Goal: Transaction & Acquisition: Purchase product/service

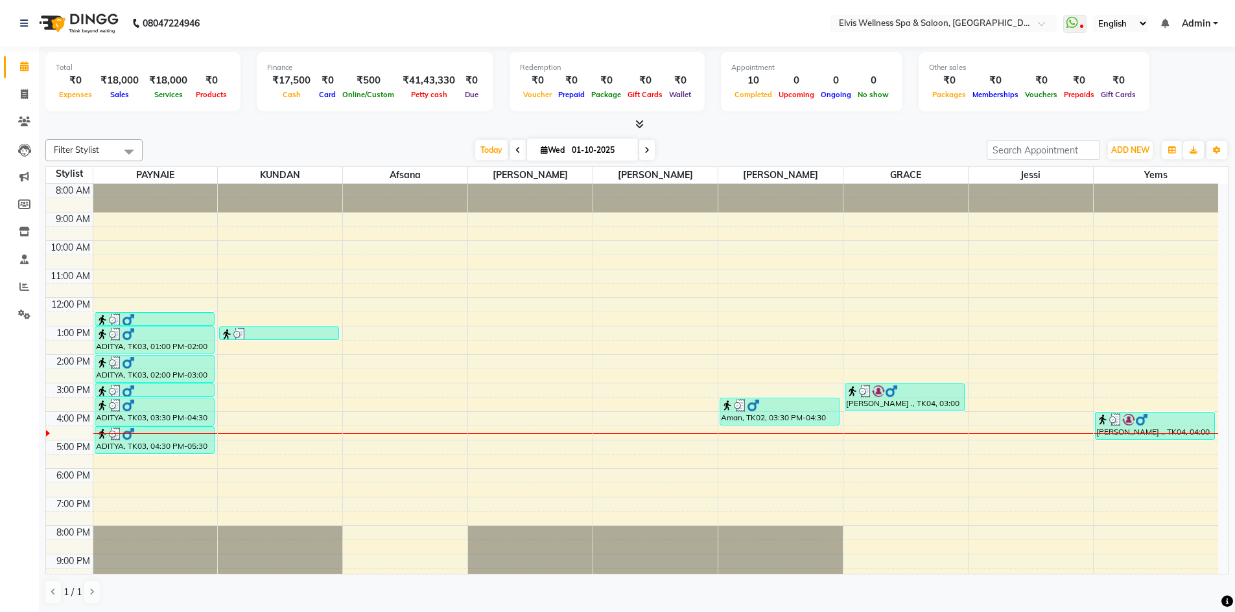
scroll to position [37, 0]
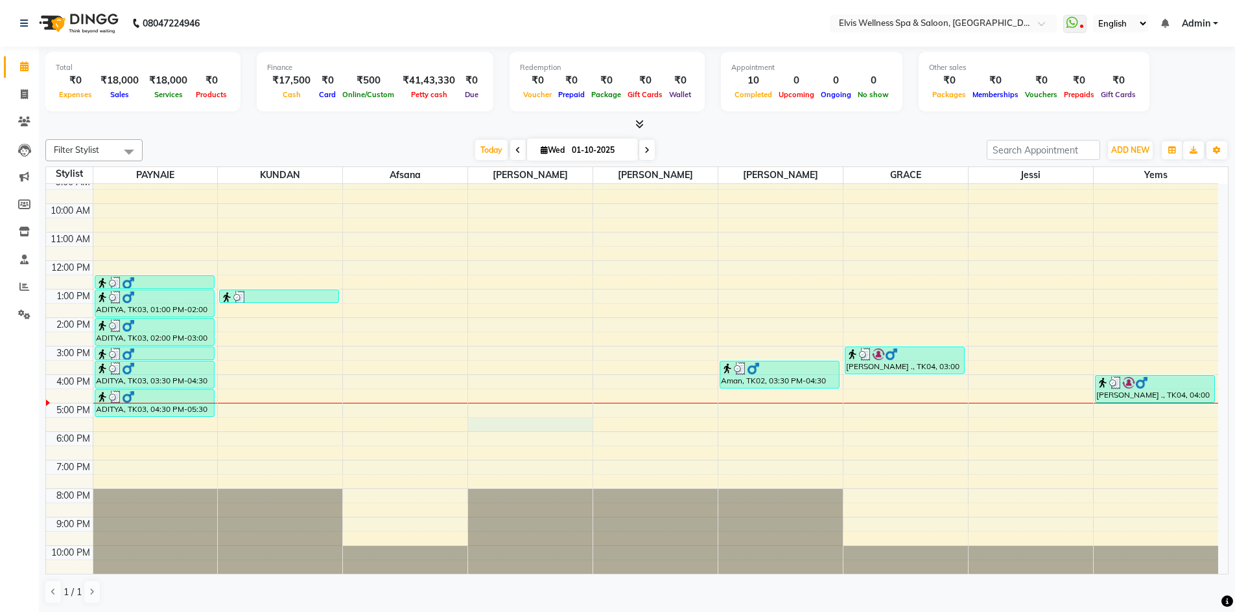
click at [477, 422] on div "8:00 AM 9:00 AM 10:00 AM 11:00 AM 12:00 PM 1:00 PM 2:00 PM 3:00 PM 4:00 PM 5:00…" at bounding box center [632, 360] width 1172 height 427
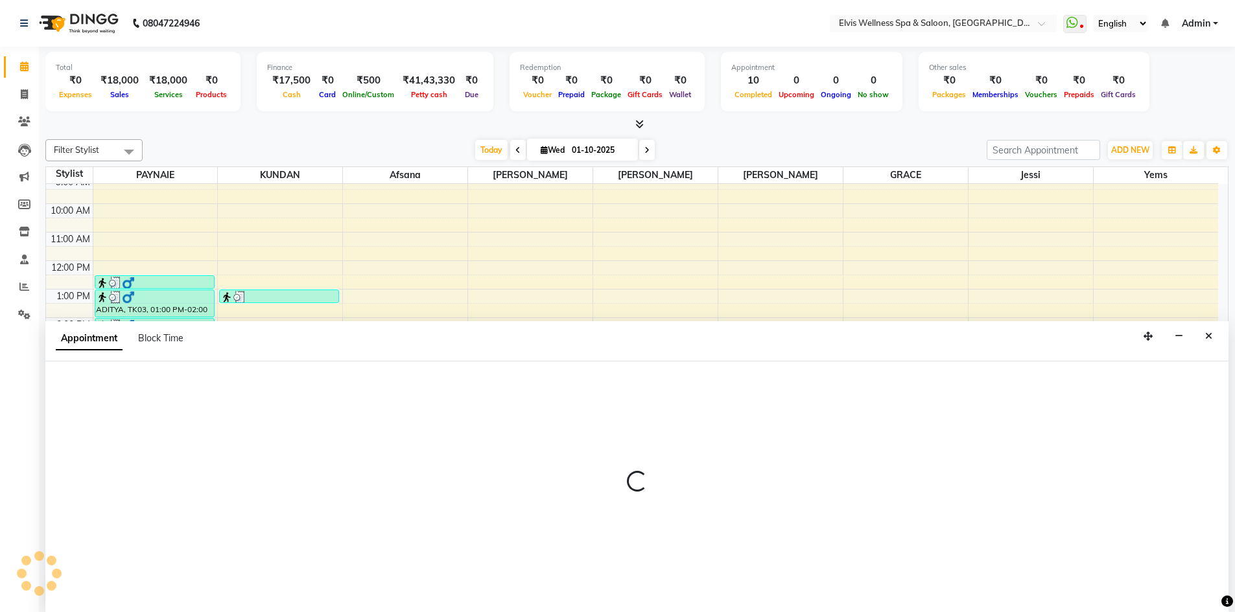
scroll to position [1, 0]
select select "32217"
select select "1050"
select select "tentative"
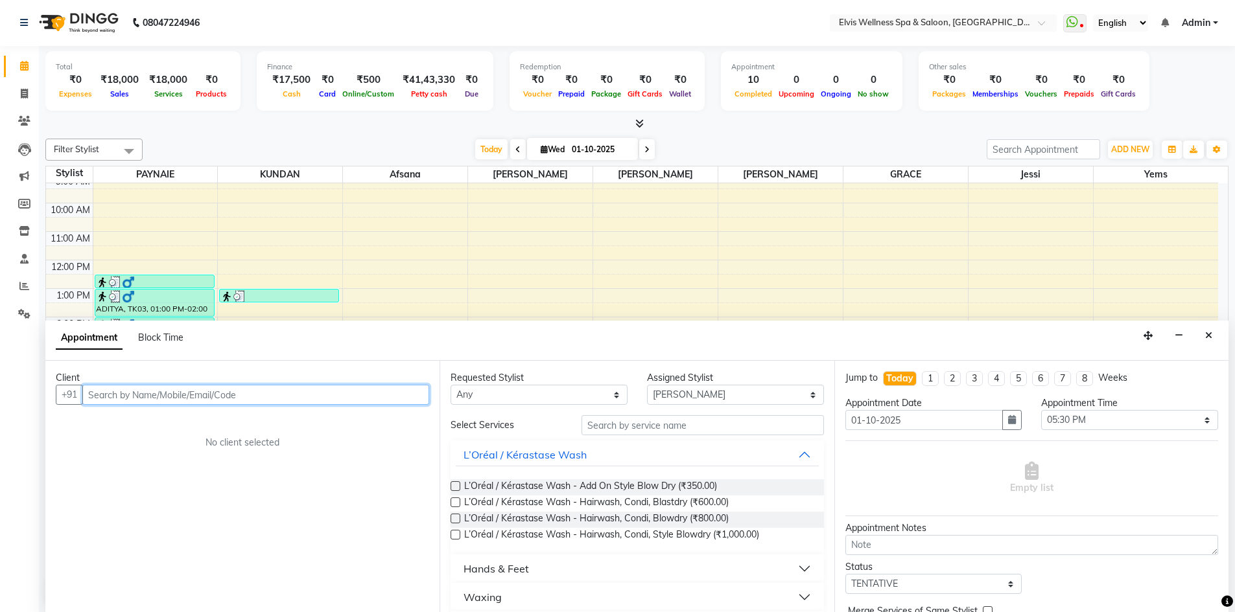
click at [132, 394] on input "text" at bounding box center [255, 395] width 347 height 20
type input "9923805115"
click at [384, 400] on span "Add Client" at bounding box center [401, 395] width 43 height 12
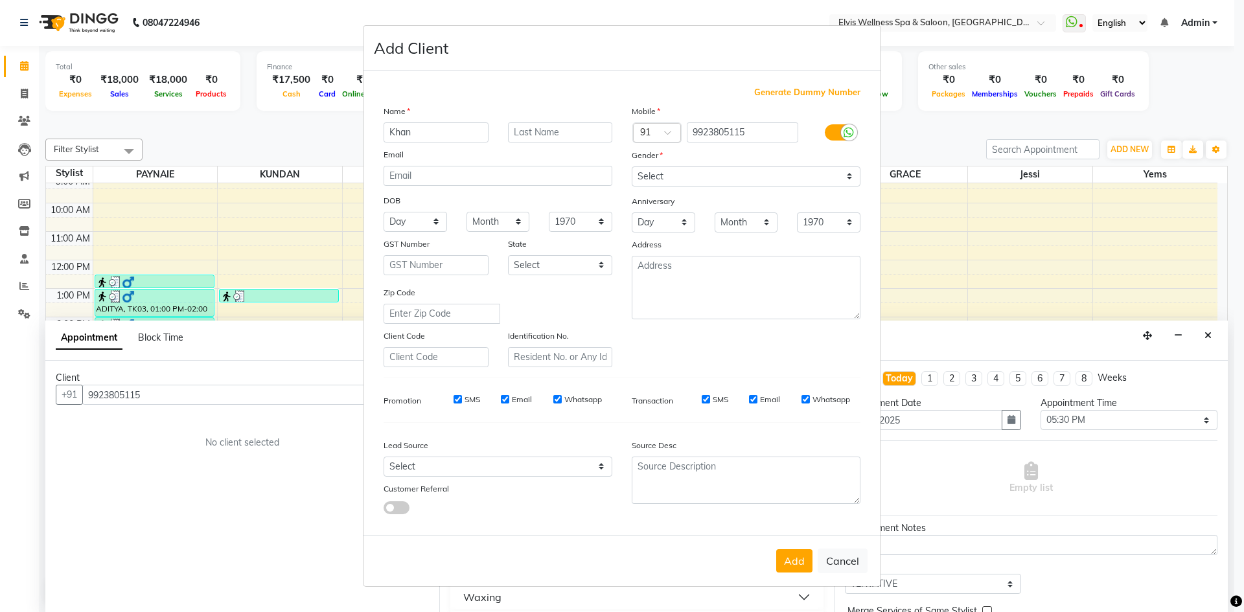
type input "Khan"
click at [798, 185] on select "Select Male Female Other Prefer Not To Say" at bounding box center [746, 177] width 229 height 20
select select "male"
click at [632, 167] on select "Select Male Female Other Prefer Not To Say" at bounding box center [746, 177] width 229 height 20
click at [795, 565] on button "Add" at bounding box center [794, 561] width 36 height 23
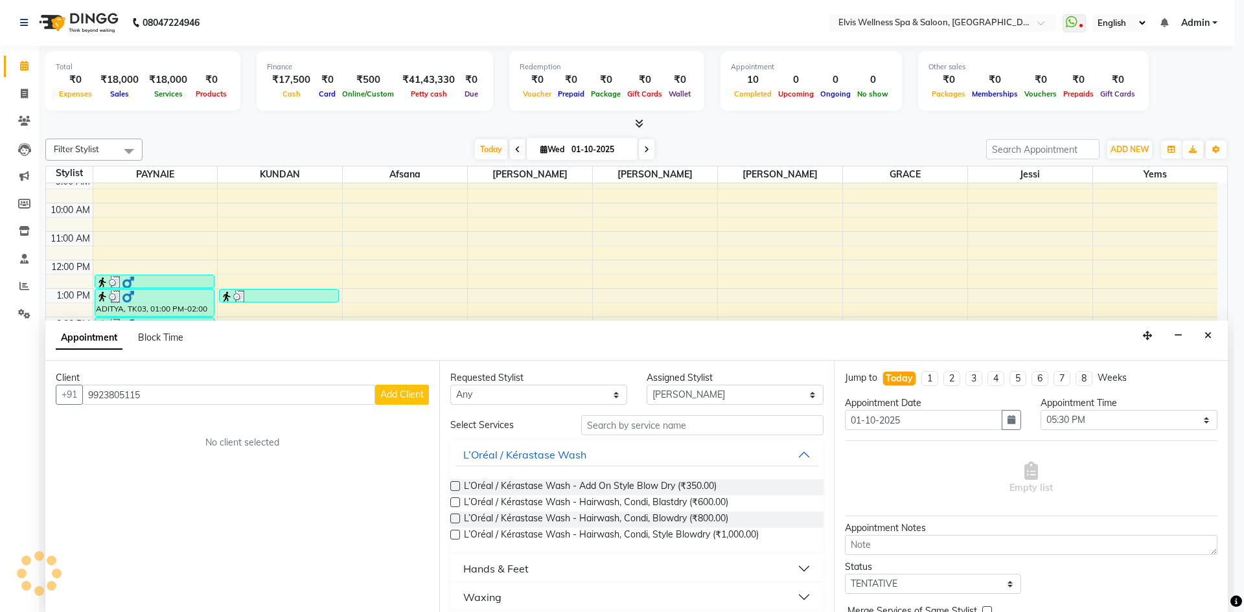
select select
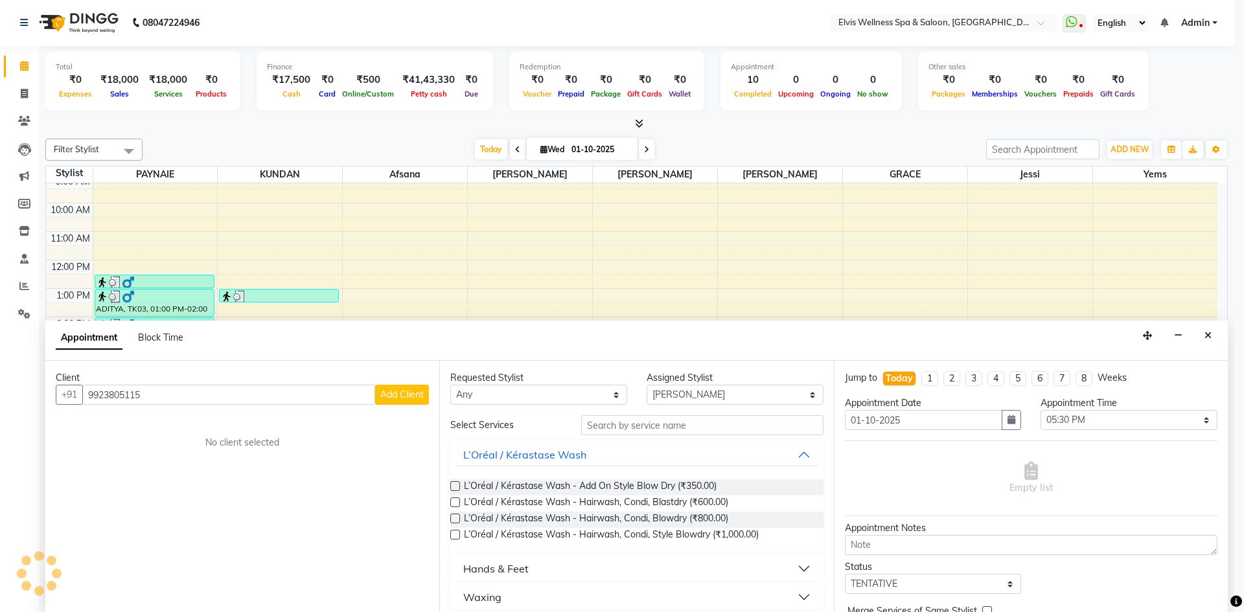
select select
checkbox input "false"
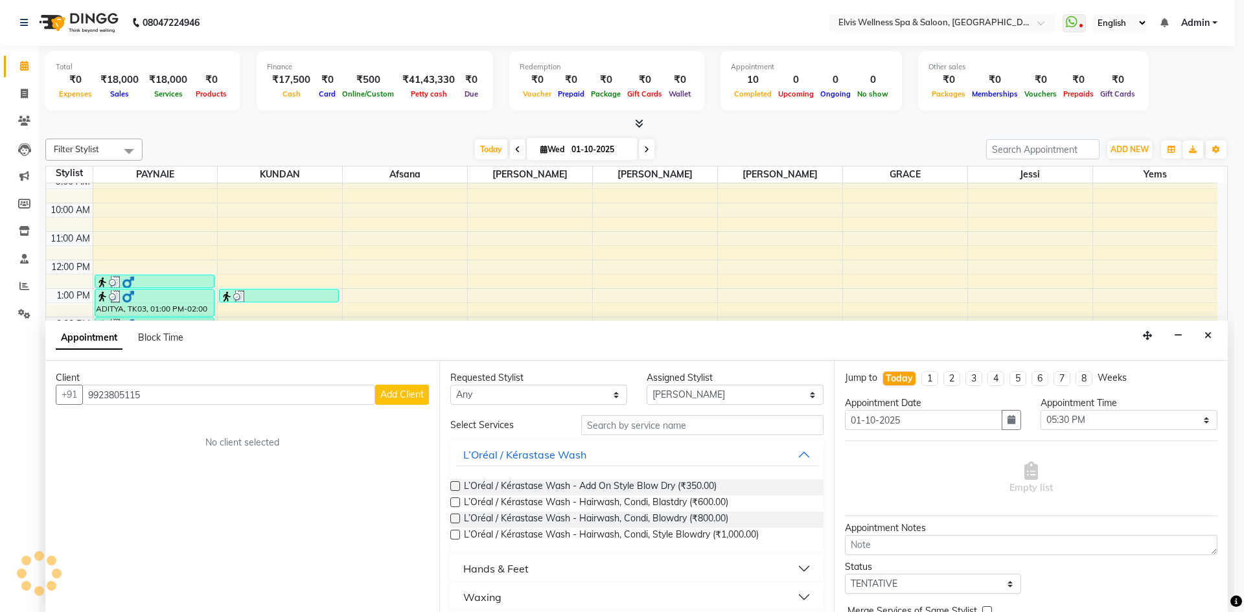
checkbox input "false"
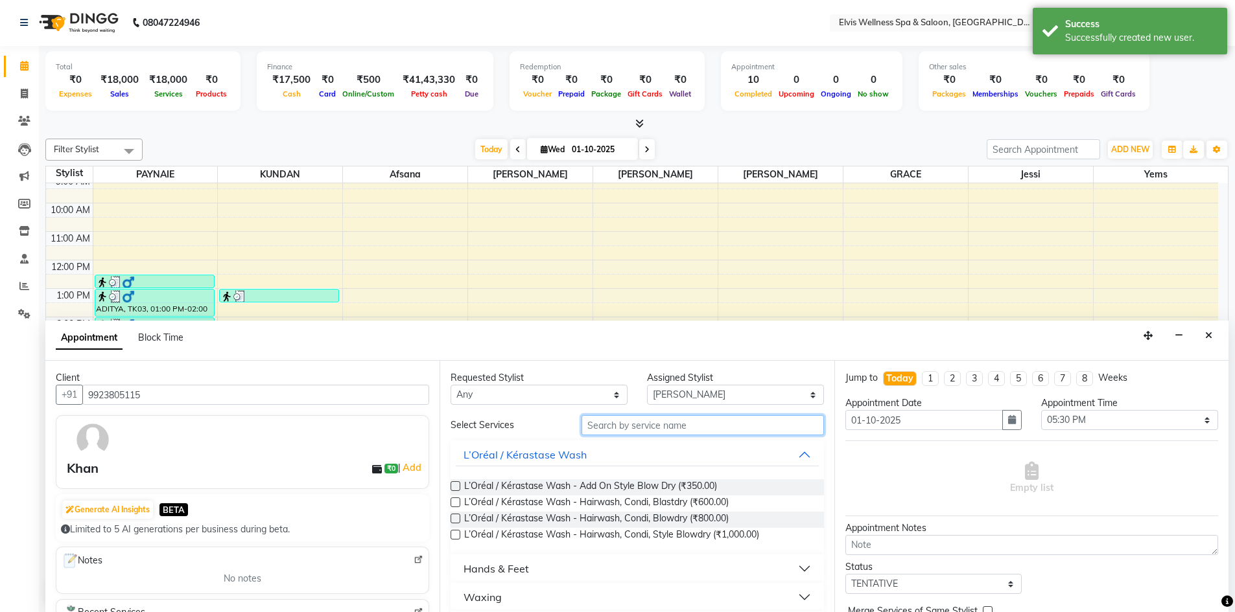
click at [606, 430] on input "text" at bounding box center [702, 425] width 242 height 20
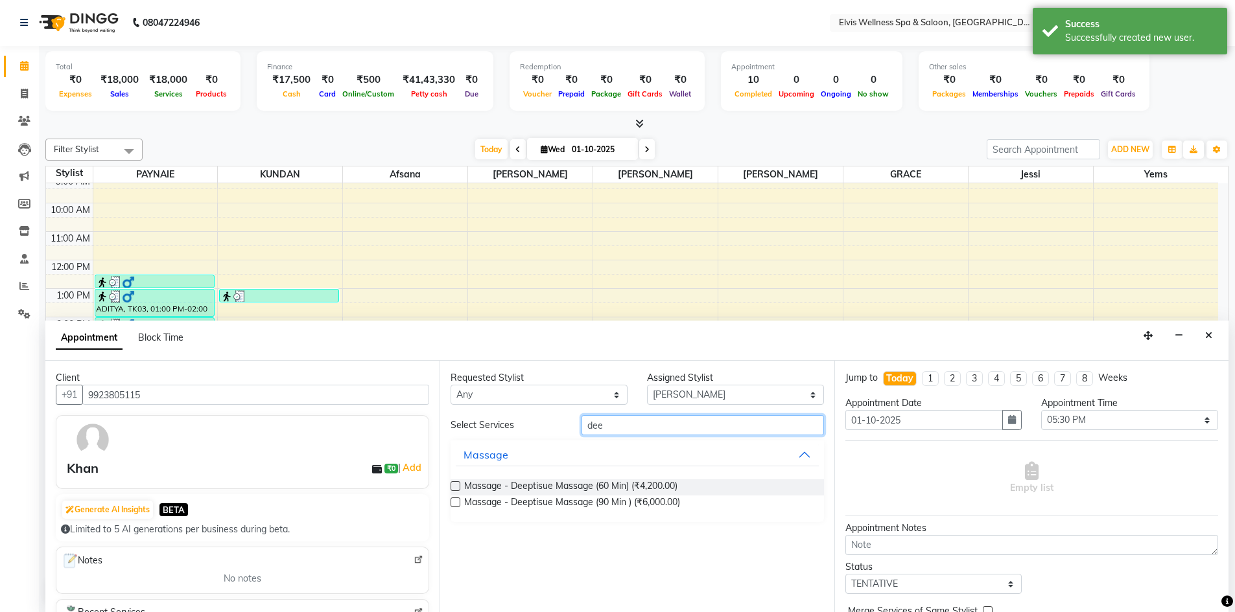
type input "dee"
click at [458, 485] on label at bounding box center [455, 487] width 10 height 10
click at [458, 485] on input "checkbox" at bounding box center [454, 488] width 8 height 8
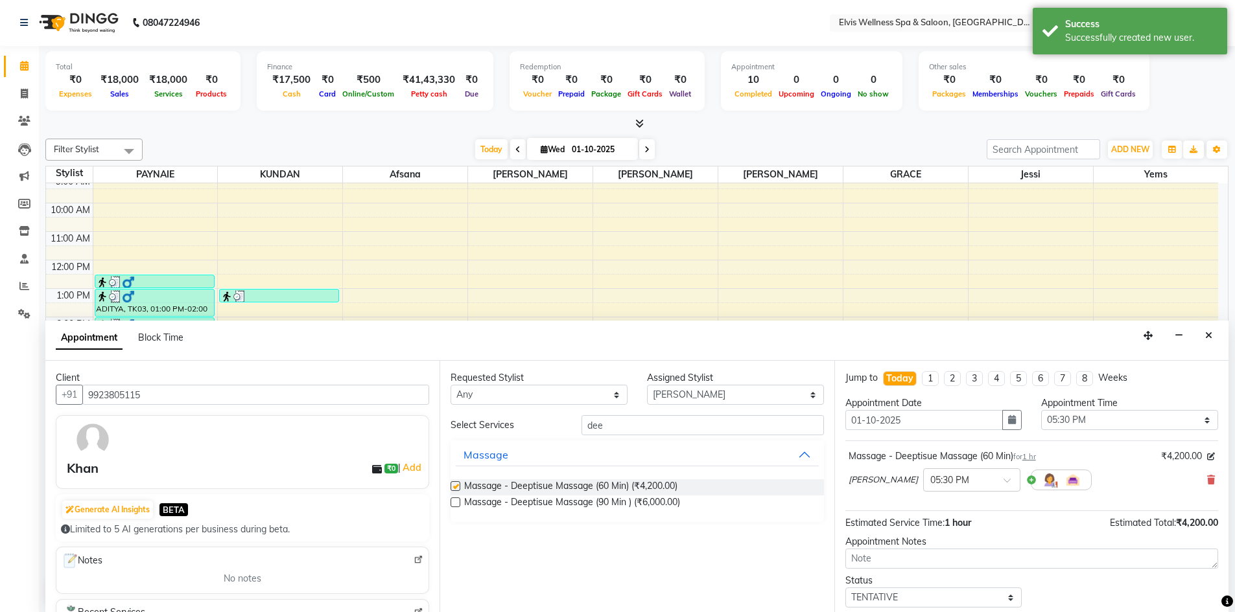
checkbox input "false"
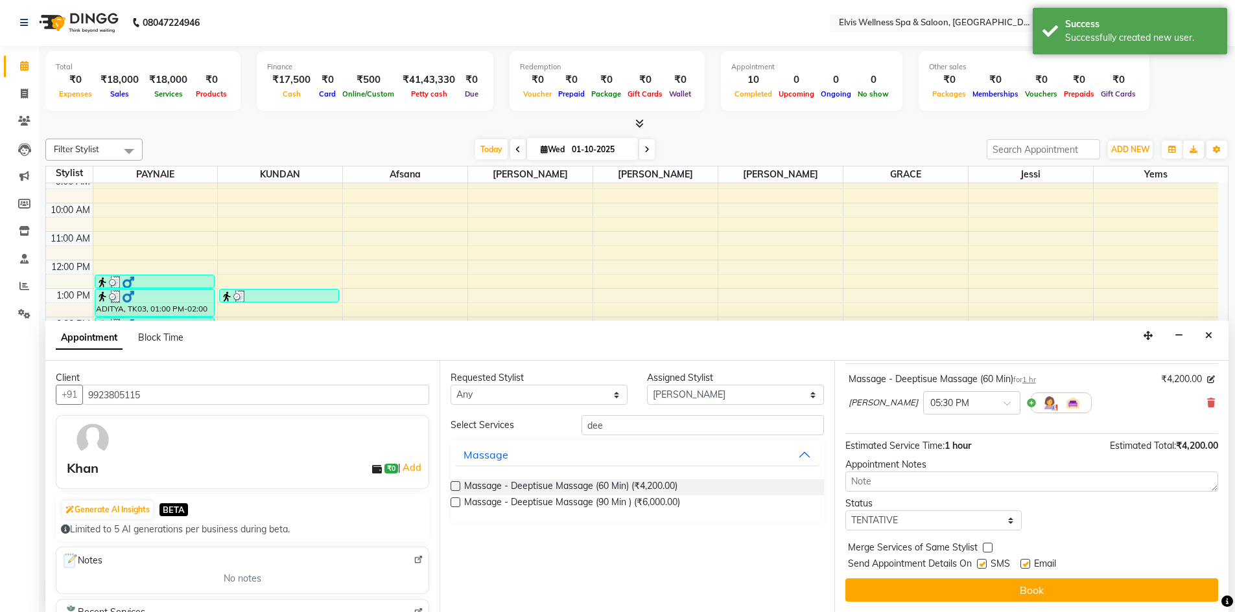
click at [983, 566] on label at bounding box center [982, 564] width 10 height 10
click at [983, 566] on input "checkbox" at bounding box center [981, 565] width 8 height 8
checkbox input "false"
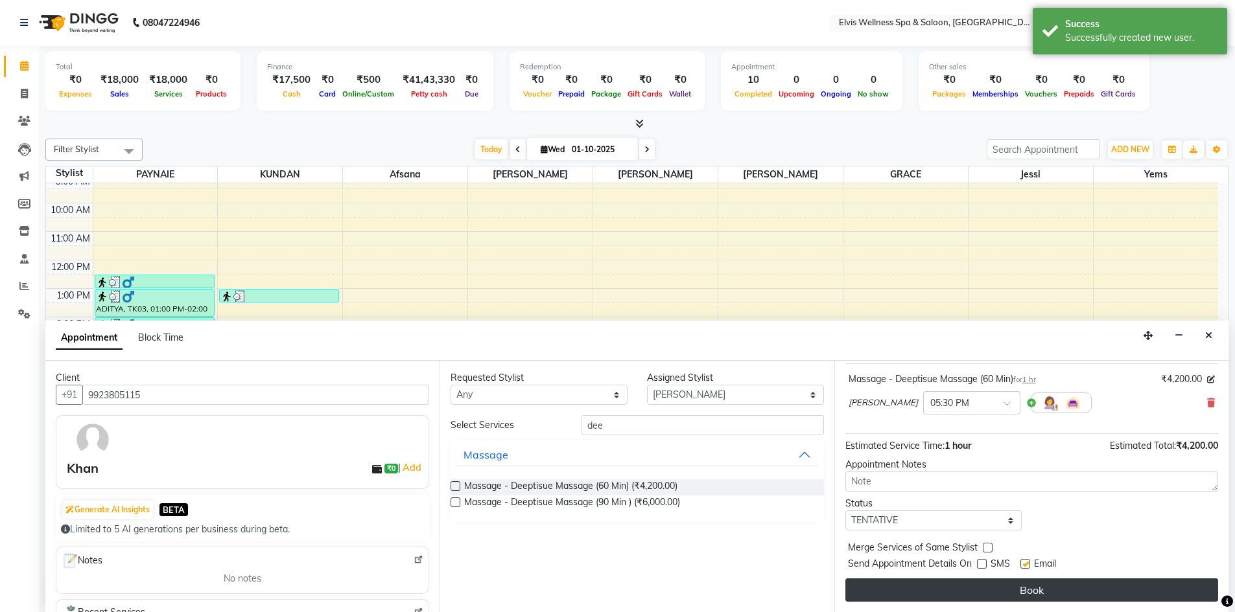
click at [998, 589] on button "Book" at bounding box center [1031, 590] width 373 height 23
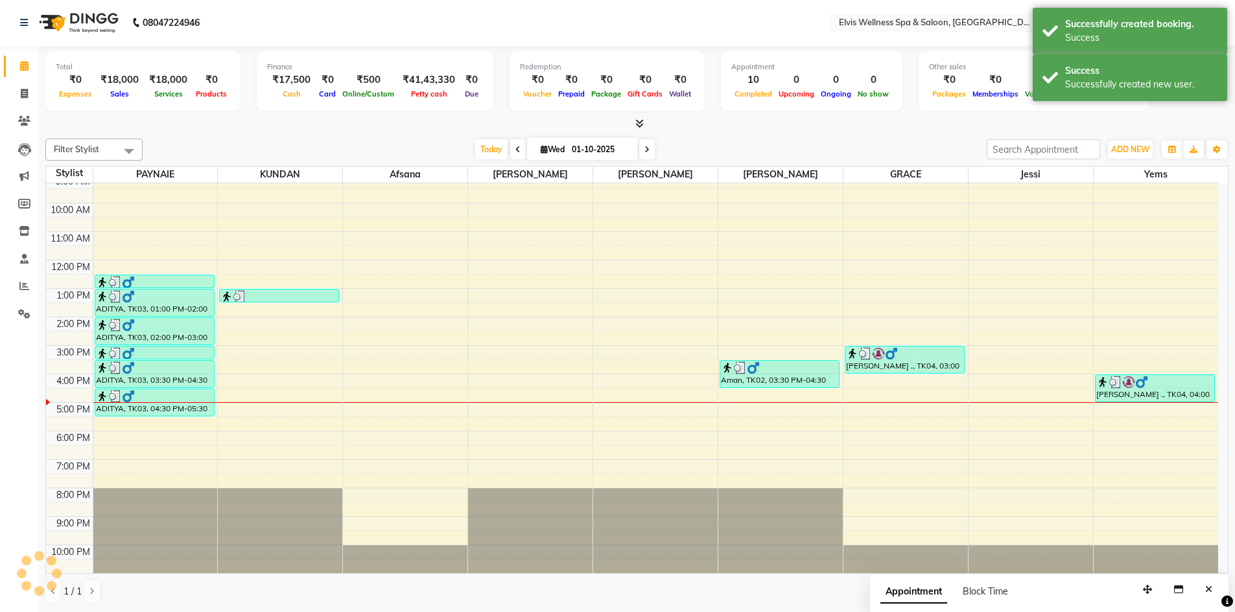
scroll to position [0, 0]
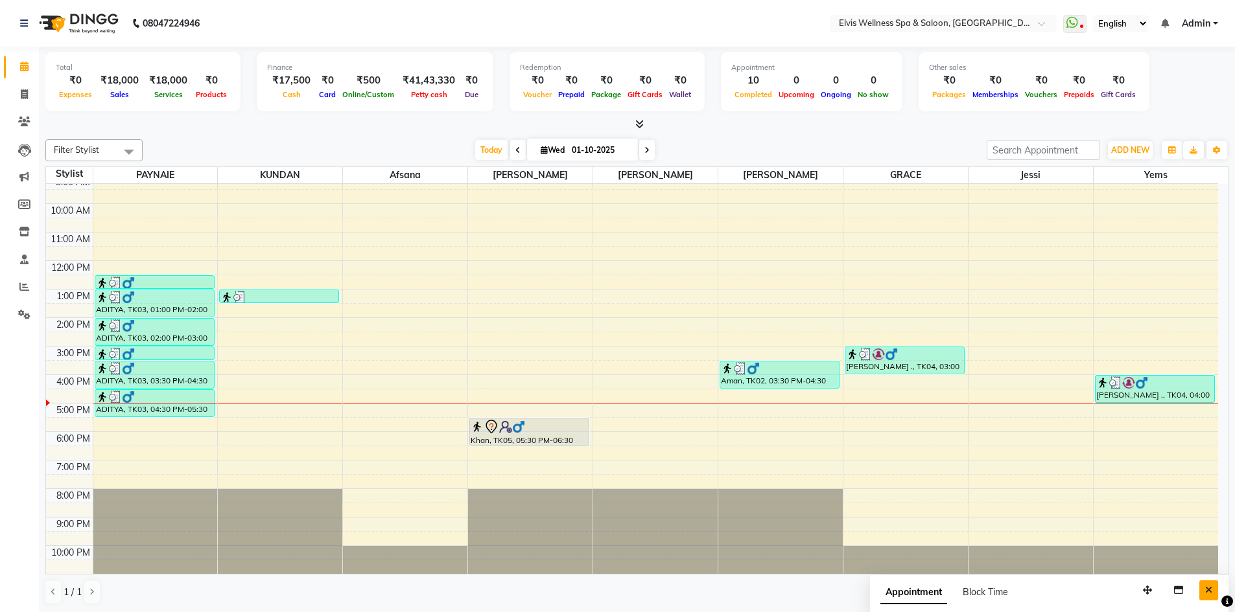
click at [1206, 592] on icon "Close" at bounding box center [1208, 590] width 7 height 9
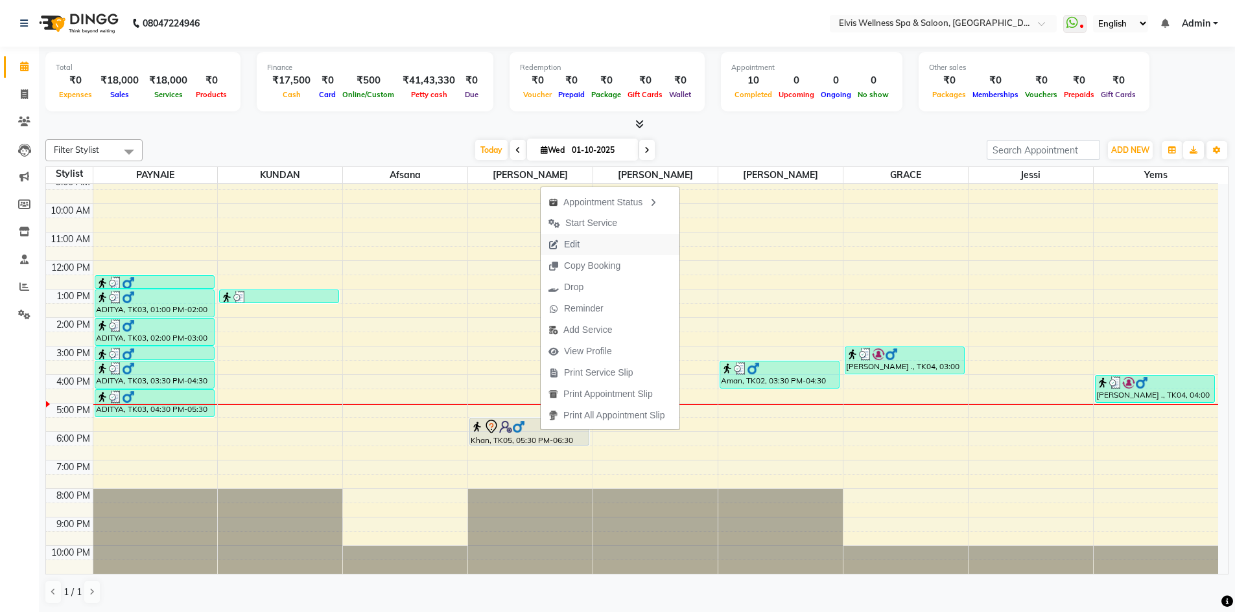
click at [573, 243] on span "Edit" at bounding box center [572, 245] width 16 height 14
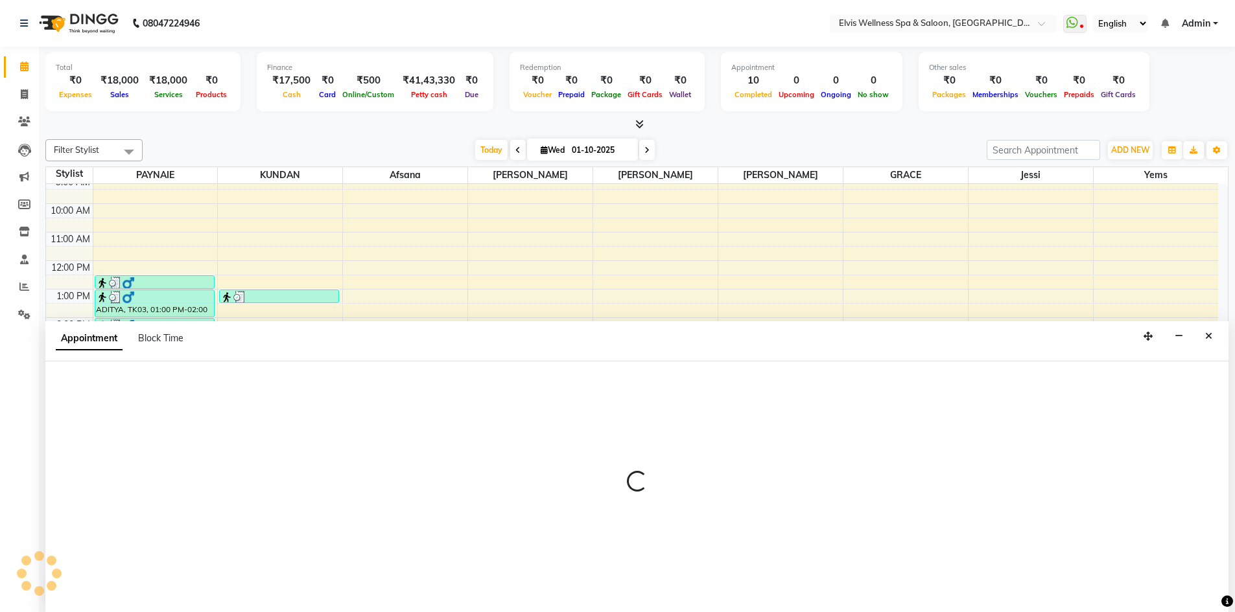
scroll to position [1, 0]
select select "tentative"
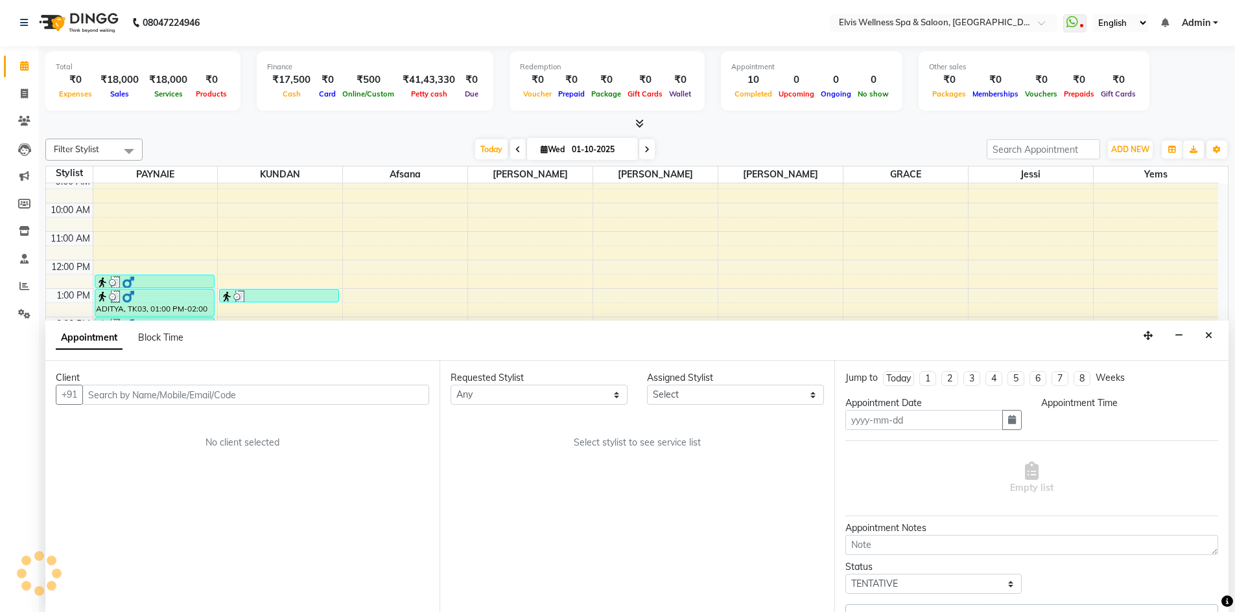
type input "01-10-2025"
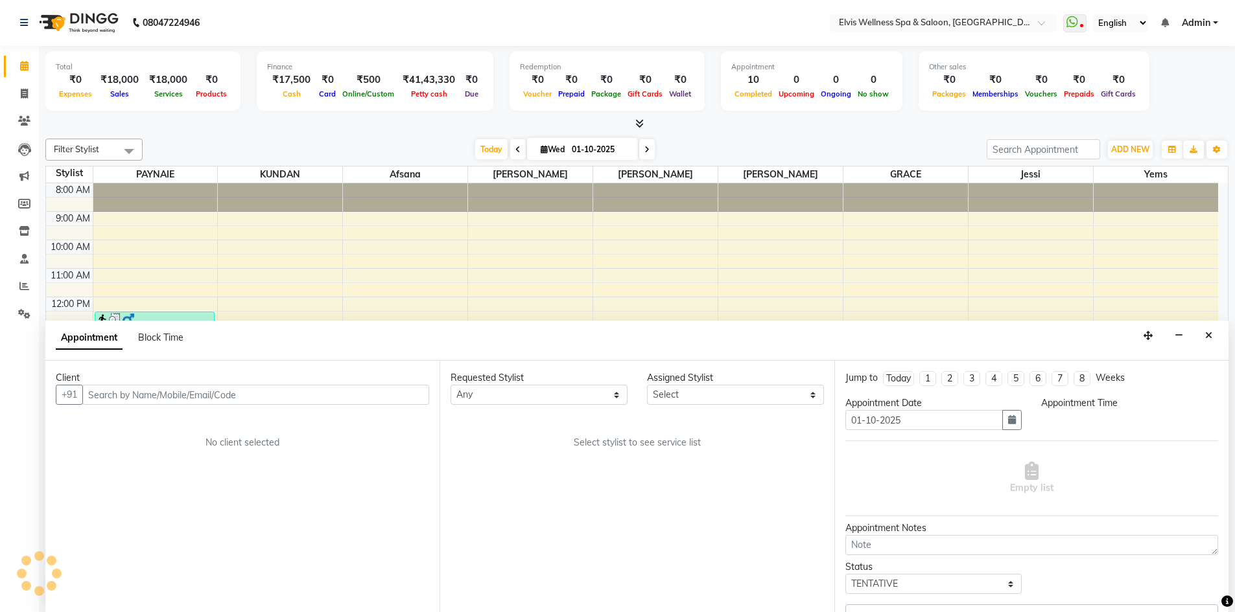
select select "32217"
select select "1050"
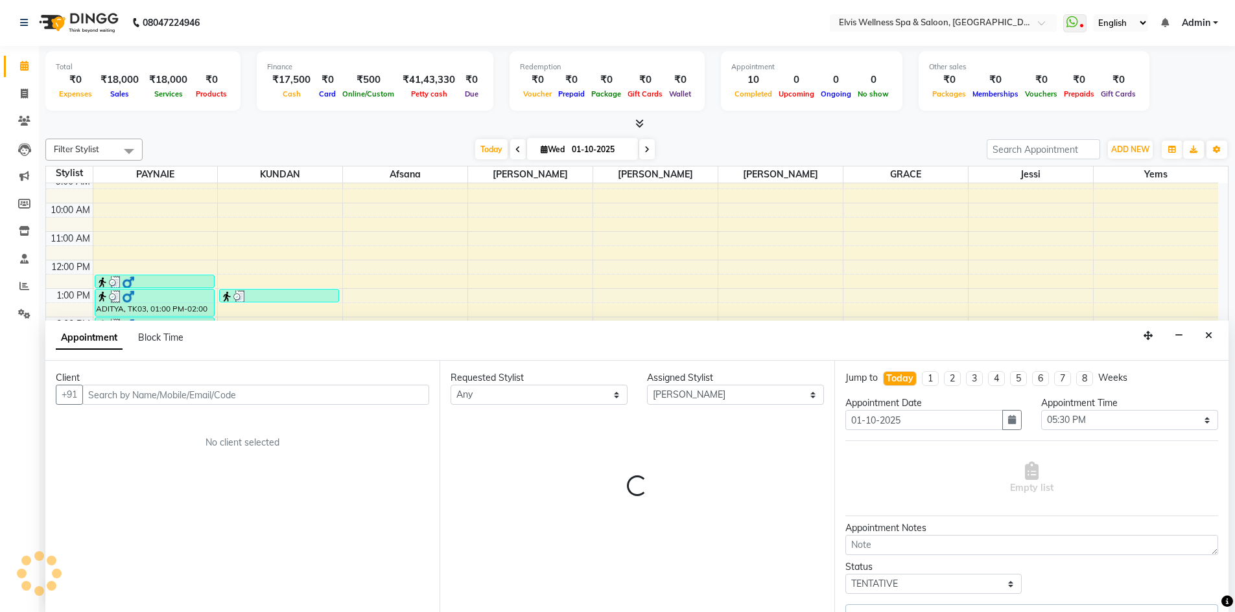
select select "1885"
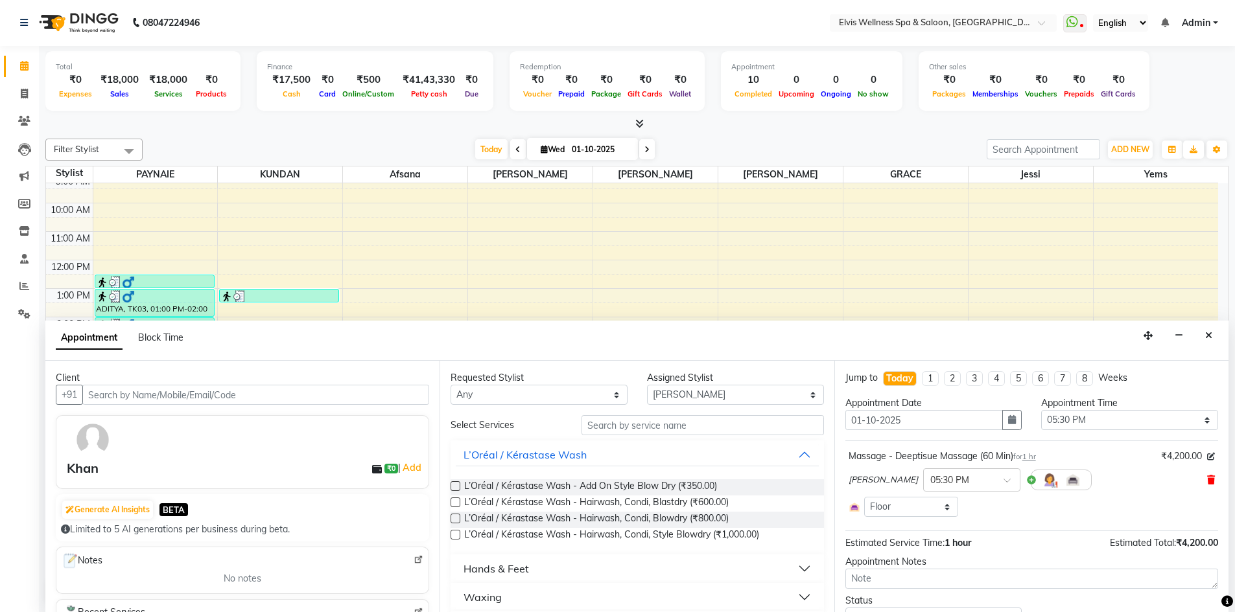
click at [1207, 484] on icon at bounding box center [1211, 480] width 8 height 9
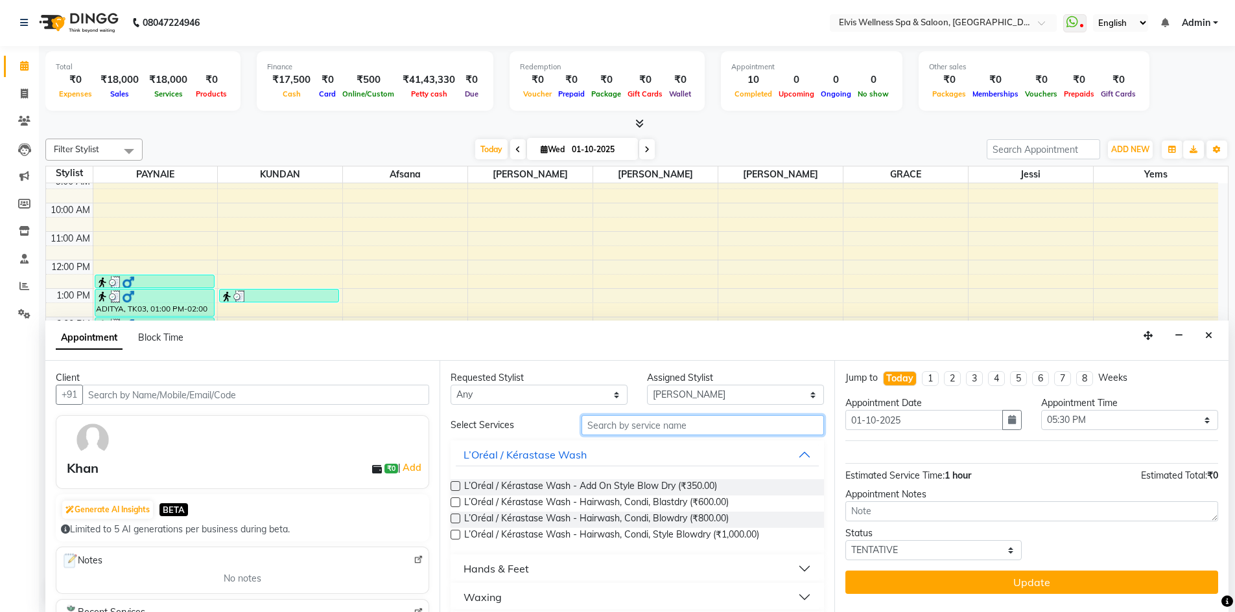
click at [662, 426] on input "text" at bounding box center [702, 425] width 242 height 20
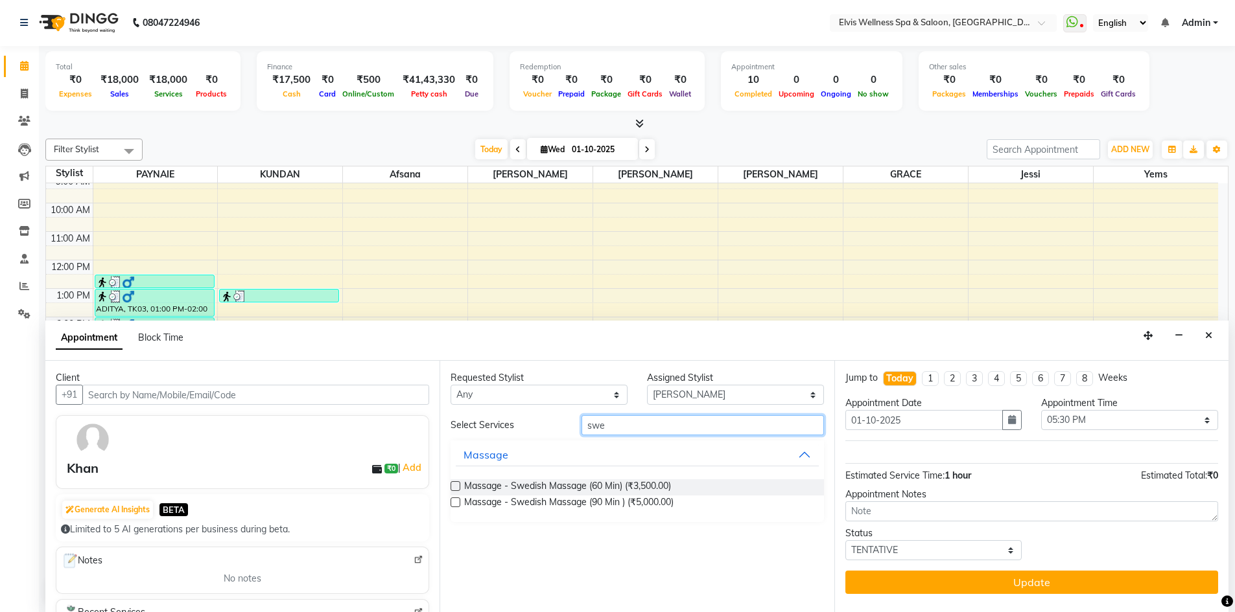
type input "swe"
click at [452, 488] on label at bounding box center [455, 487] width 10 height 10
click at [452, 488] on input "checkbox" at bounding box center [454, 488] width 8 height 8
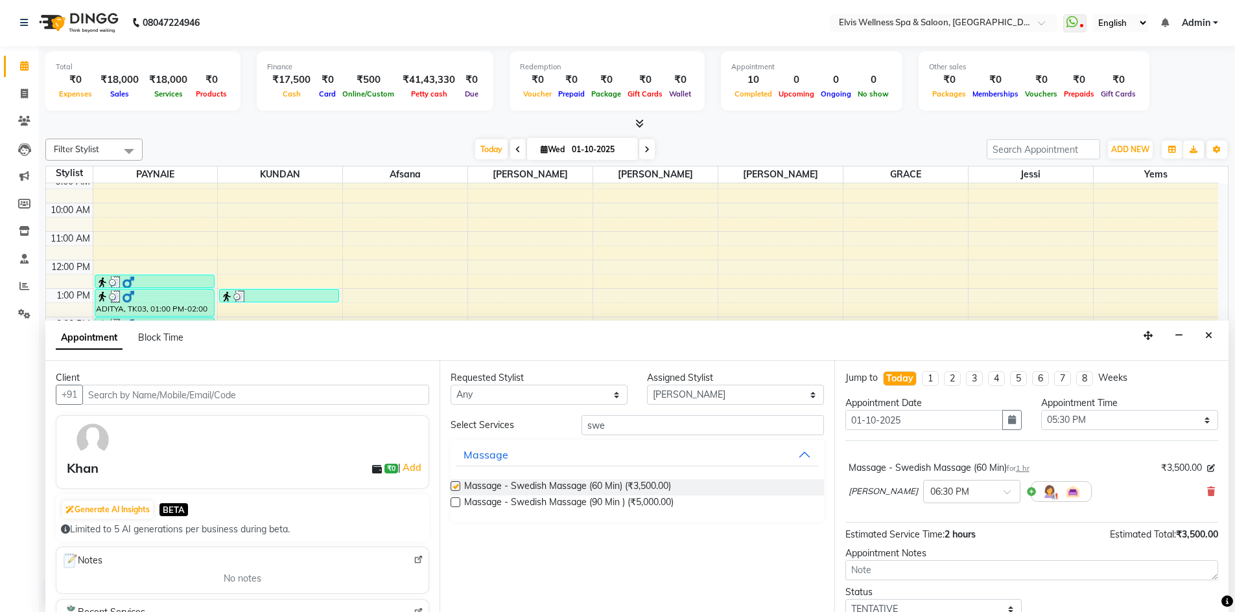
checkbox input "false"
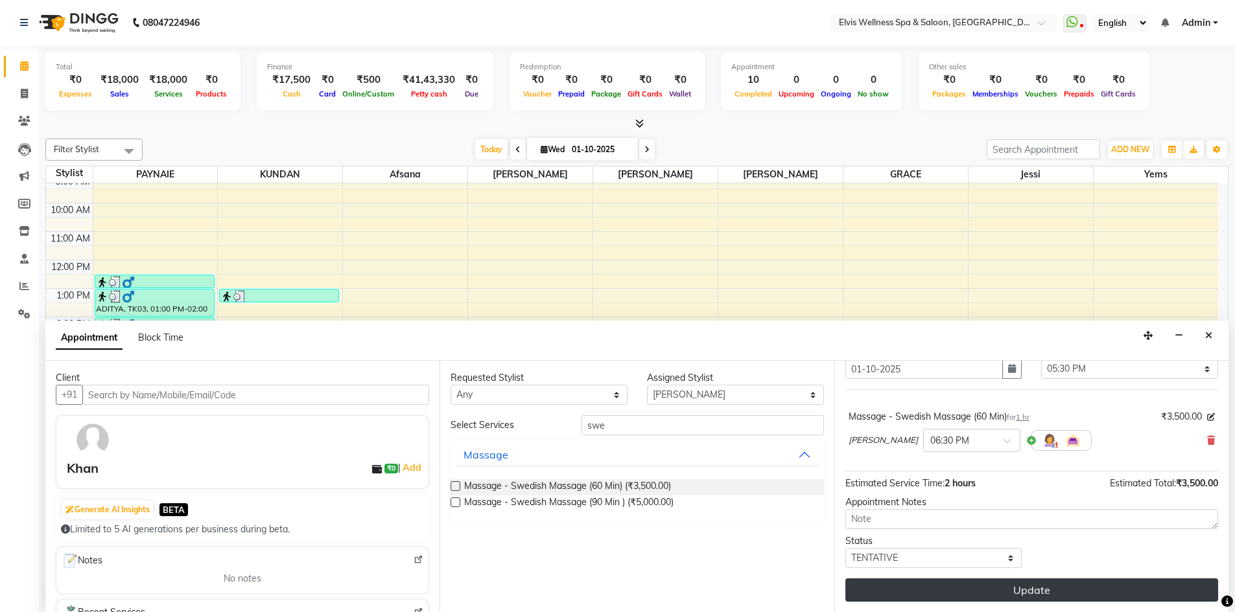
click at [1039, 594] on button "Update" at bounding box center [1031, 590] width 373 height 23
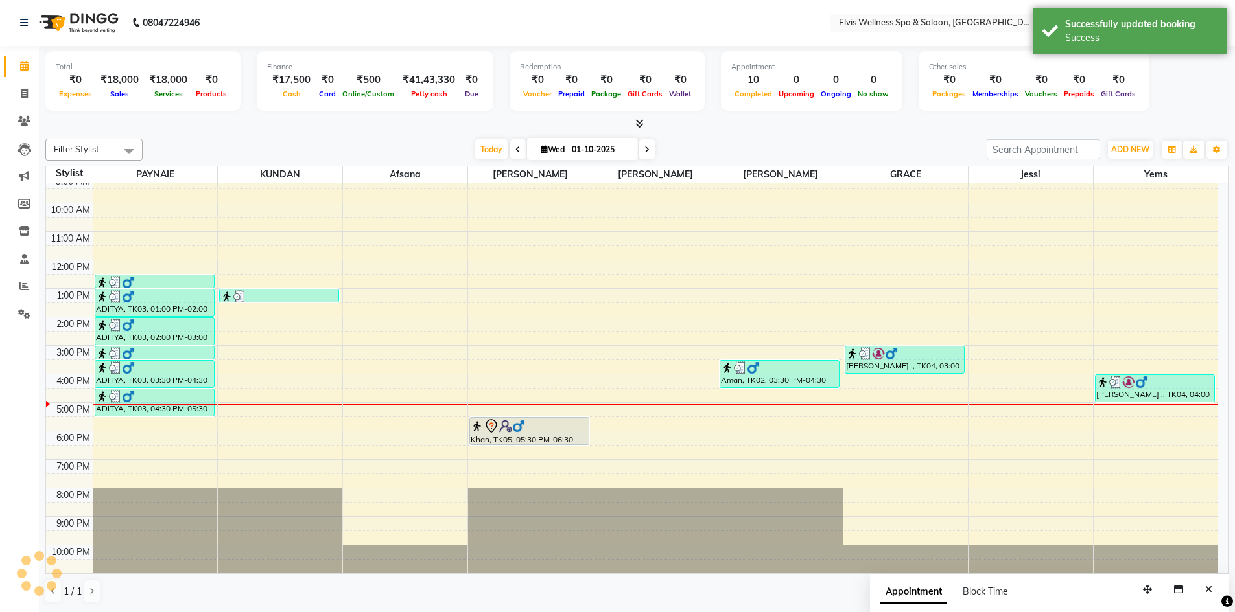
scroll to position [0, 0]
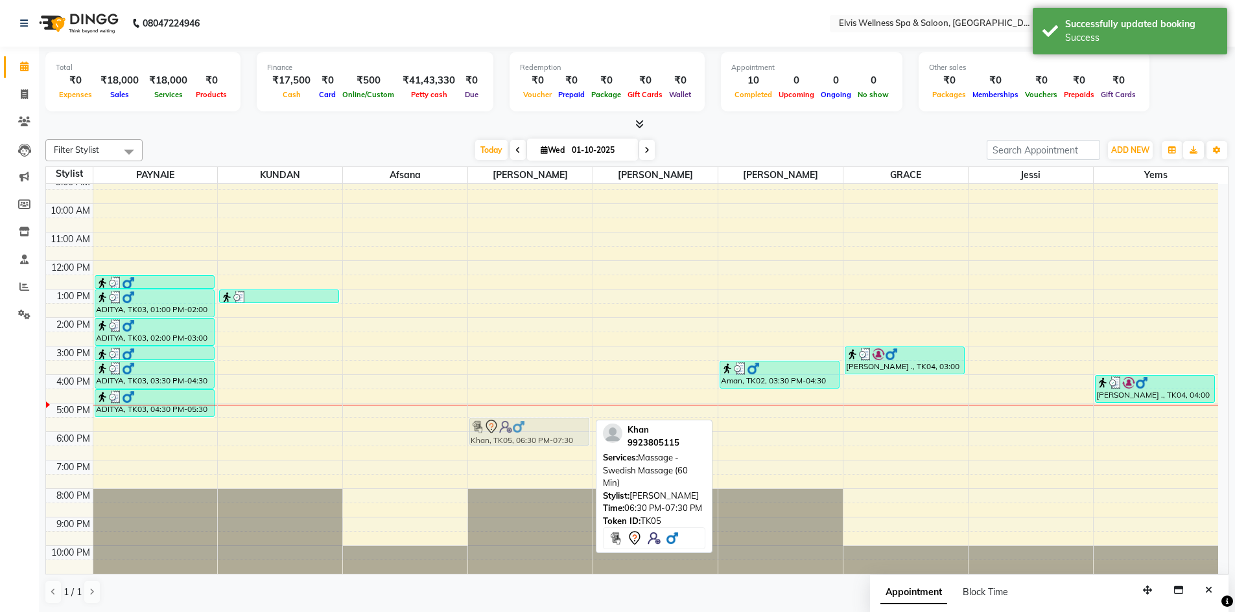
drag, startPoint x: 498, startPoint y: 460, endPoint x: 498, endPoint y: 424, distance: 35.6
click at [498, 424] on div "Khan, TK05, 06:30 PM-07:30 PM, Massage - Swedish Massage (60 Min) Khan, TK05, 0…" at bounding box center [530, 360] width 124 height 427
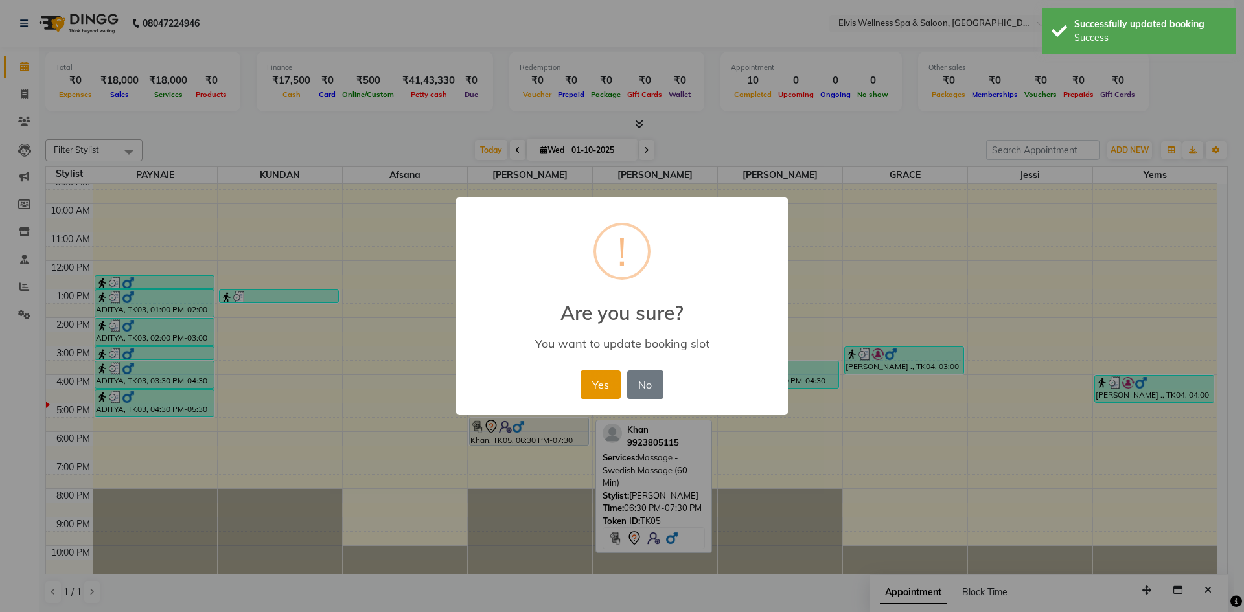
click at [612, 385] on button "Yes" at bounding box center [601, 385] width 40 height 29
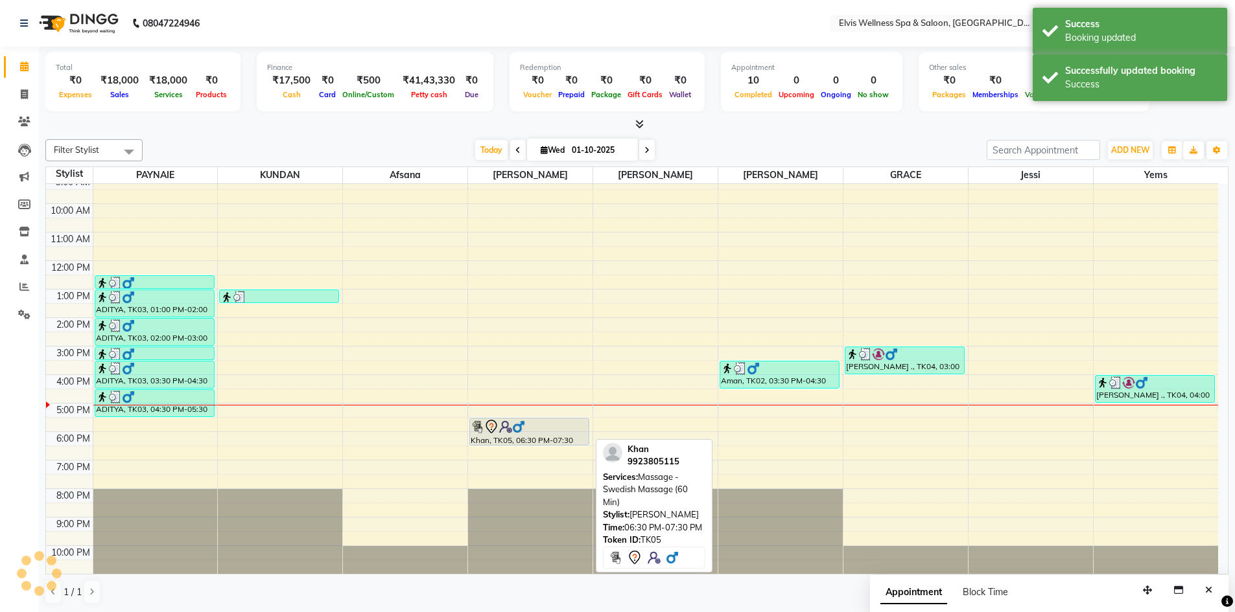
click at [541, 436] on div "Khan, TK05, 06:30 PM-07:30 PM, Massage - Swedish Massage (60 Min)" at bounding box center [529, 432] width 119 height 27
click at [541, 436] on div "Khan, TK05, 05:30 PM-06:30 PM, Massage - Swedish Massage (60 Min)" at bounding box center [529, 432] width 119 height 27
select select "7"
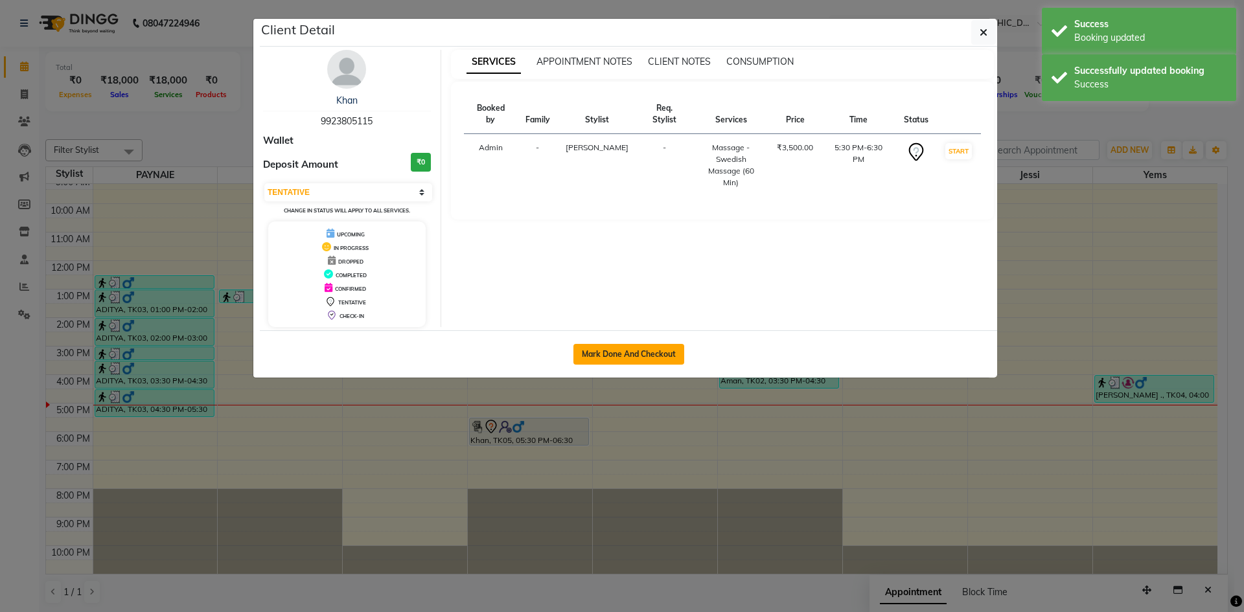
click at [647, 358] on button "Mark Done And Checkout" at bounding box center [629, 354] width 111 height 21
select select "service"
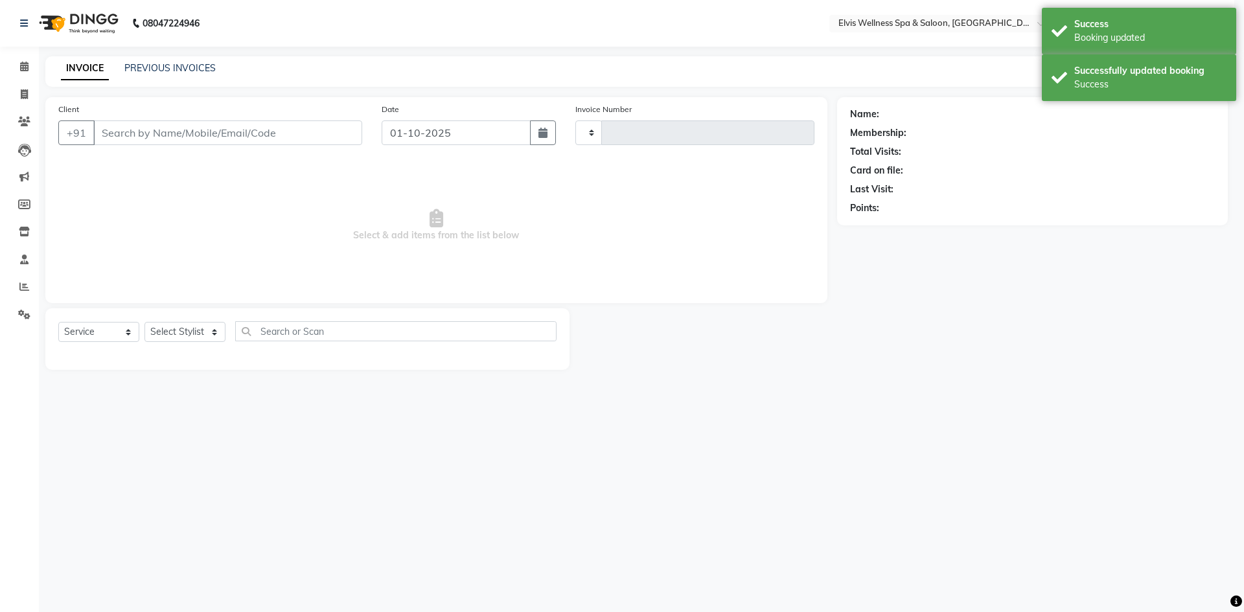
type input "1790"
select select "4399"
type input "9923805115"
select select "32217"
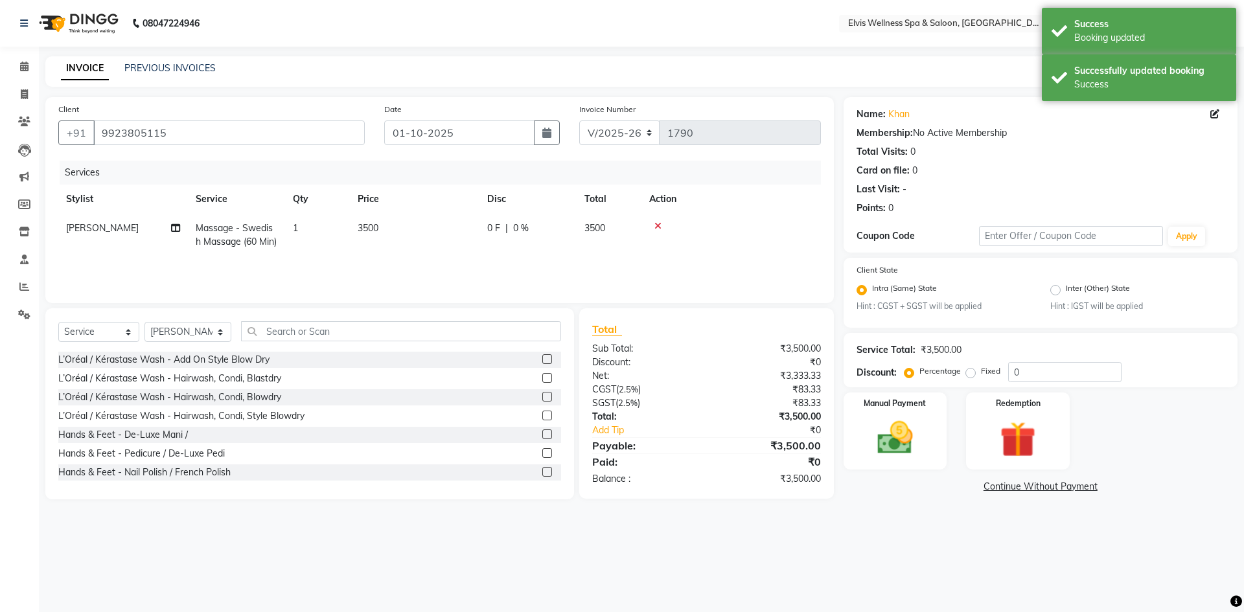
click at [369, 225] on span "3500" at bounding box center [368, 228] width 21 height 12
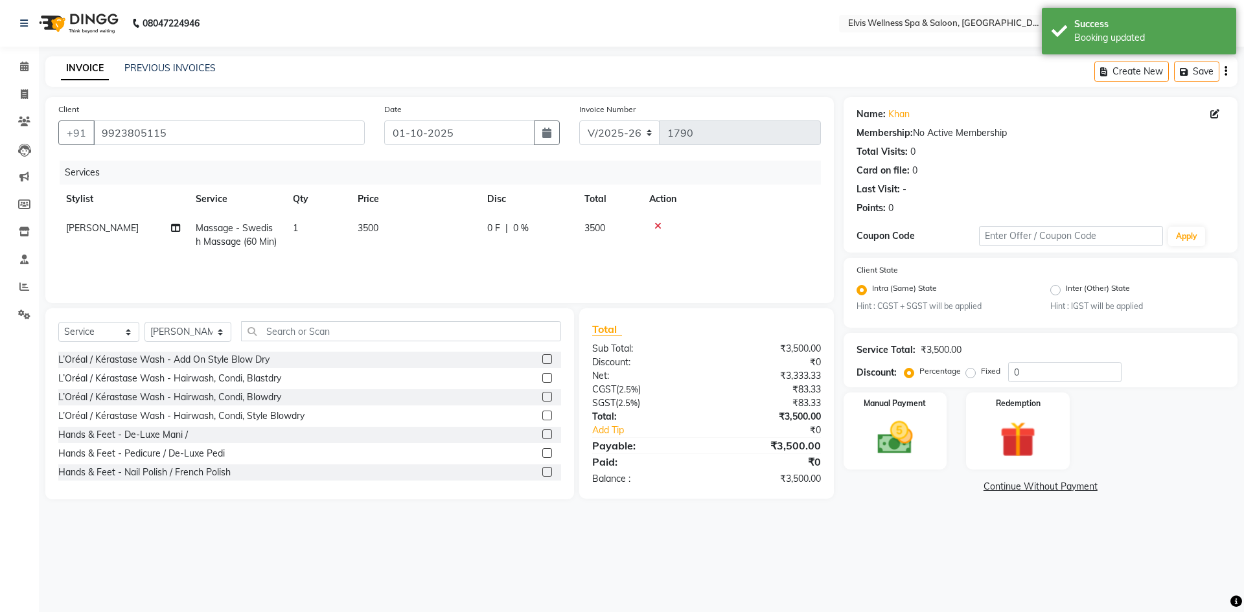
select select "32217"
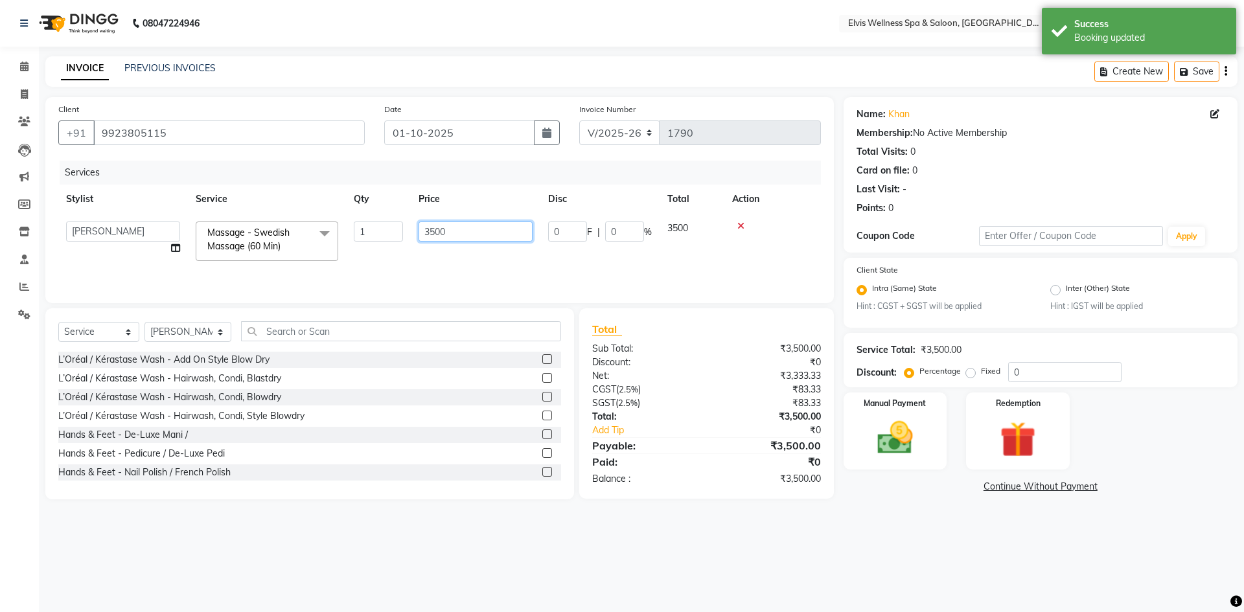
click at [432, 231] on input "3500" at bounding box center [476, 232] width 114 height 20
type input "2500"
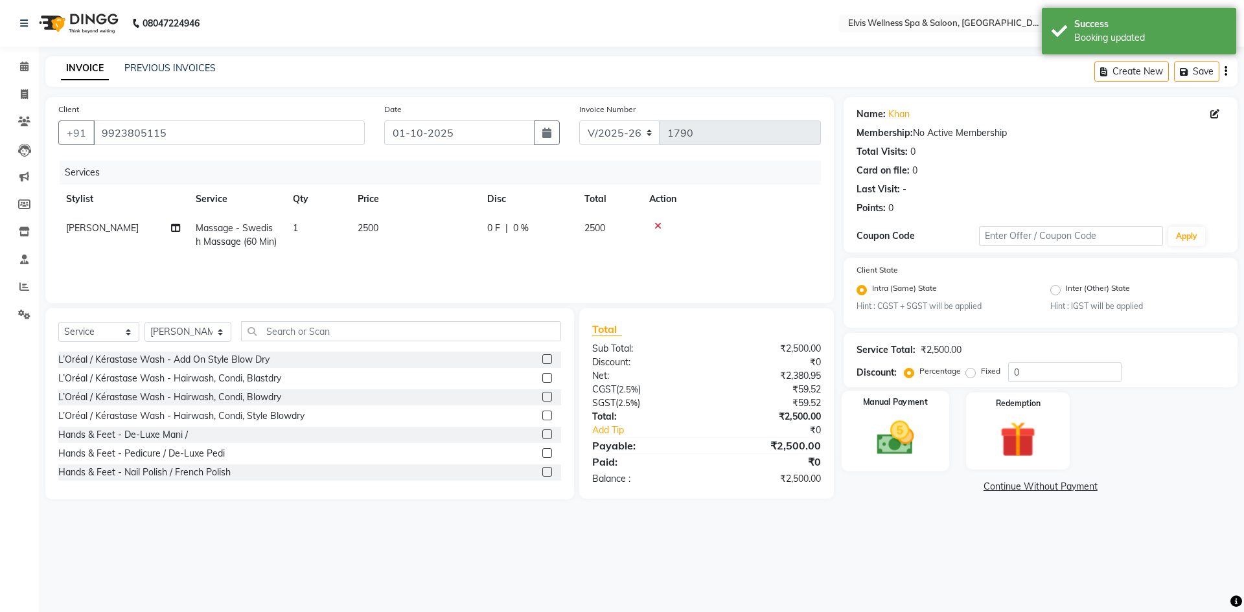
click at [879, 440] on img at bounding box center [895, 438] width 60 height 43
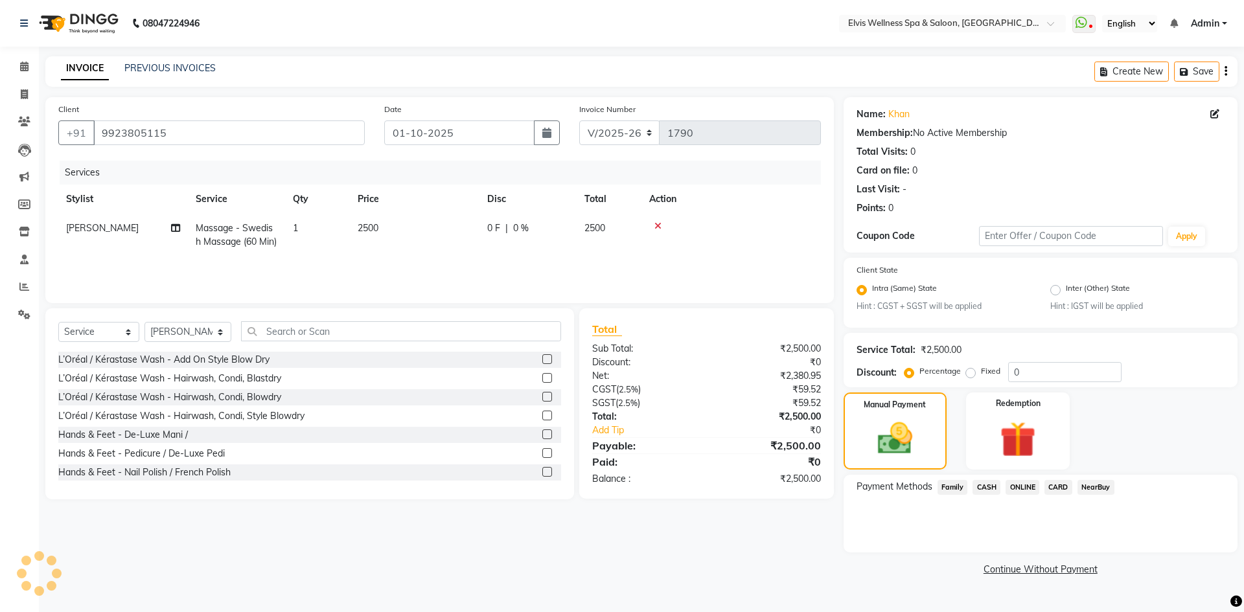
click at [1016, 493] on span "ONLINE" at bounding box center [1023, 487] width 34 height 15
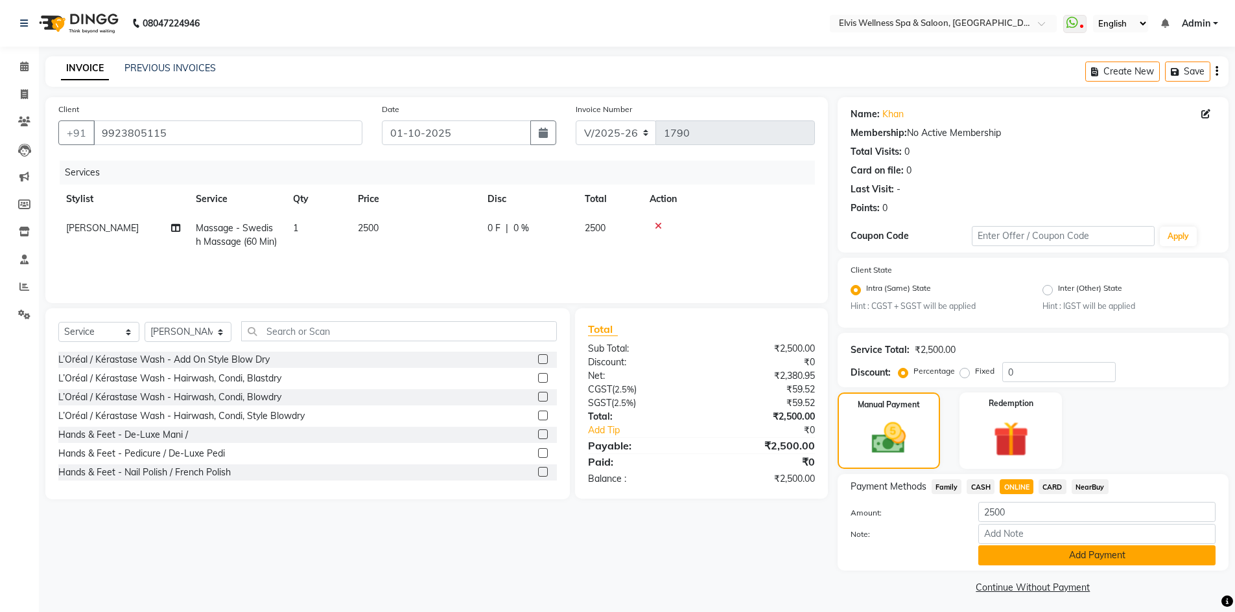
click at [1025, 548] on button "Add Payment" at bounding box center [1096, 556] width 237 height 20
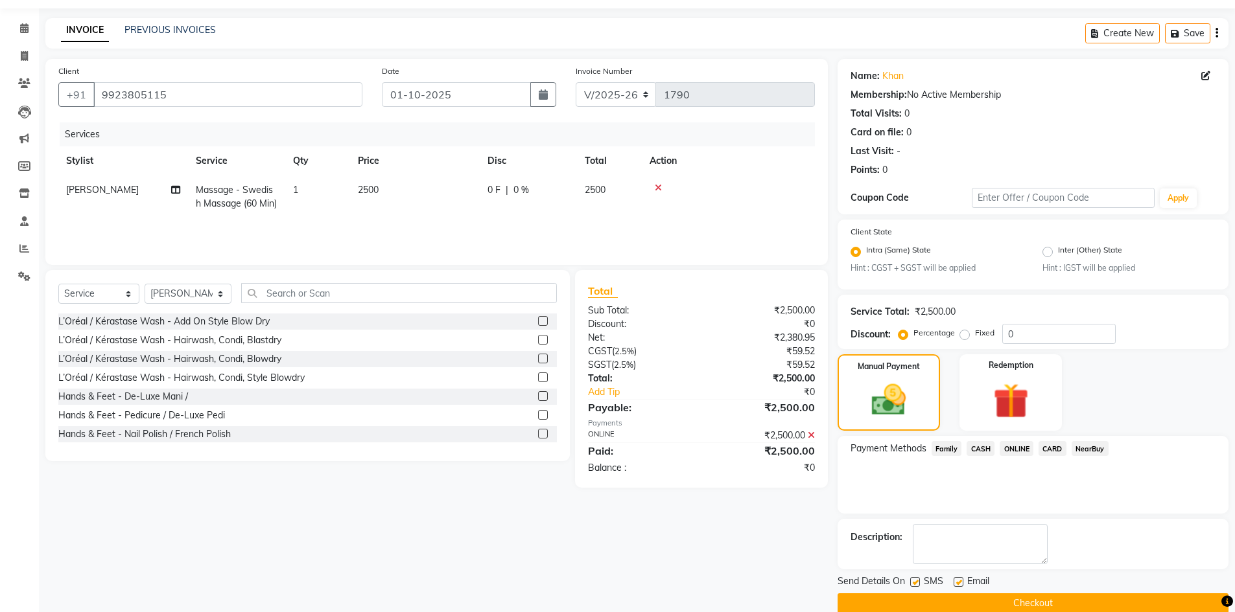
scroll to position [59, 0]
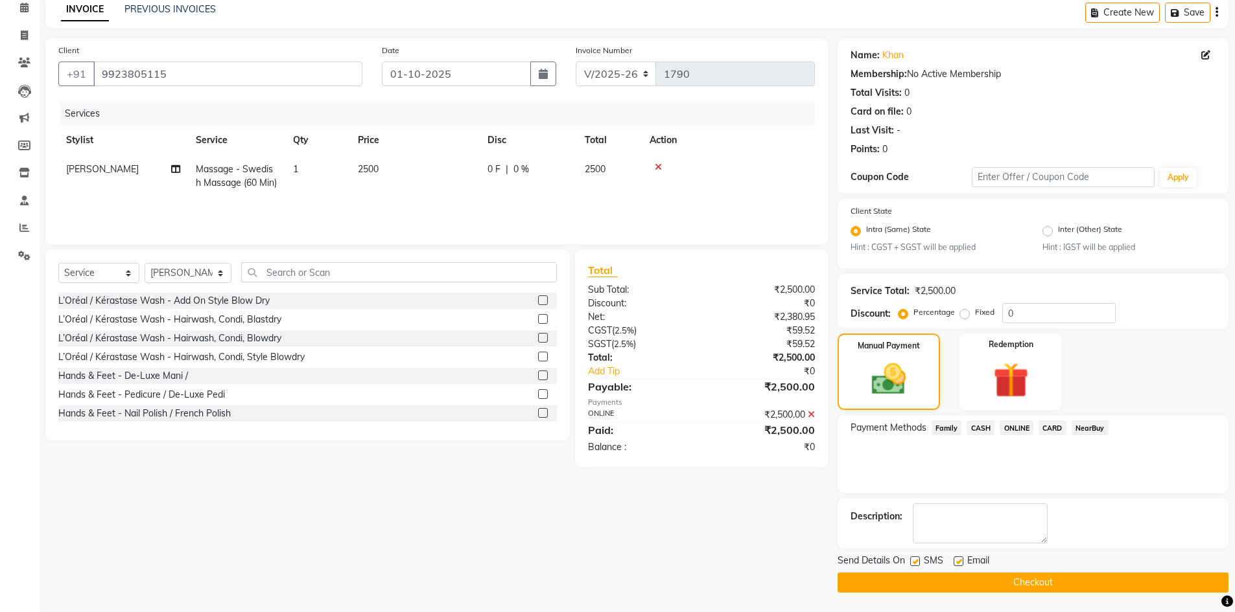
click at [912, 561] on label at bounding box center [915, 562] width 10 height 10
click at [912, 561] on input "checkbox" at bounding box center [914, 562] width 8 height 8
checkbox input "false"
click at [996, 586] on button "Checkout" at bounding box center [1032, 583] width 391 height 20
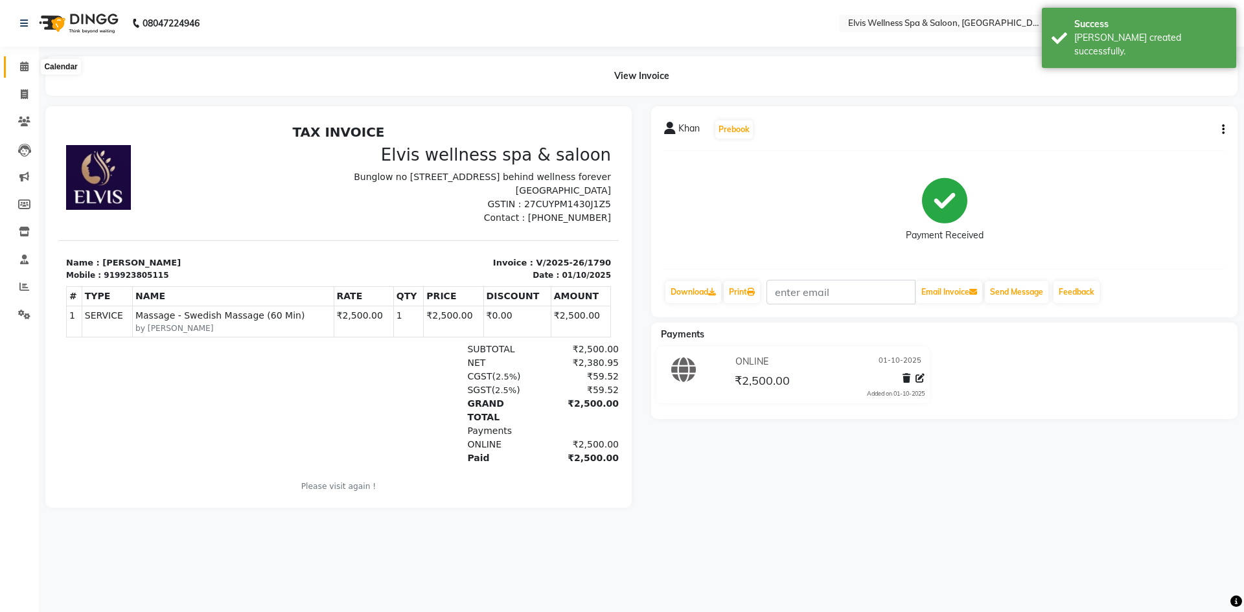
click at [20, 65] on icon at bounding box center [24, 67] width 8 height 10
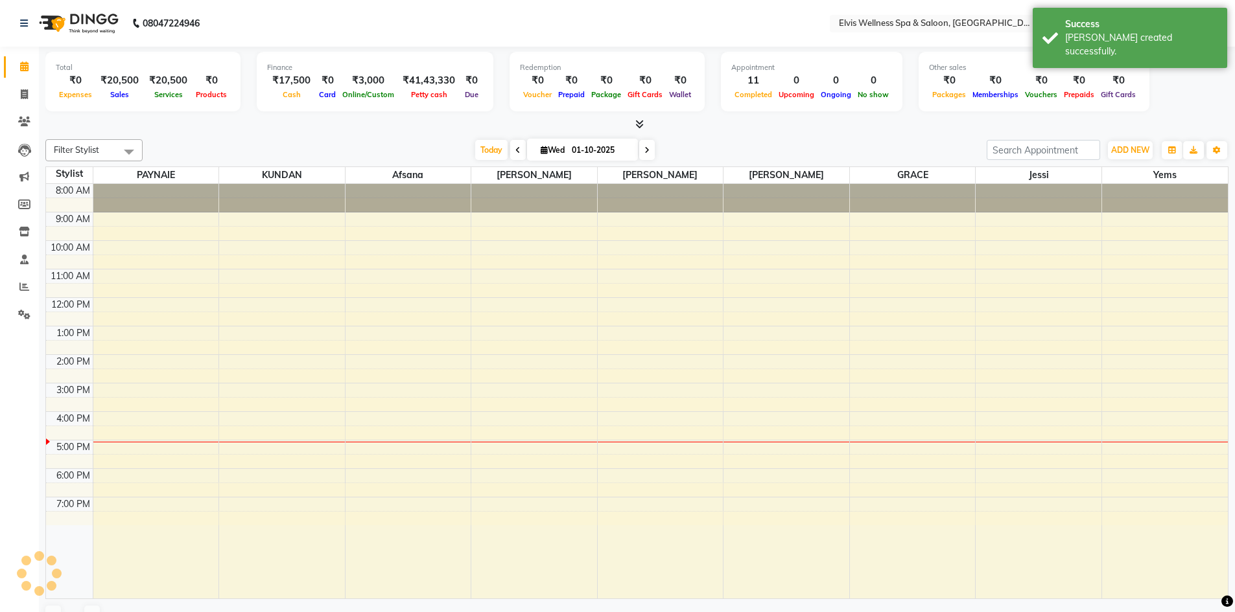
scroll to position [12, 0]
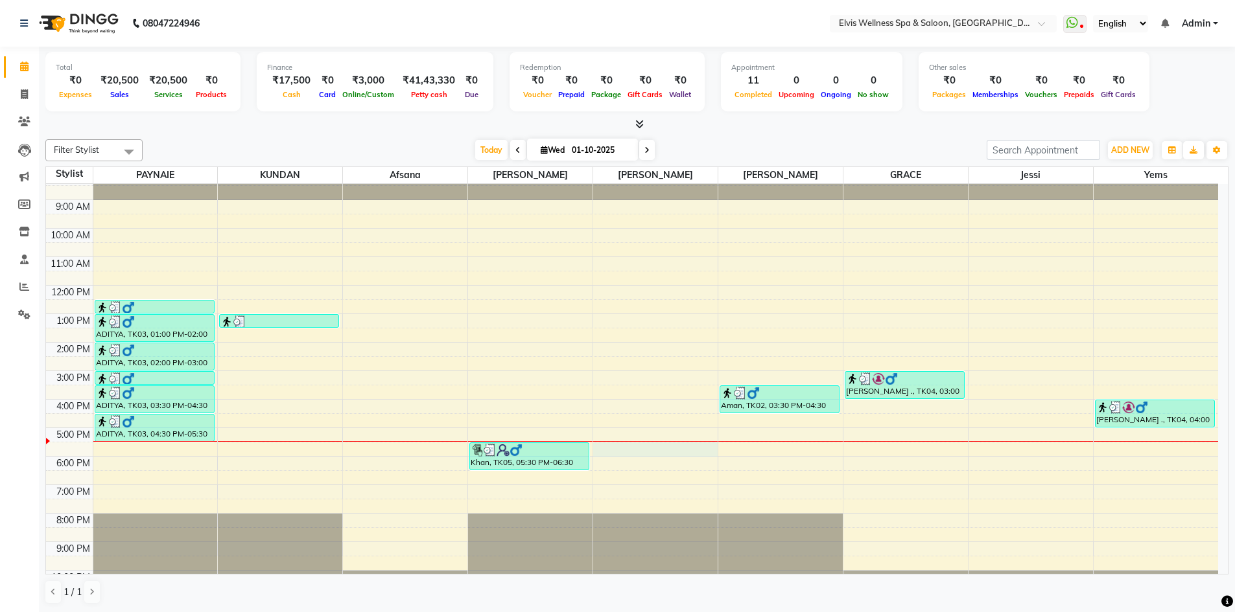
click at [612, 452] on div "8:00 AM 9:00 AM 10:00 AM 11:00 AM 12:00 PM 1:00 PM 2:00 PM 3:00 PM 4:00 PM 5:00…" at bounding box center [632, 385] width 1172 height 427
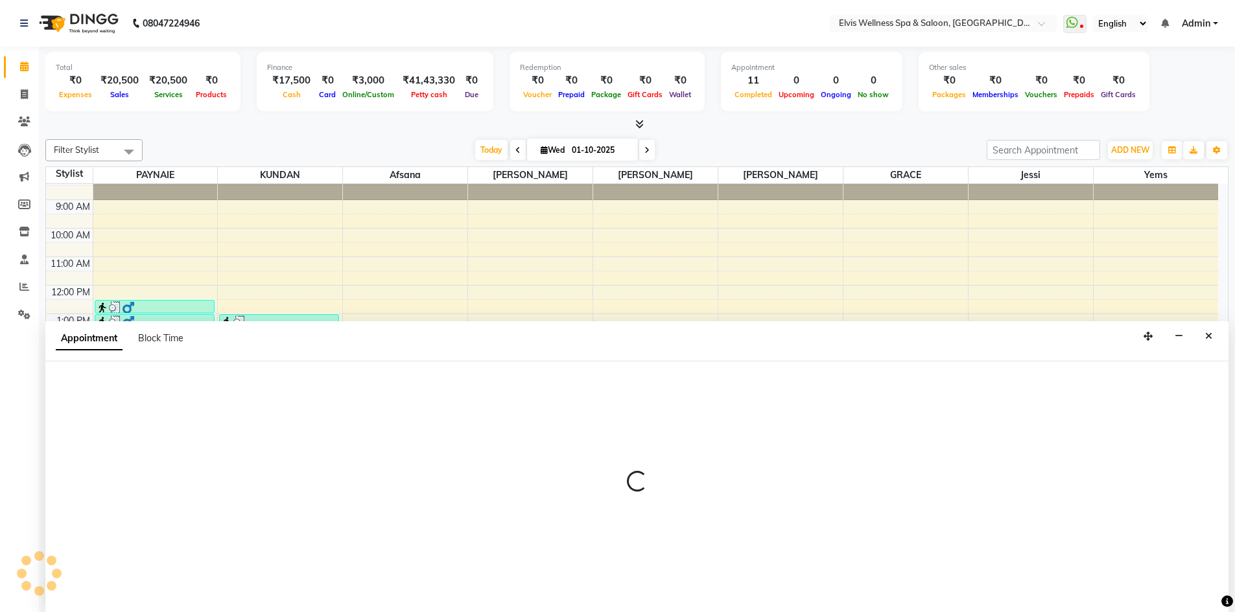
scroll to position [1, 0]
select select "62458"
select select "1050"
select select "tentative"
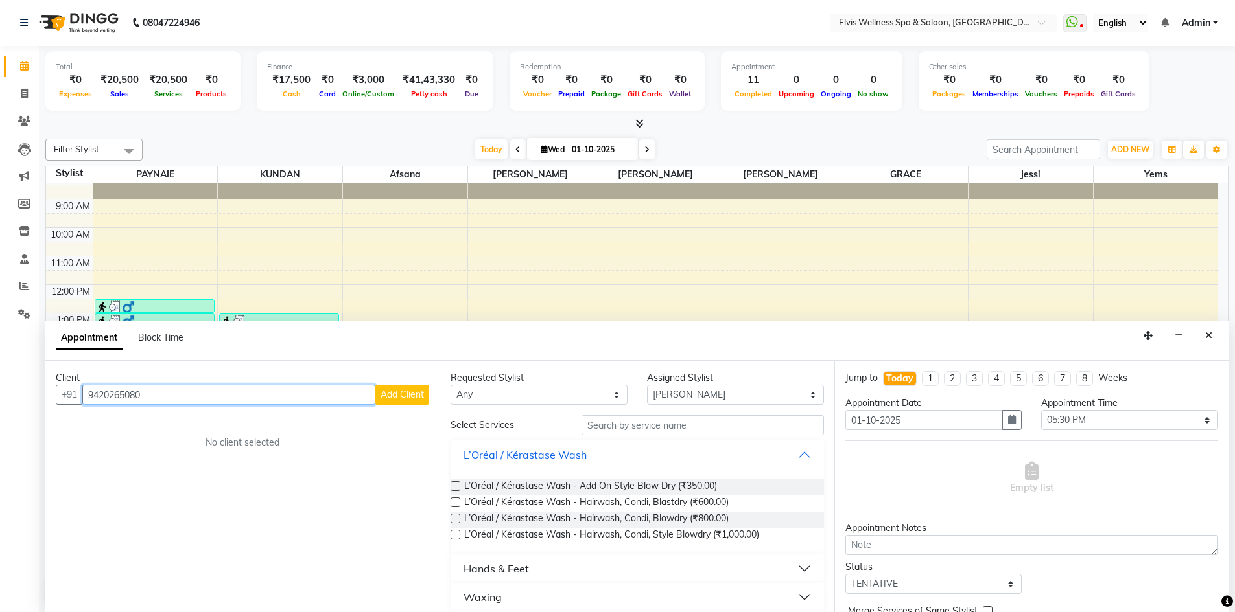
type input "9420265080"
click at [389, 399] on span "Add Client" at bounding box center [401, 395] width 43 height 12
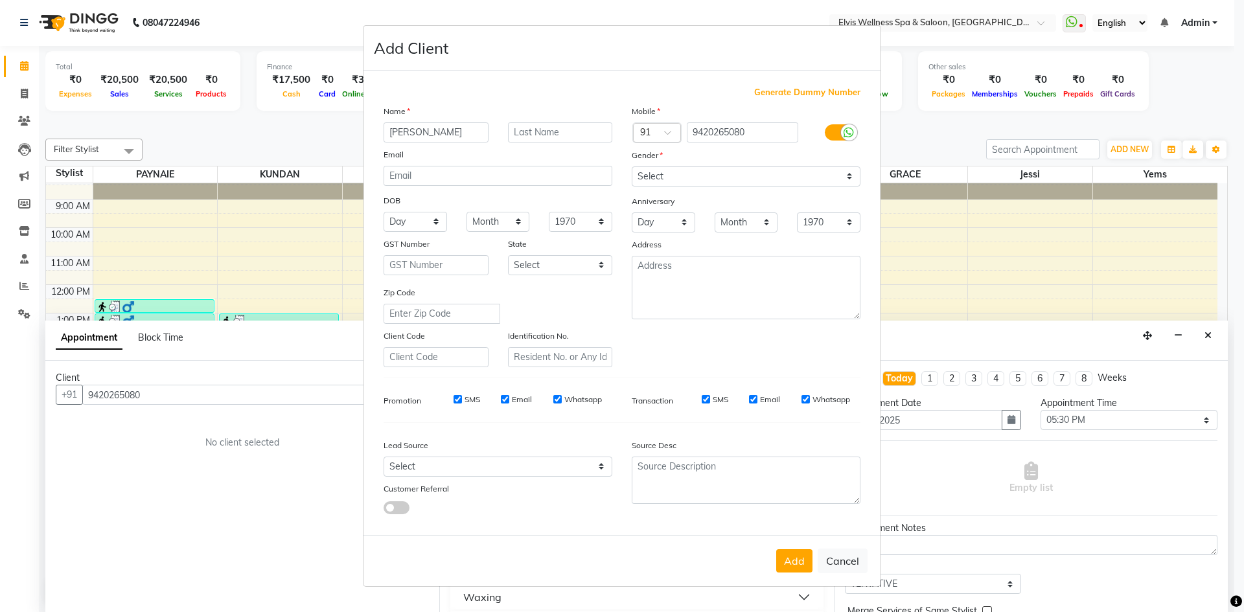
type input "[PERSON_NAME]"
click at [764, 185] on select "Select Male Female Other Prefer Not To Say" at bounding box center [746, 177] width 229 height 20
select select "male"
click at [632, 167] on select "Select Male Female Other Prefer Not To Say" at bounding box center [746, 177] width 229 height 20
click at [784, 559] on button "Add" at bounding box center [794, 561] width 36 height 23
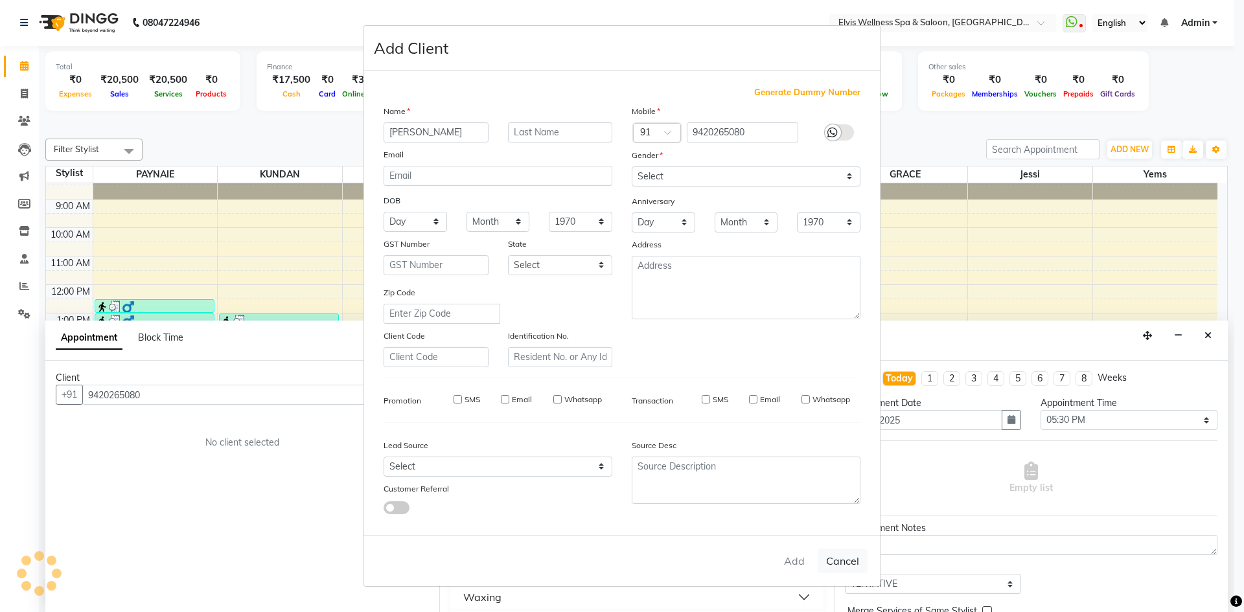
select select
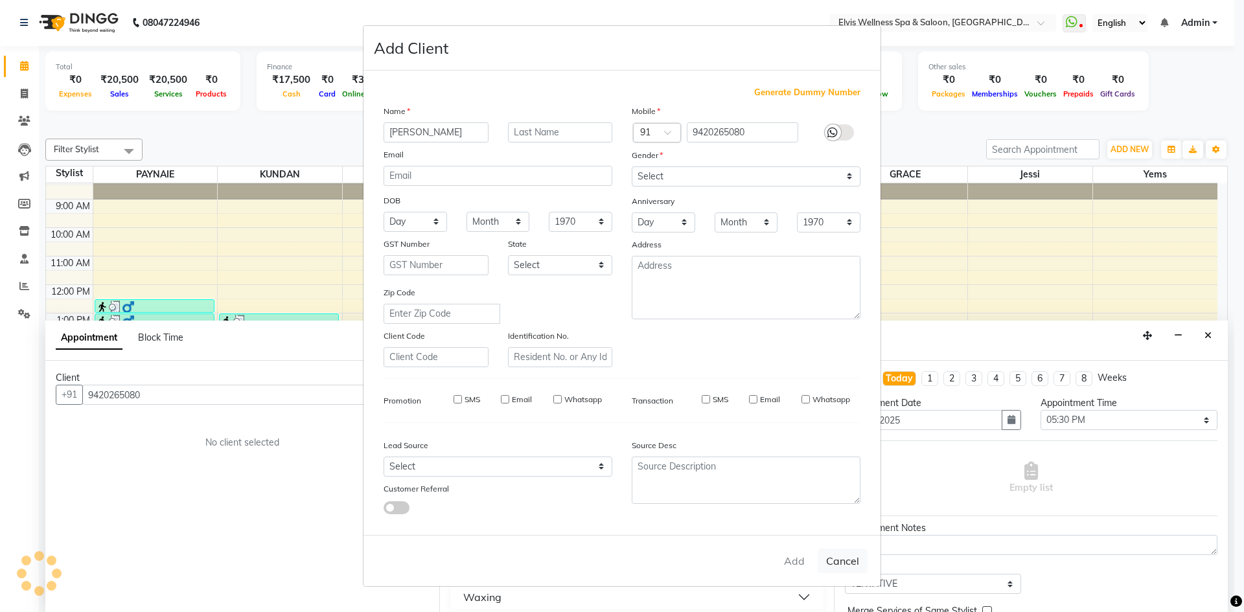
select select
checkbox input "false"
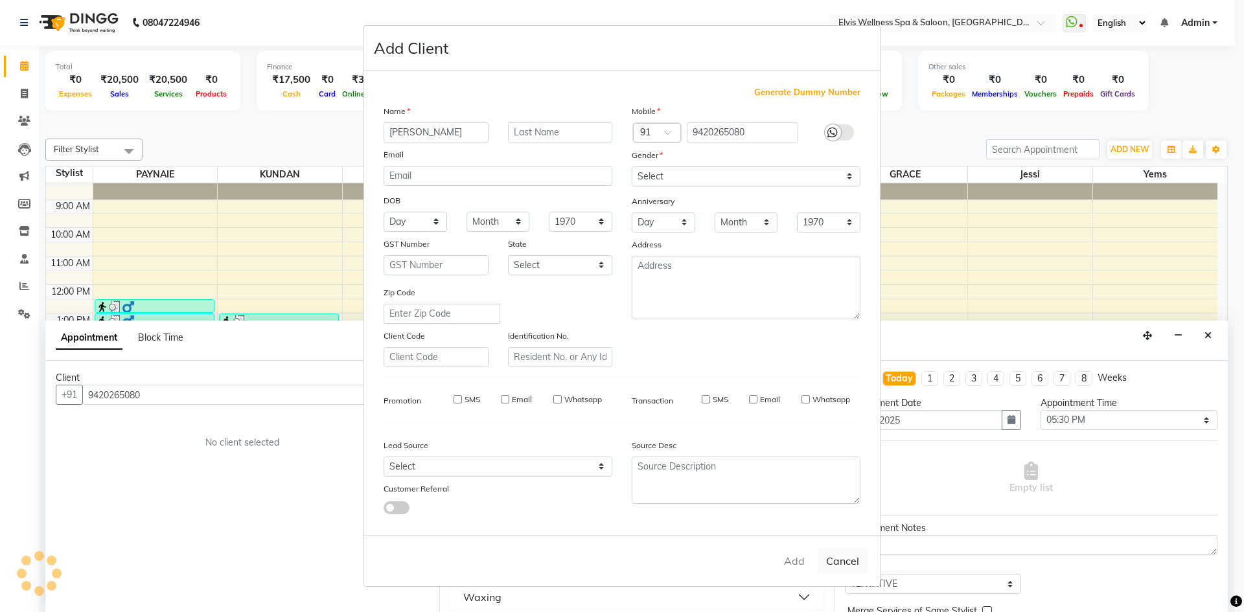
checkbox input "false"
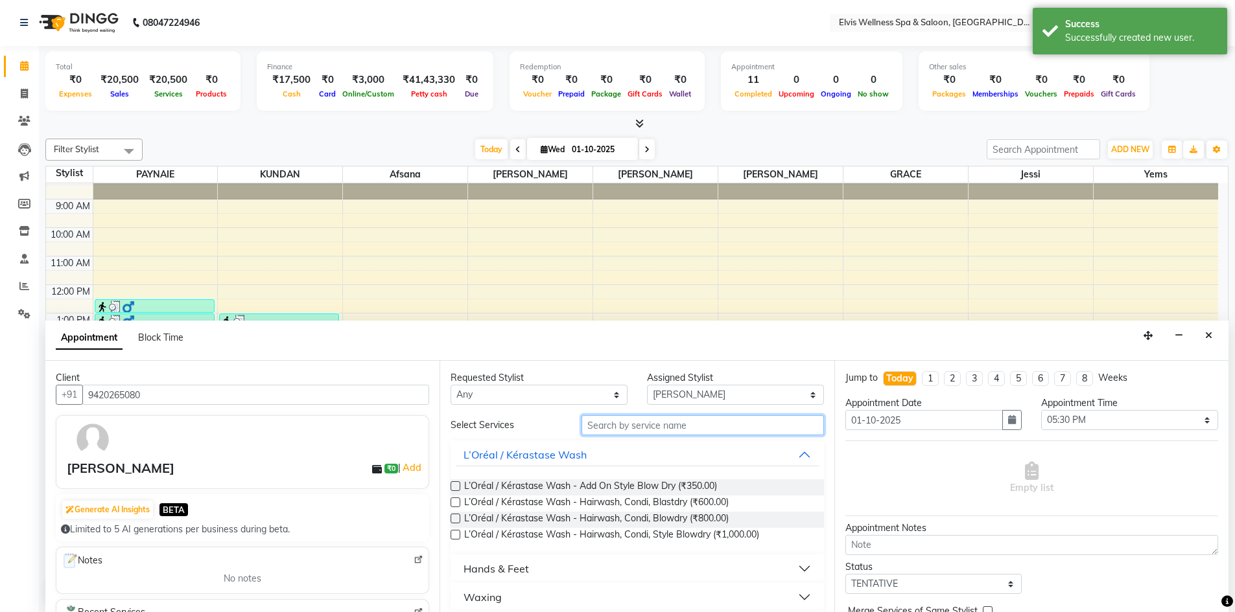
click at [619, 423] on input "text" at bounding box center [702, 425] width 242 height 20
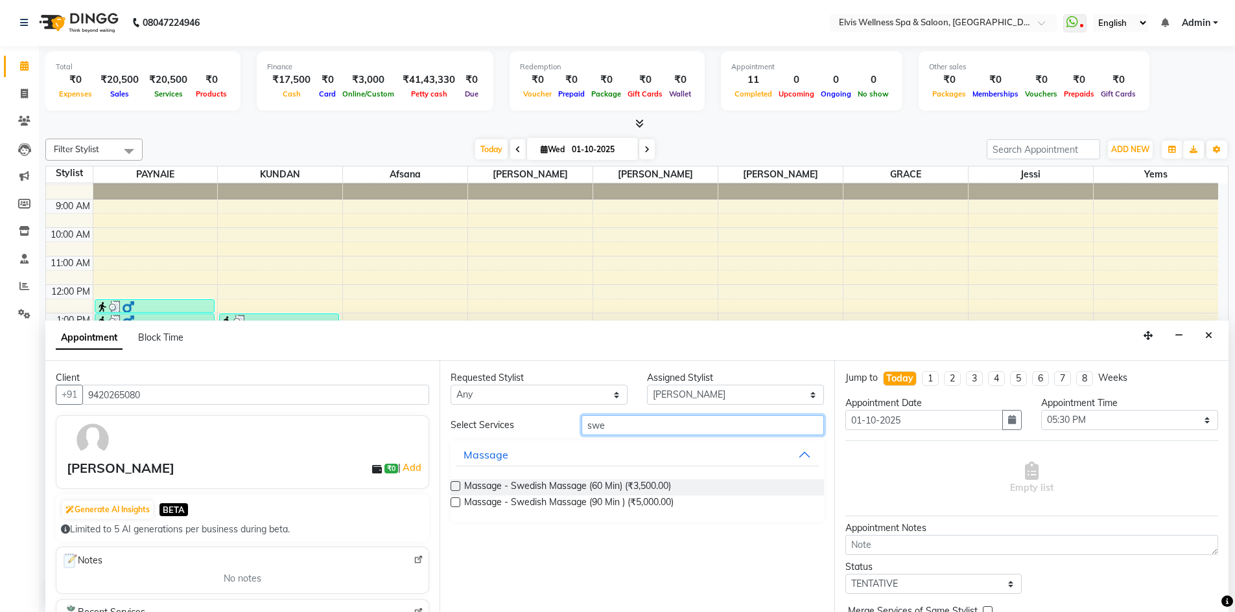
type input "swe"
click at [458, 483] on label at bounding box center [455, 487] width 10 height 10
click at [458, 484] on input "checkbox" at bounding box center [454, 488] width 8 height 8
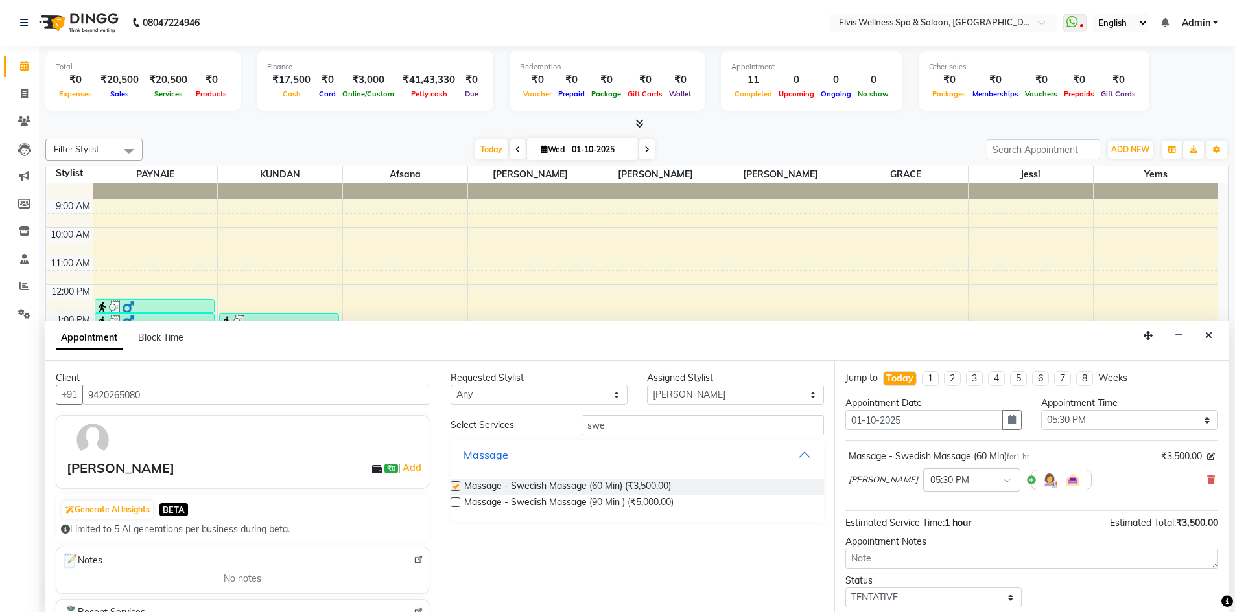
checkbox input "false"
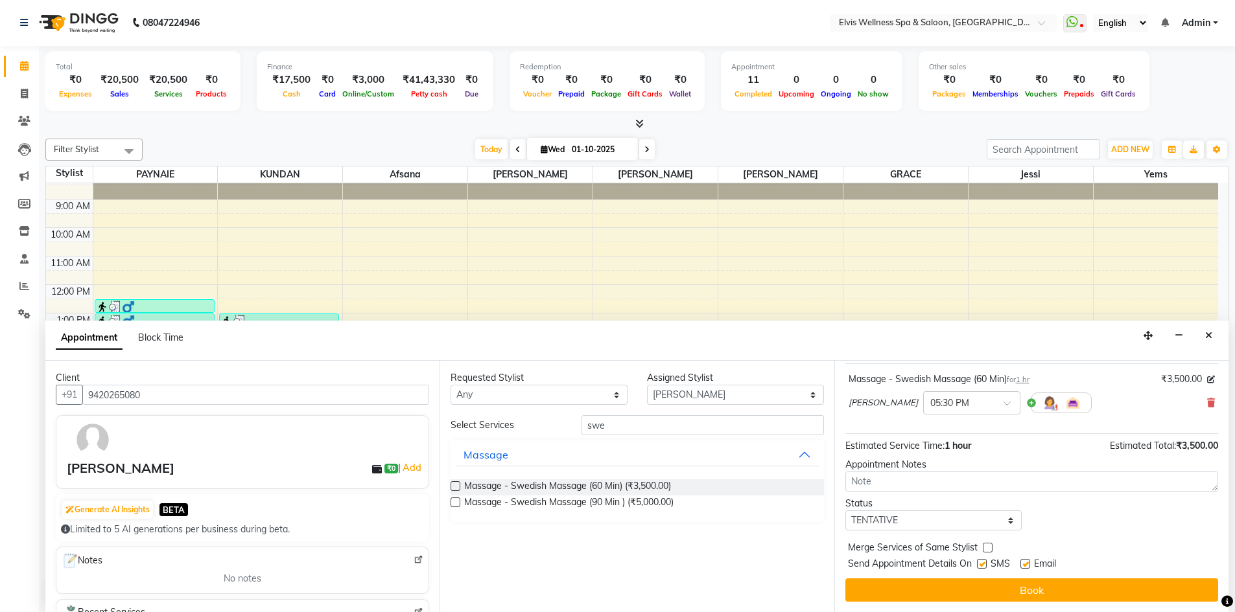
click at [977, 566] on label at bounding box center [982, 564] width 10 height 10
click at [977, 566] on input "checkbox" at bounding box center [981, 565] width 8 height 8
checkbox input "false"
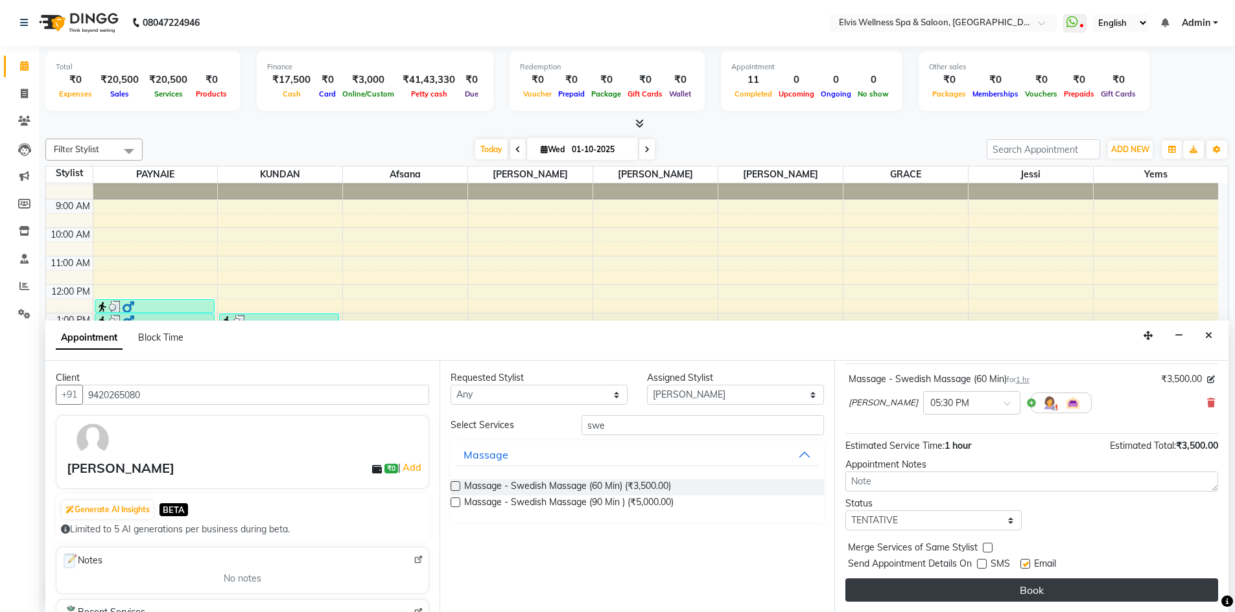
click at [991, 587] on button "Book" at bounding box center [1031, 590] width 373 height 23
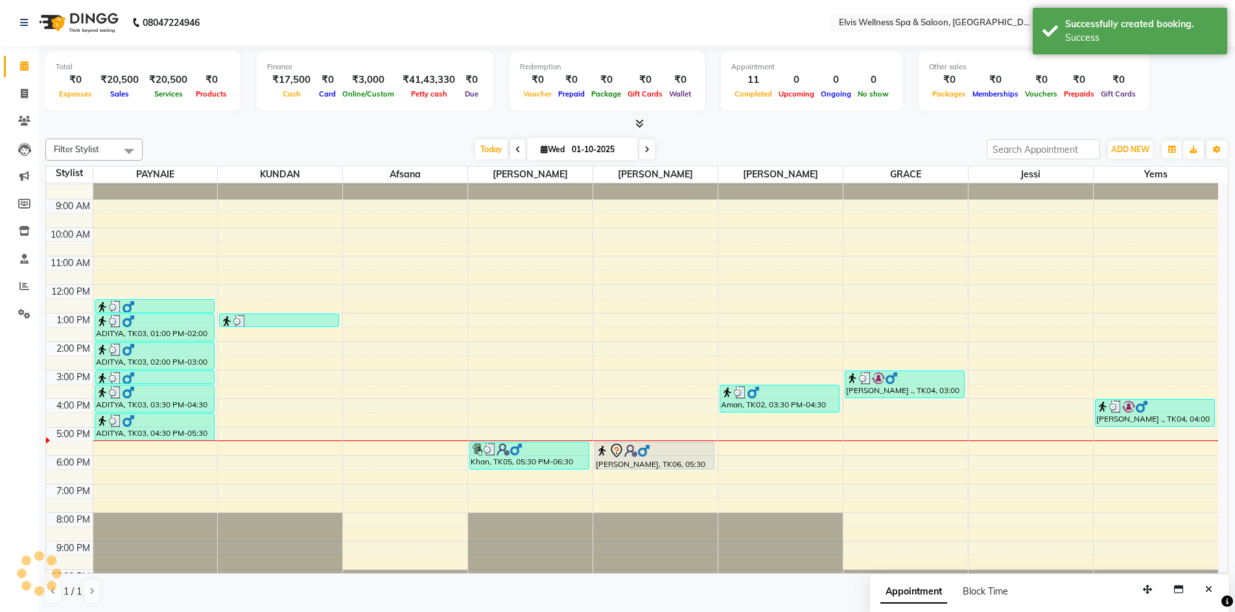
scroll to position [0, 0]
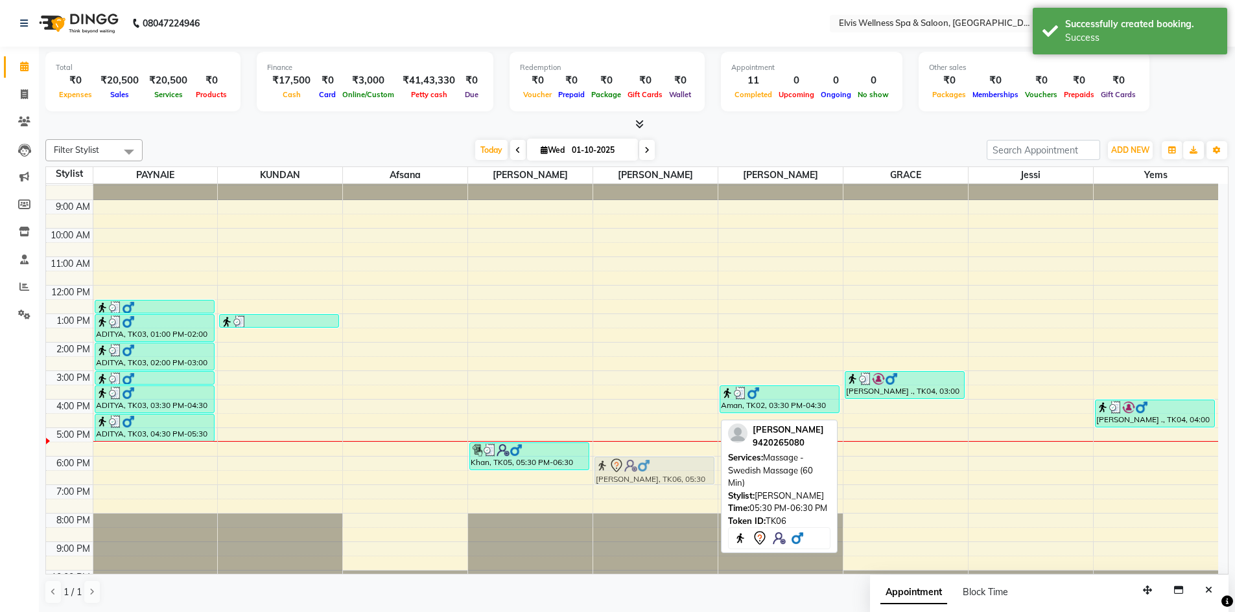
drag, startPoint x: 647, startPoint y: 451, endPoint x: 644, endPoint y: 462, distance: 11.3
click at [644, 462] on div "Rushikesh, TK06, 05:30 PM-06:30 PM, Massage - Swedish Massage (60 Min) Rushikes…" at bounding box center [655, 385] width 124 height 427
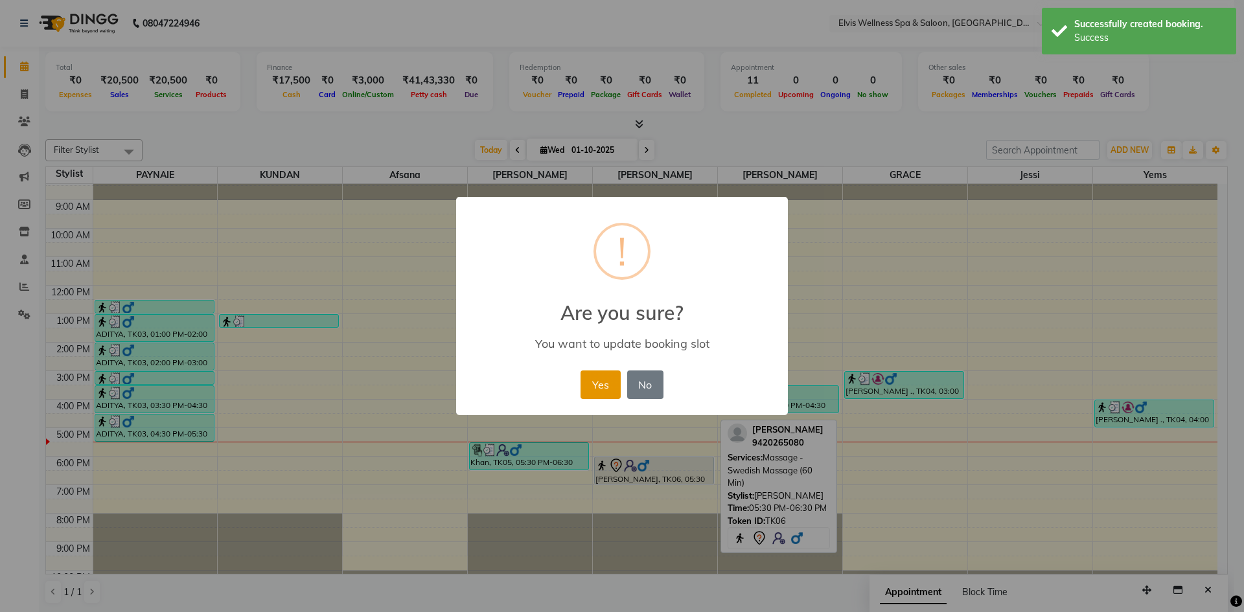
click at [598, 393] on button "Yes" at bounding box center [601, 385] width 40 height 29
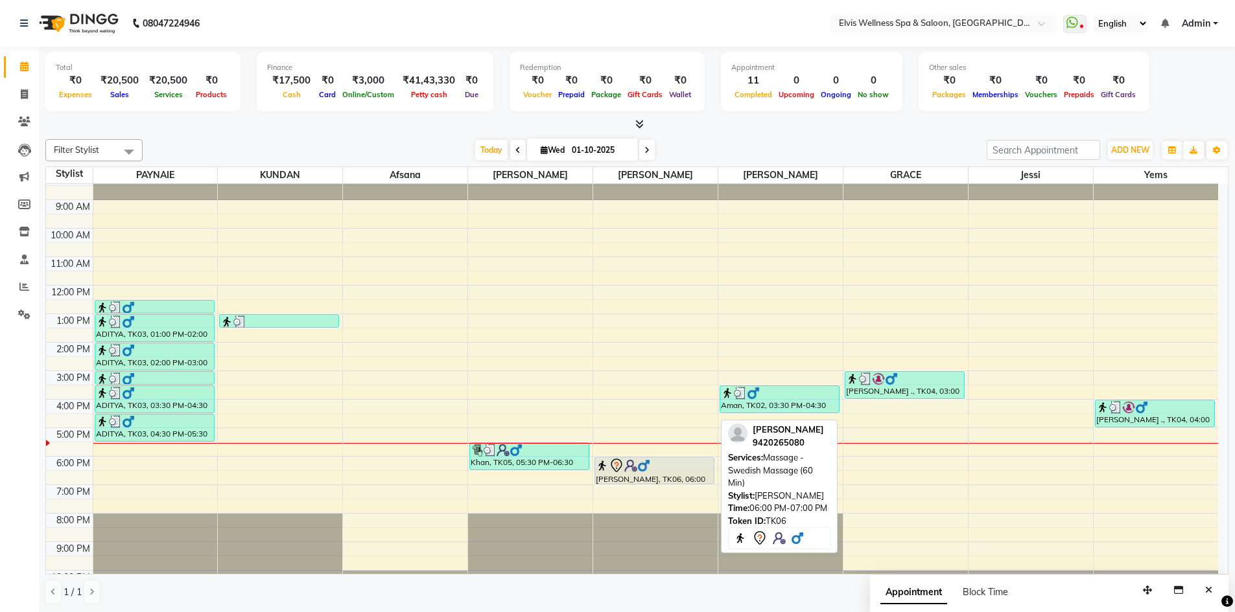
click at [644, 465] on img at bounding box center [643, 466] width 13 height 13
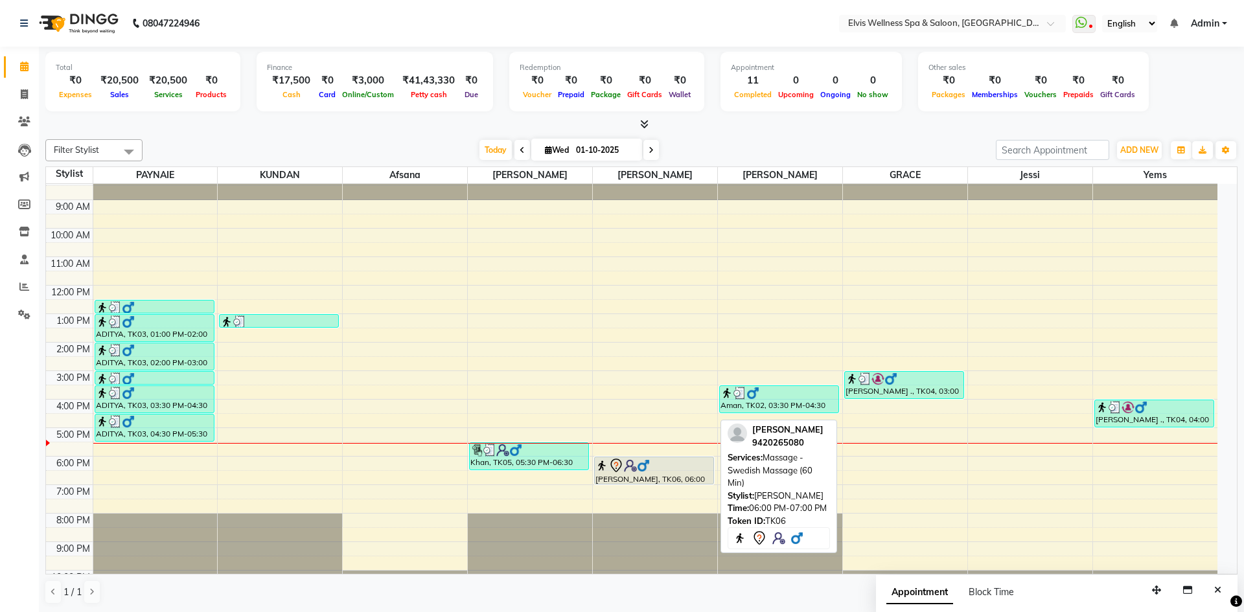
select select "7"
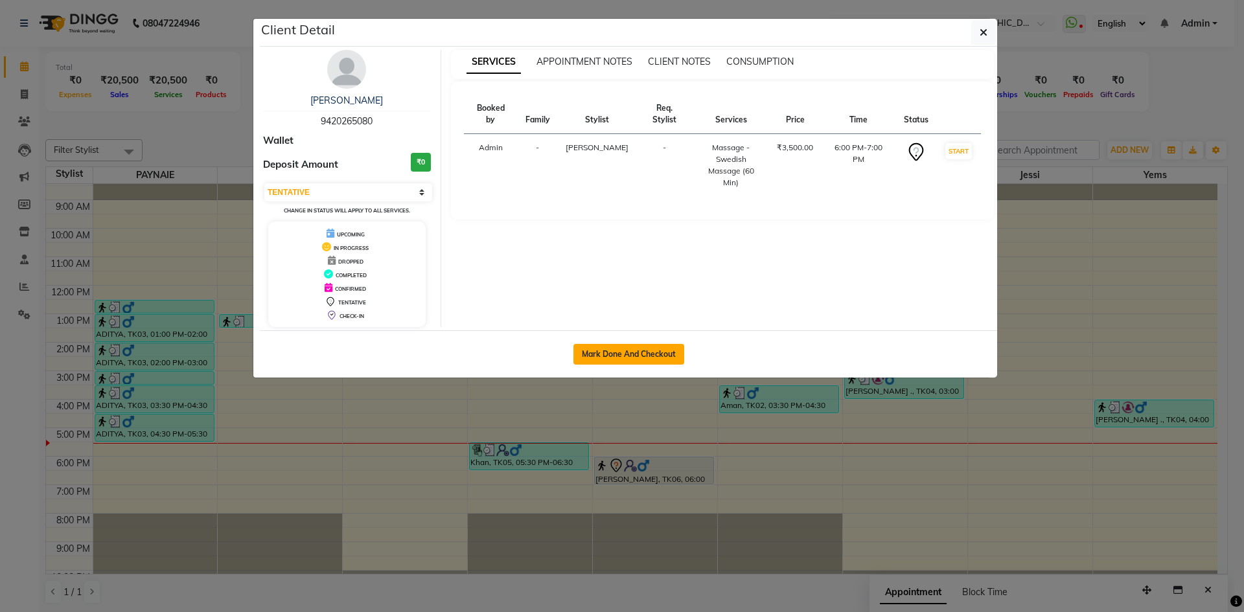
click at [637, 346] on button "Mark Done And Checkout" at bounding box center [629, 354] width 111 height 21
select select "4399"
select select "service"
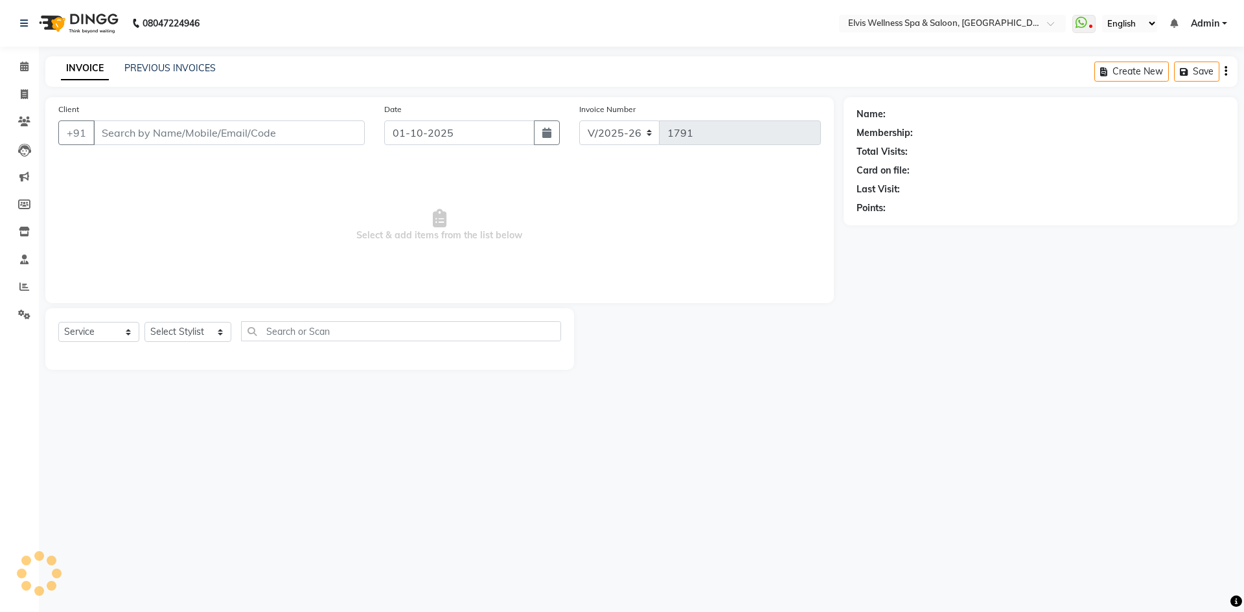
type input "9420265080"
select select "62458"
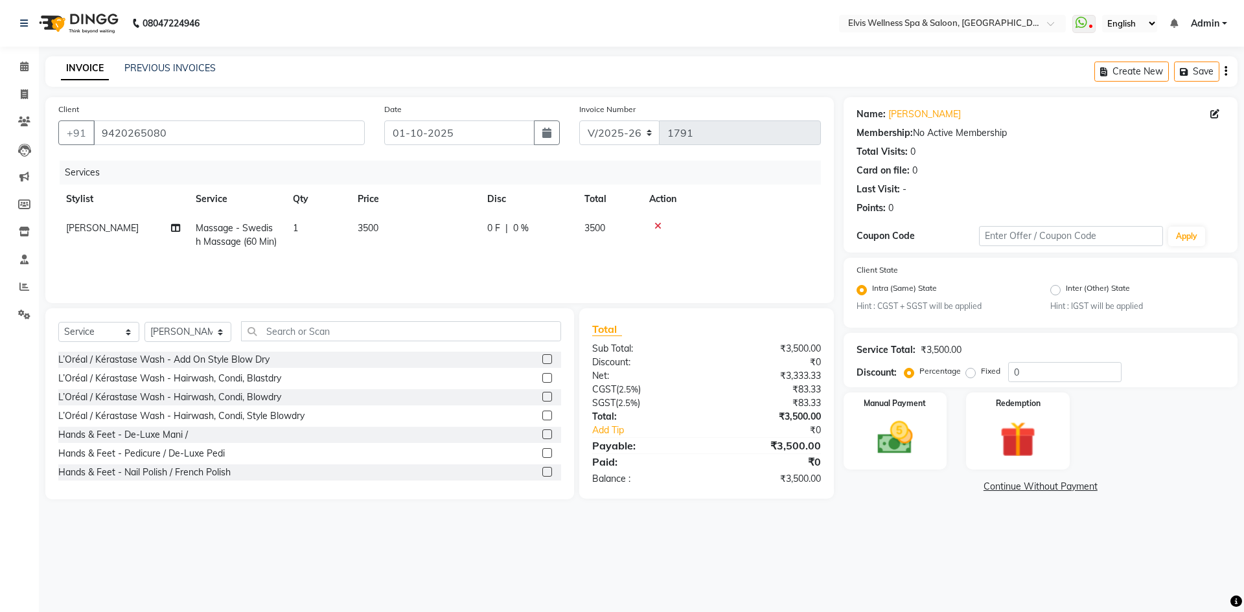
click at [370, 228] on span "3500" at bounding box center [368, 228] width 21 height 12
select select "62458"
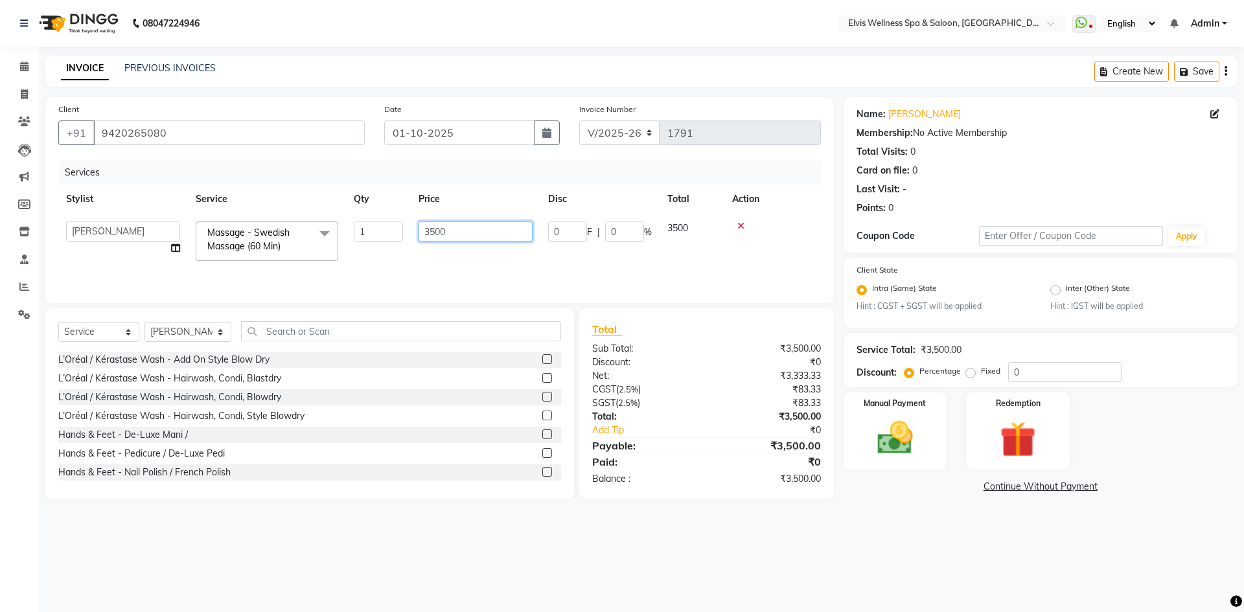
click at [432, 234] on input "3500" at bounding box center [476, 232] width 114 height 20
type input "2500"
click at [885, 423] on img at bounding box center [895, 438] width 60 height 43
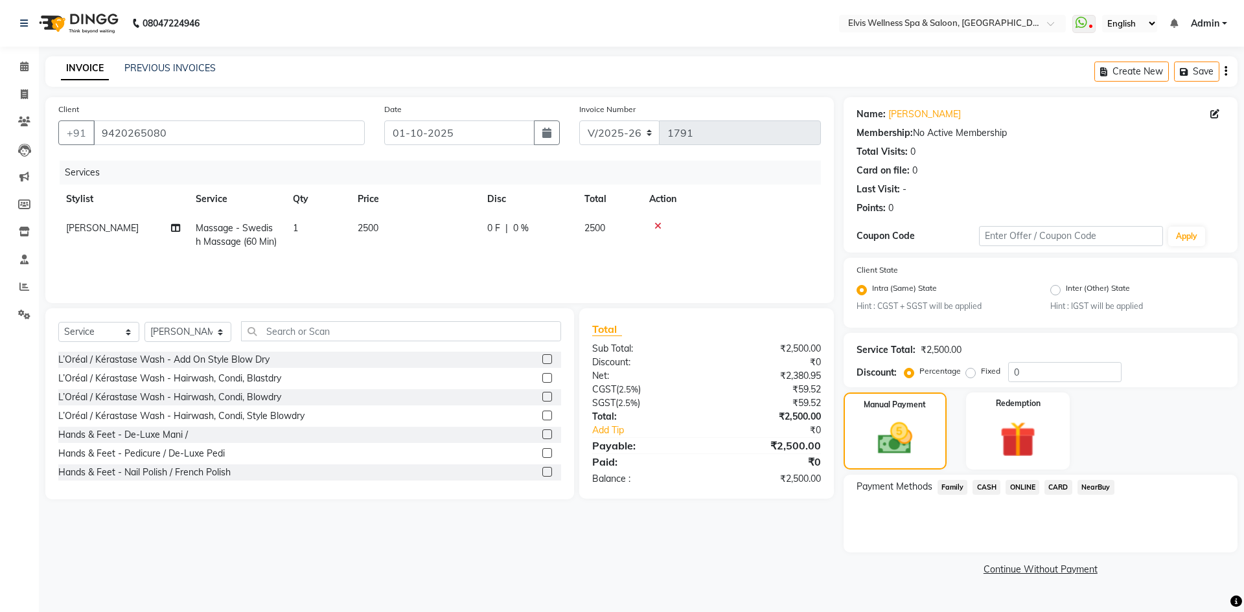
click at [1059, 489] on span "CARD" at bounding box center [1059, 487] width 28 height 15
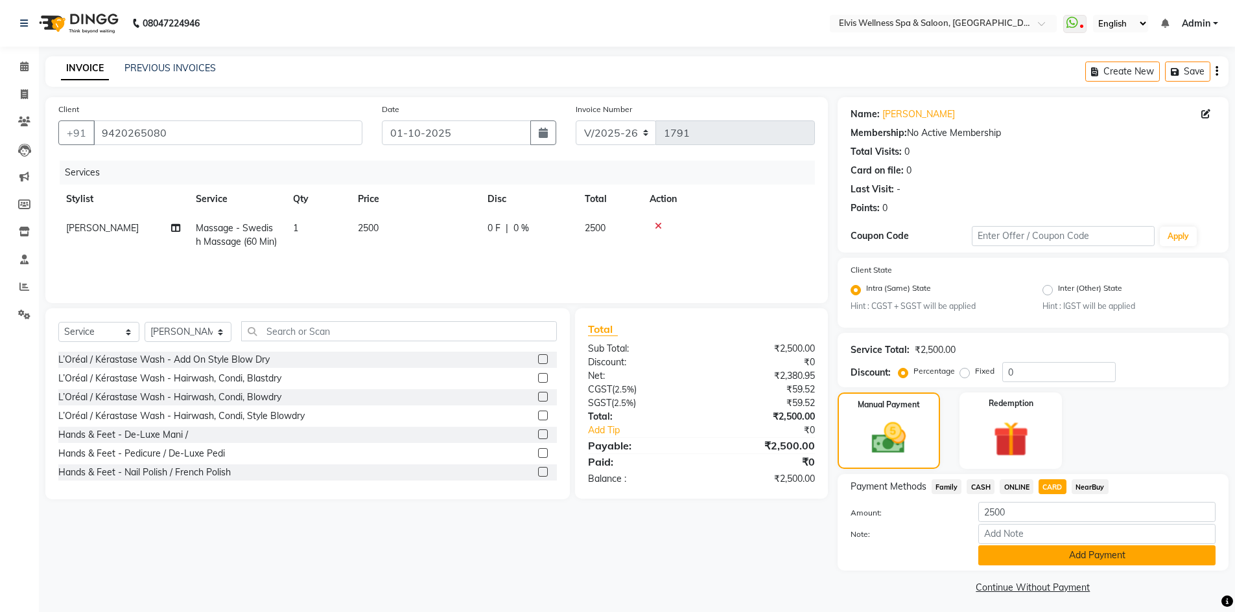
click at [1055, 555] on button "Add Payment" at bounding box center [1096, 556] width 237 height 20
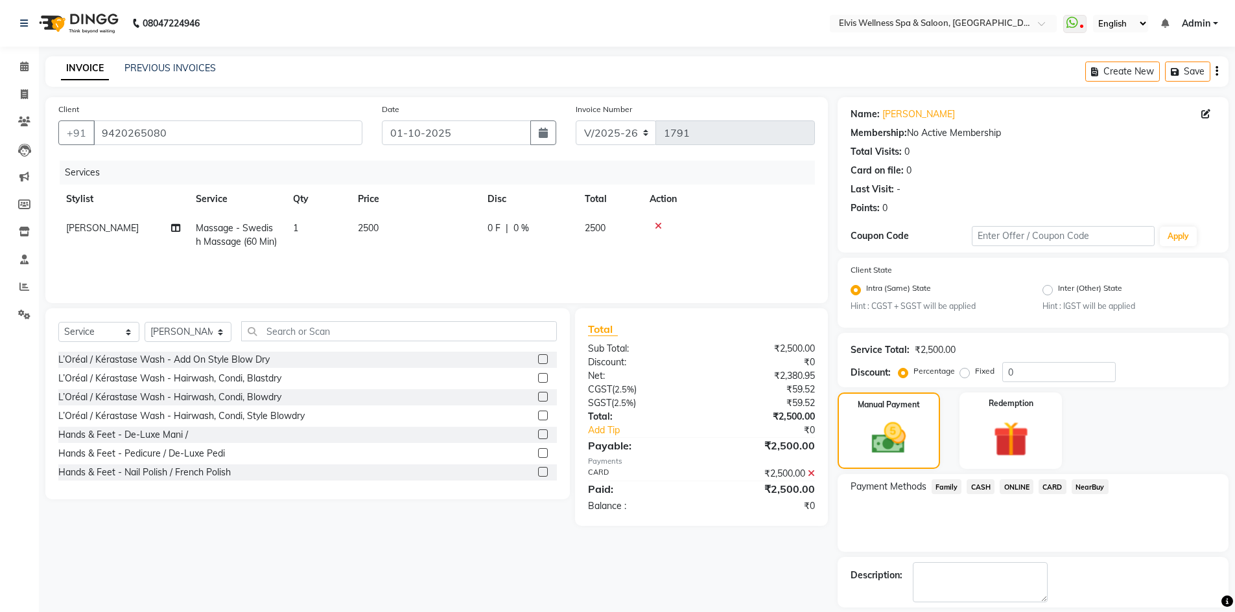
click at [1055, 487] on span "CARD" at bounding box center [1052, 487] width 28 height 15
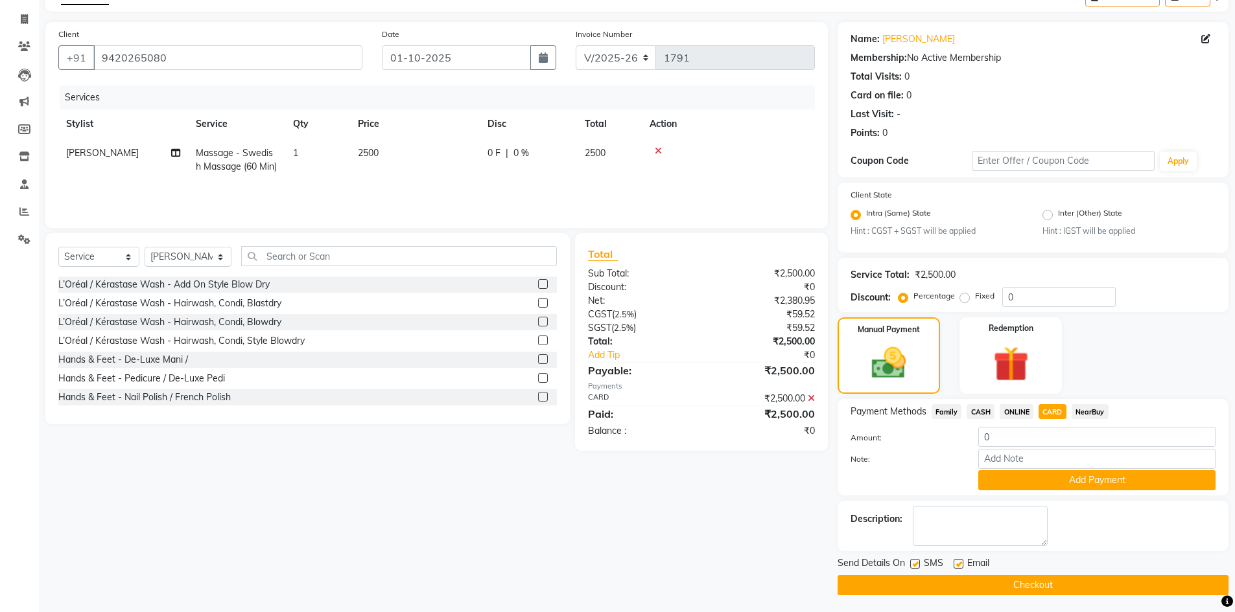
scroll to position [78, 0]
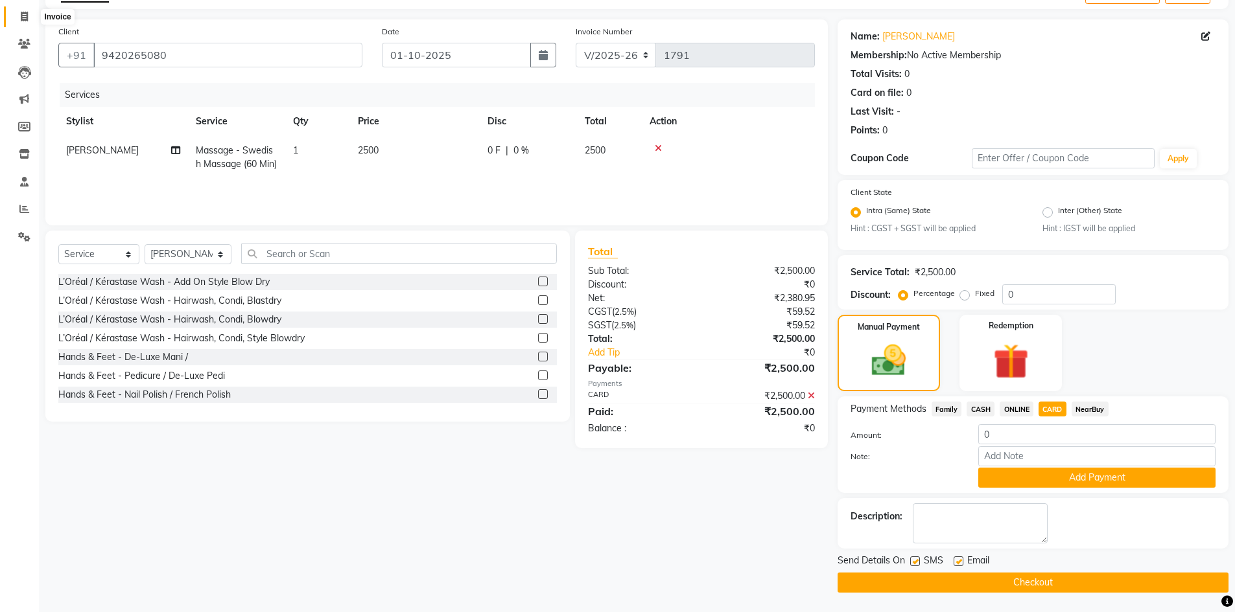
click at [25, 16] on icon at bounding box center [24, 17] width 7 height 10
select select "service"
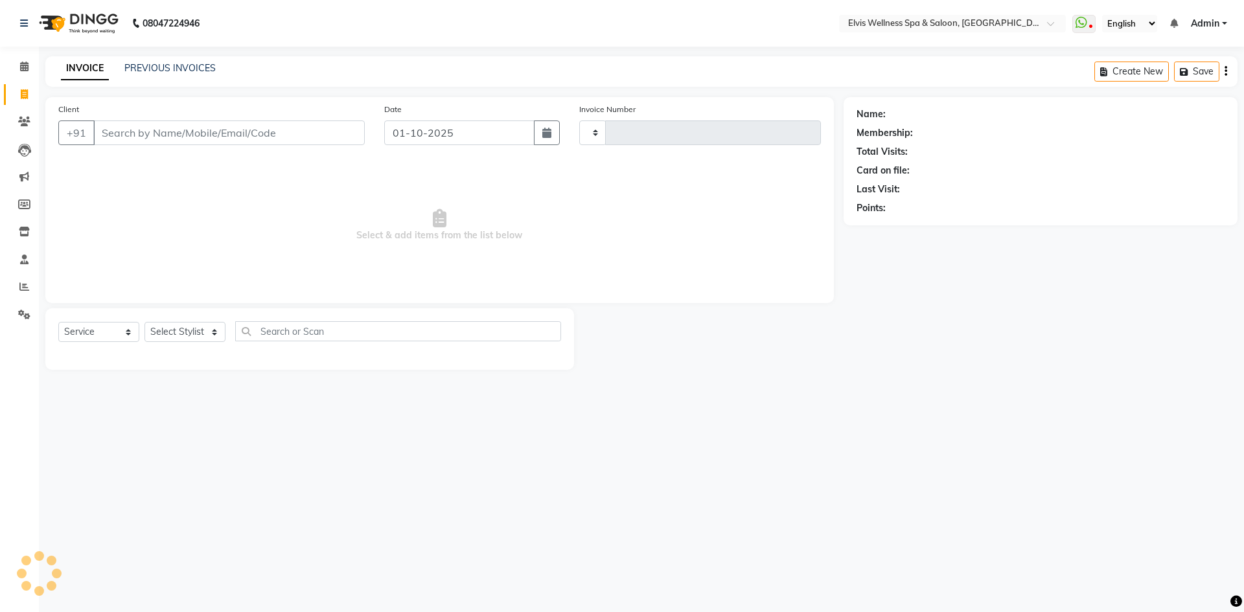
type input "1791"
select select "4399"
click at [29, 67] on span at bounding box center [24, 67] width 23 height 15
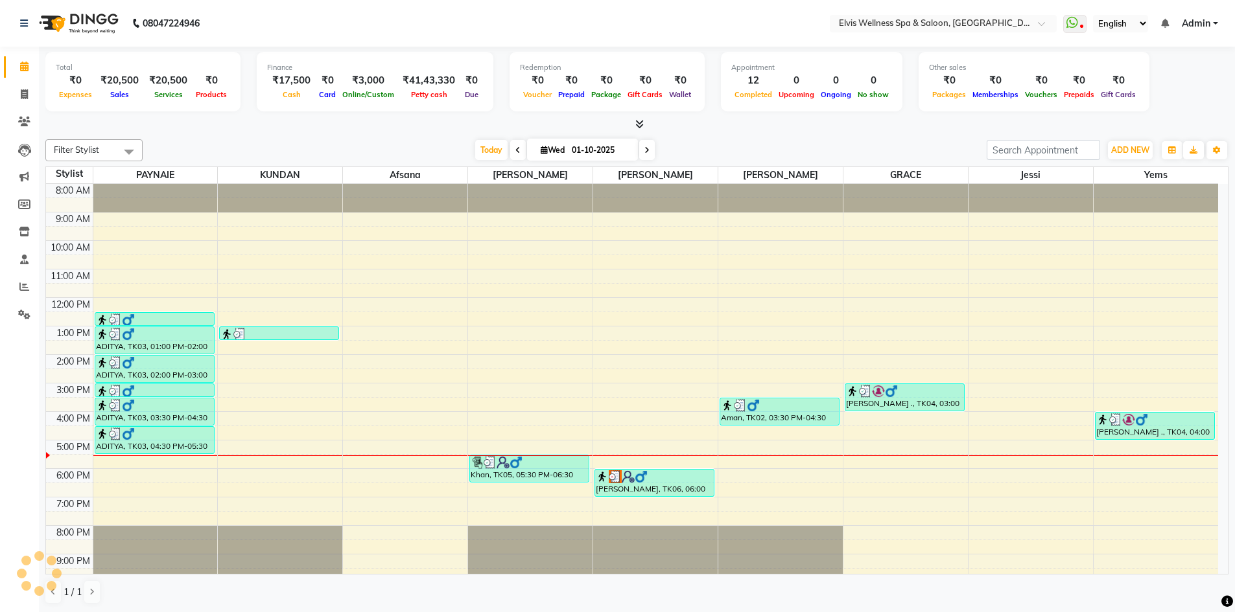
scroll to position [12, 0]
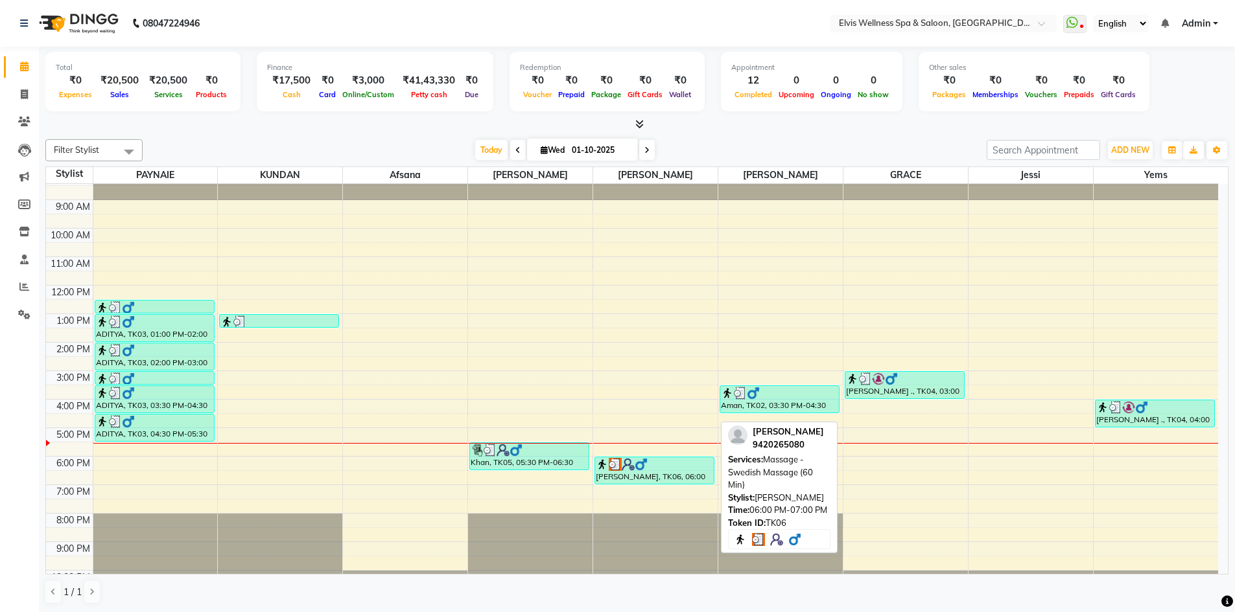
click at [660, 472] on div "Rushikesh, TK06, 06:00 PM-07:00 PM, Massage - Swedish Massage (60 Min)" at bounding box center [654, 471] width 119 height 27
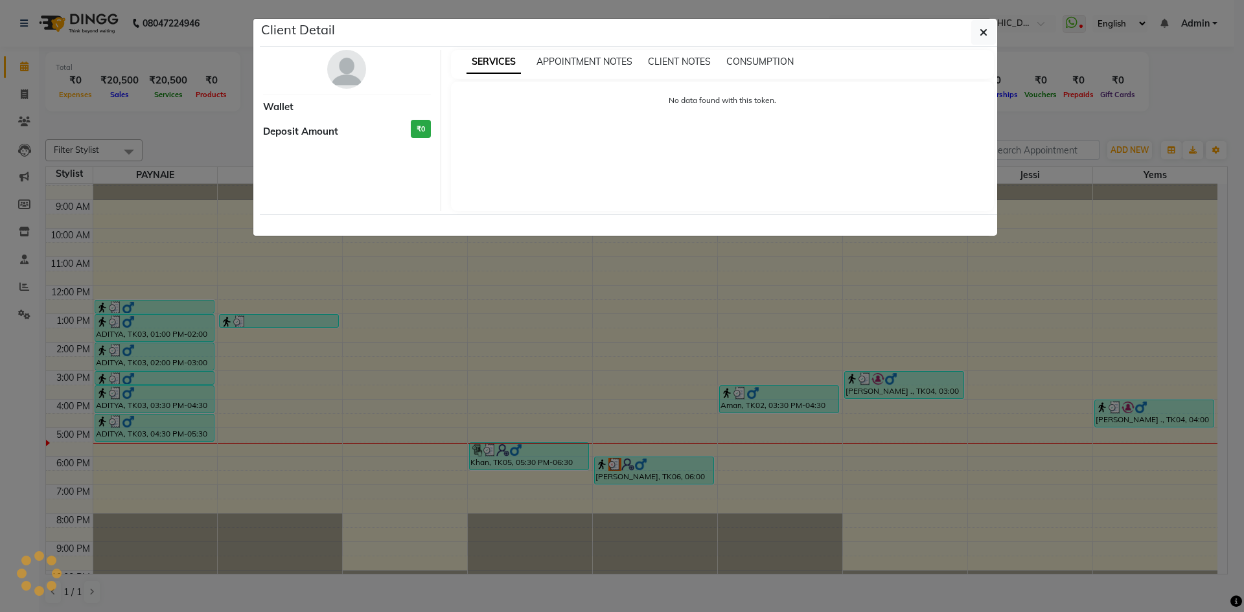
select select "3"
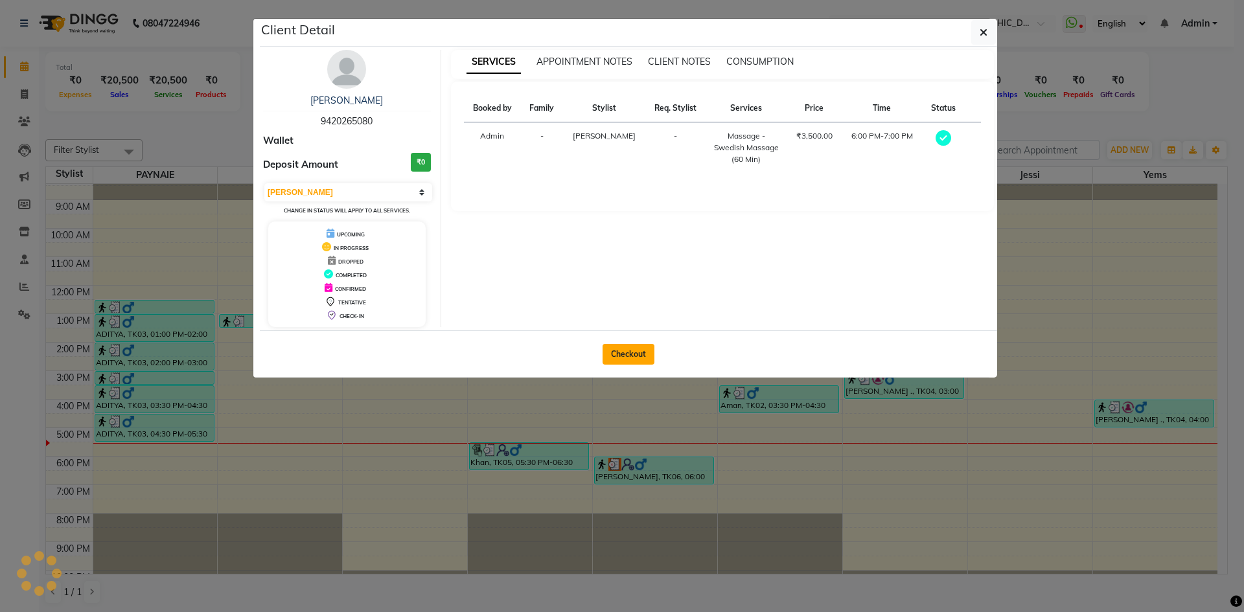
click at [620, 354] on button "Checkout" at bounding box center [629, 354] width 52 height 21
select select "4399"
select select "service"
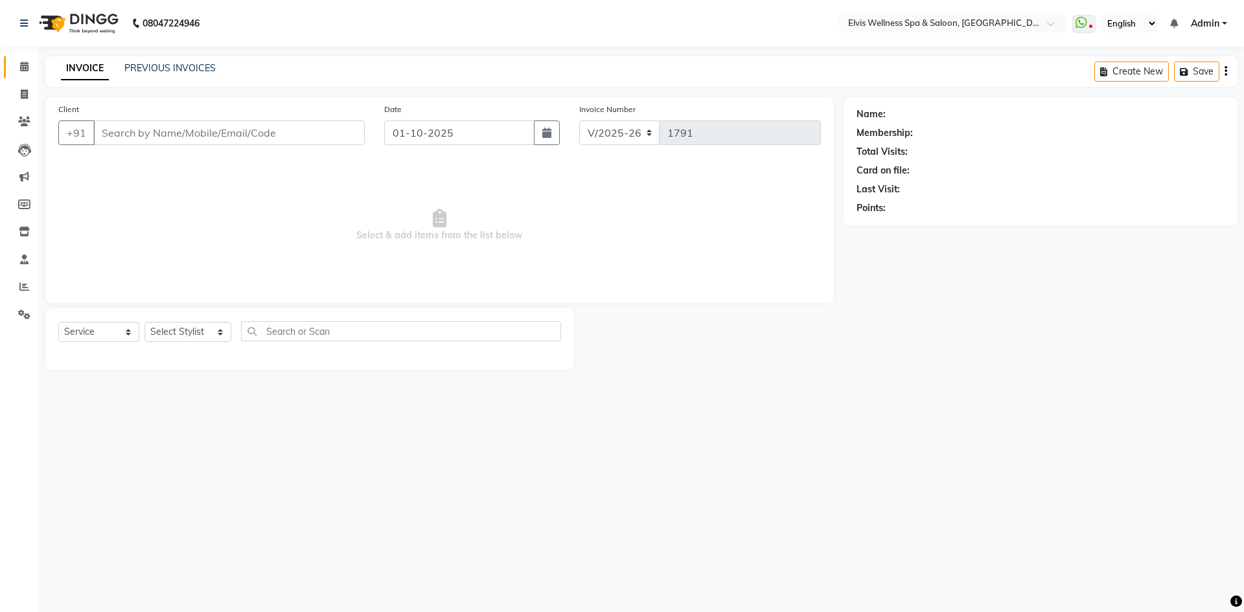
type input "9420265080"
select select "62458"
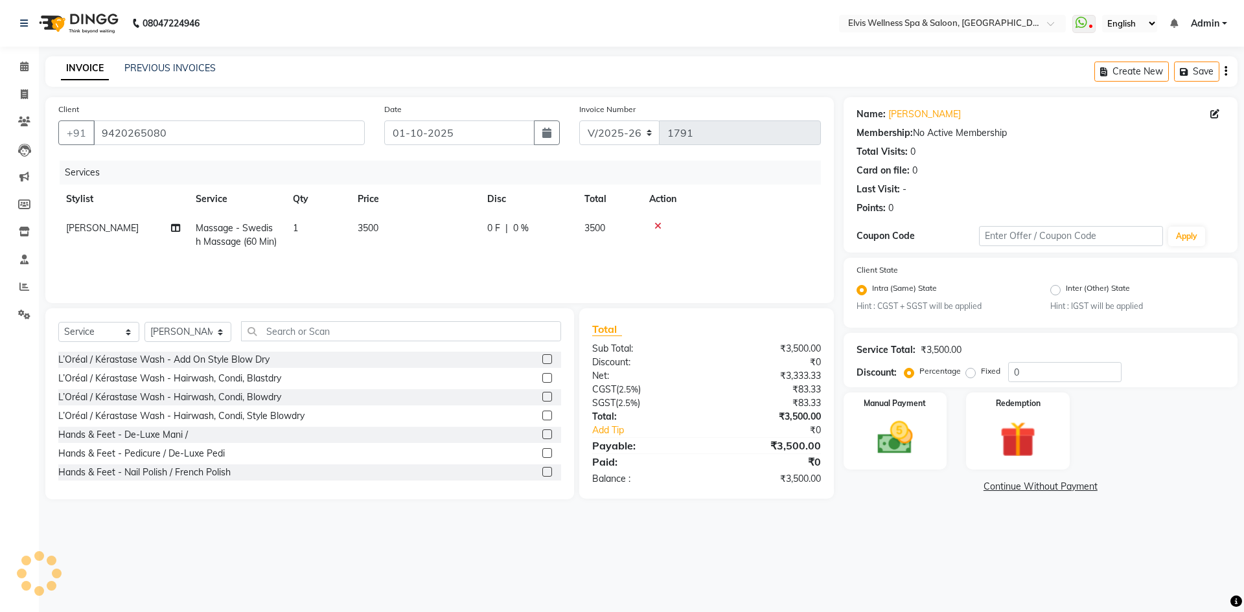
click at [375, 224] on span "3500" at bounding box center [368, 228] width 21 height 12
select select "62458"
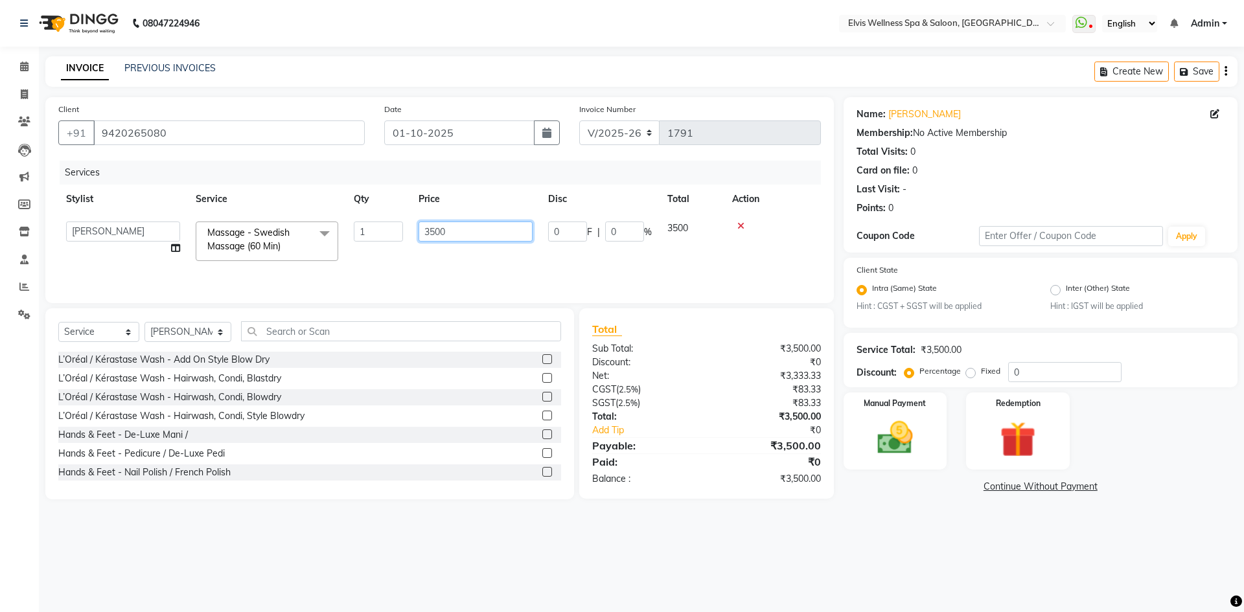
click at [432, 231] on input "3500" at bounding box center [476, 232] width 114 height 20
type input "2500"
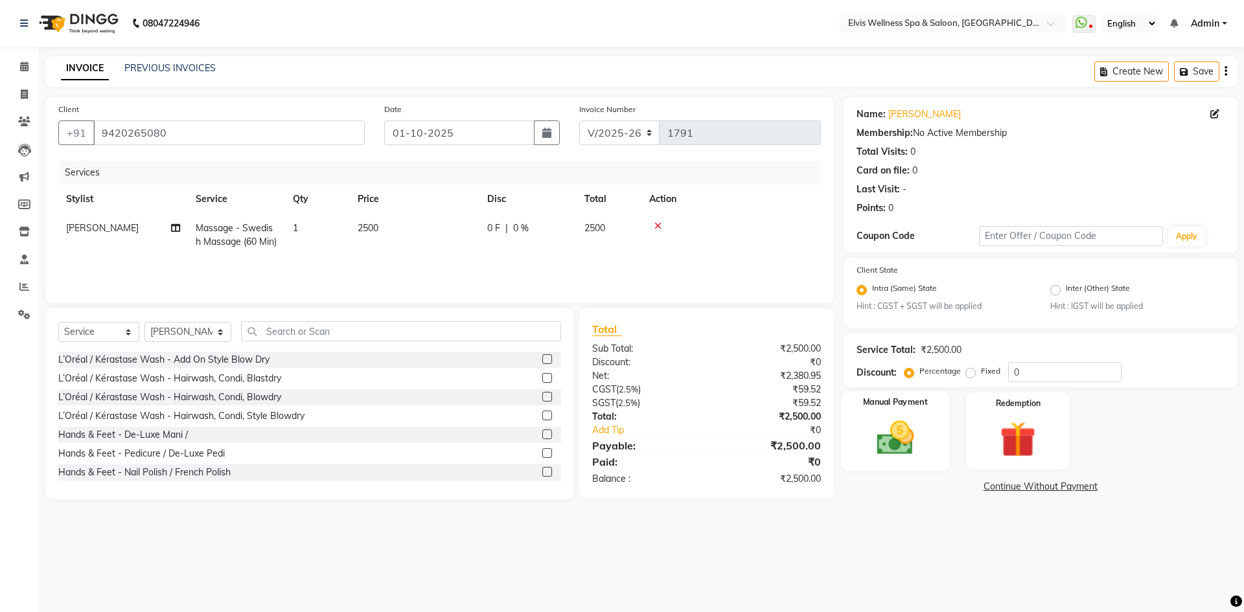
click at [899, 452] on img at bounding box center [895, 438] width 60 height 43
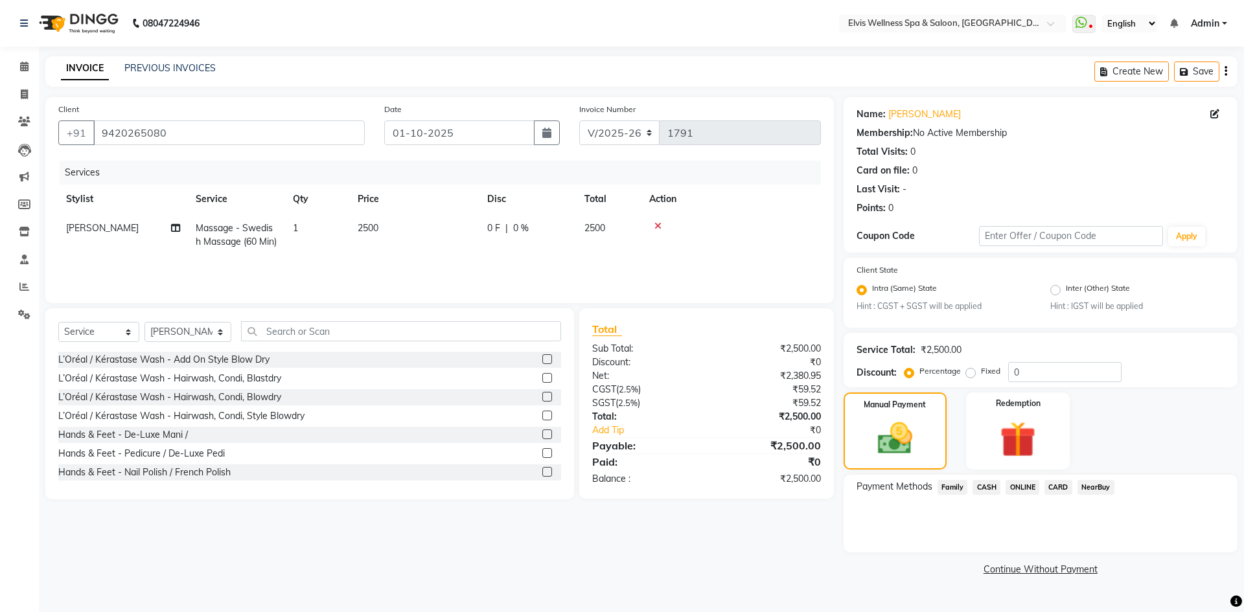
click at [1060, 488] on span "CARD" at bounding box center [1059, 487] width 28 height 15
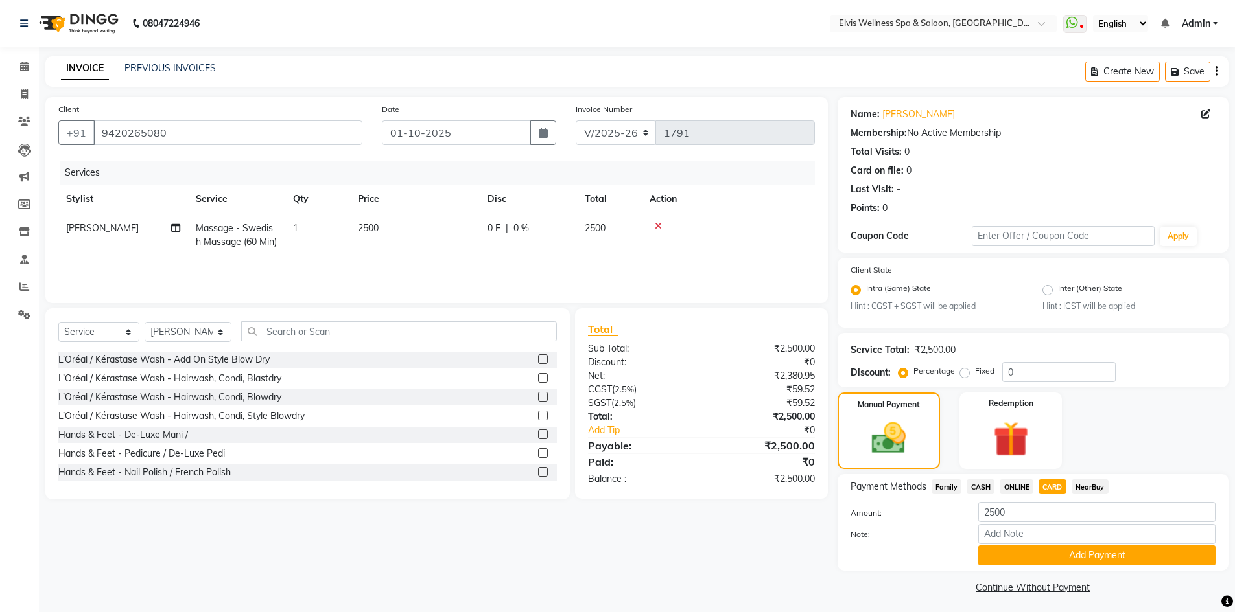
scroll to position [5, 0]
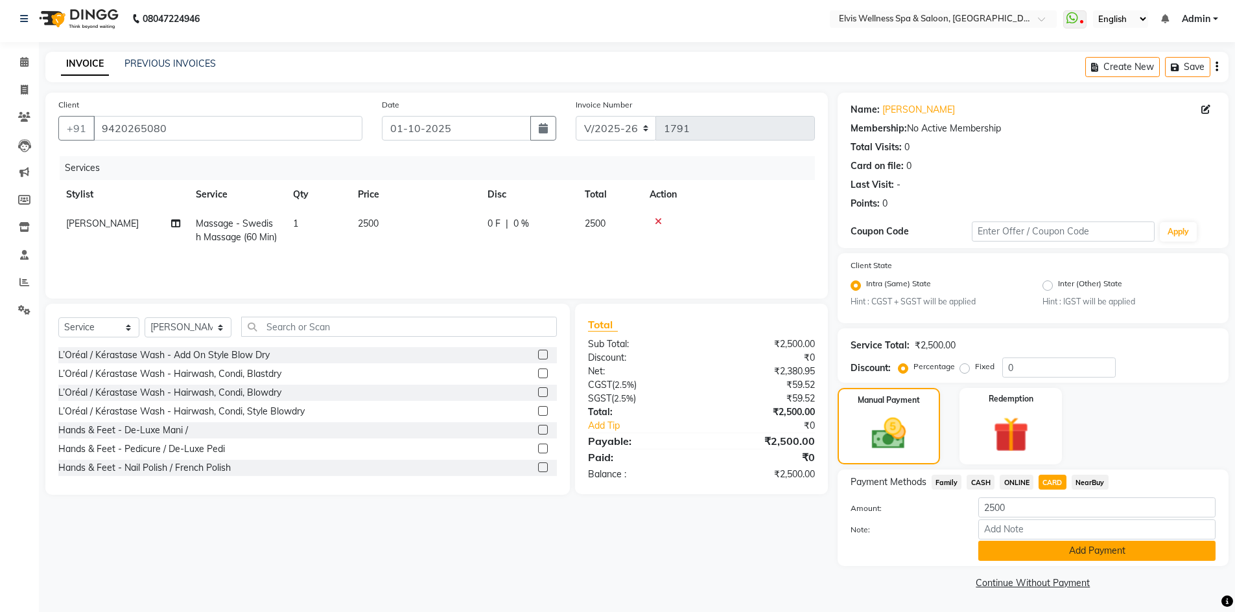
click at [1058, 549] on button "Add Payment" at bounding box center [1096, 551] width 237 height 20
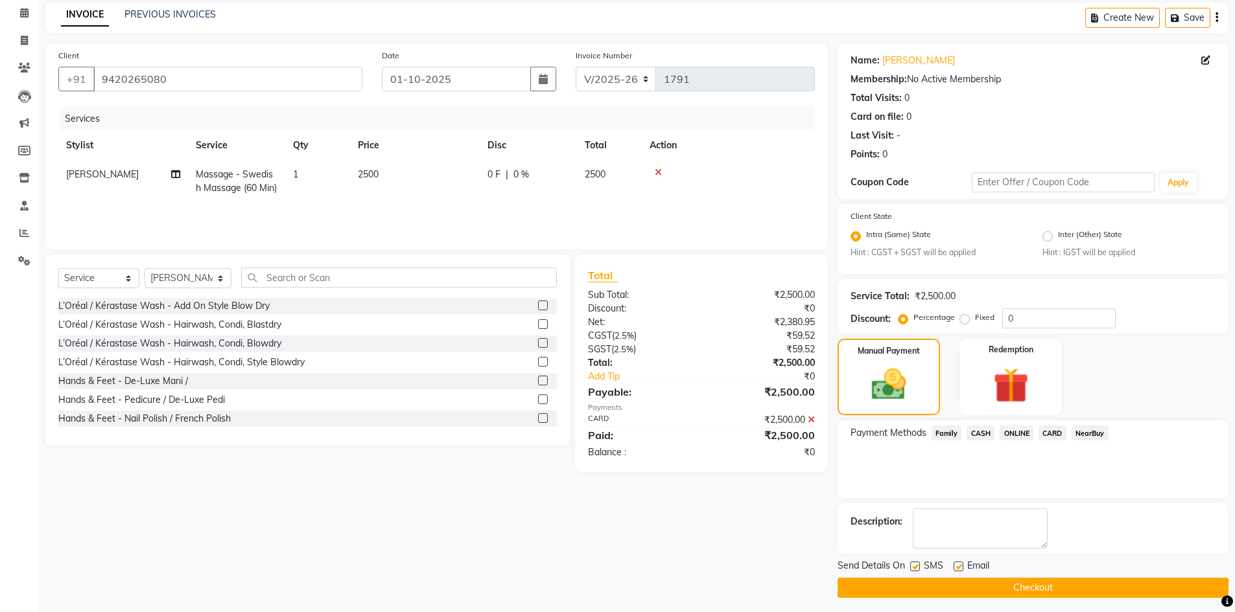
scroll to position [59, 0]
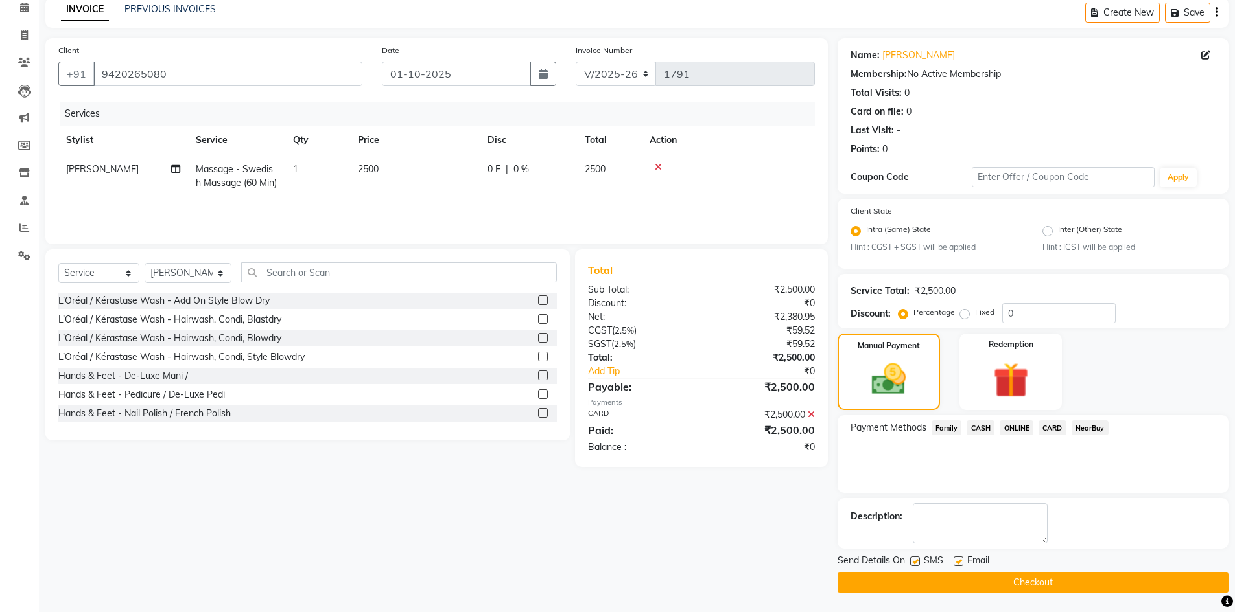
click at [915, 563] on label at bounding box center [915, 562] width 10 height 10
click at [915, 563] on input "checkbox" at bounding box center [914, 562] width 8 height 8
checkbox input "false"
click at [984, 589] on button "Checkout" at bounding box center [1032, 583] width 391 height 20
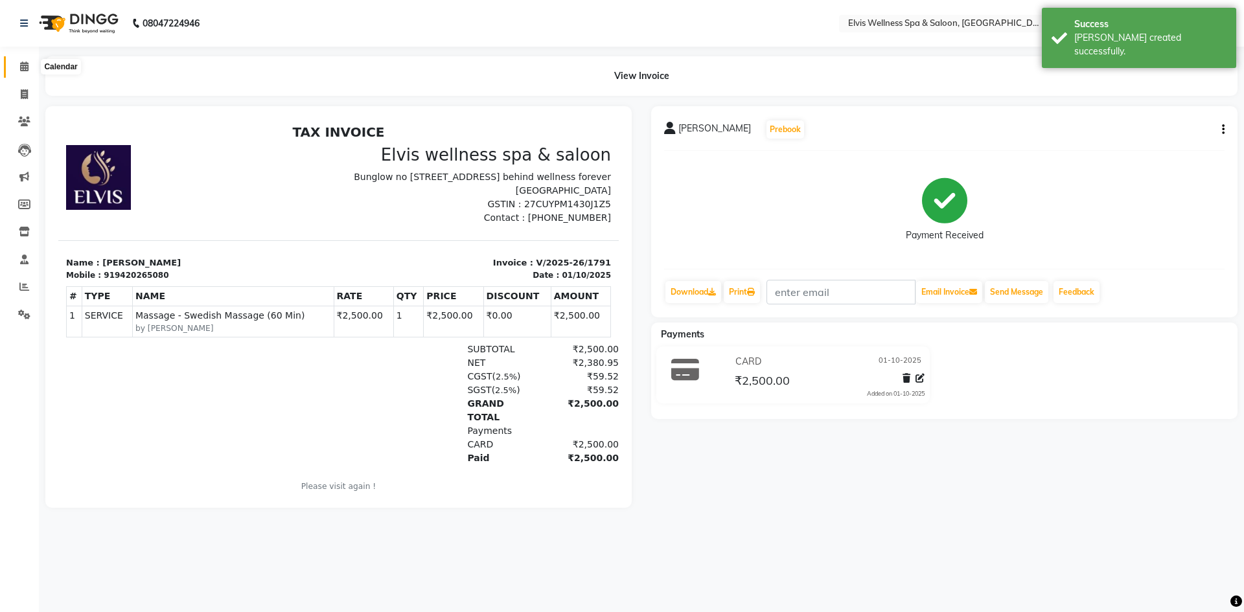
click at [19, 65] on span at bounding box center [24, 67] width 23 height 15
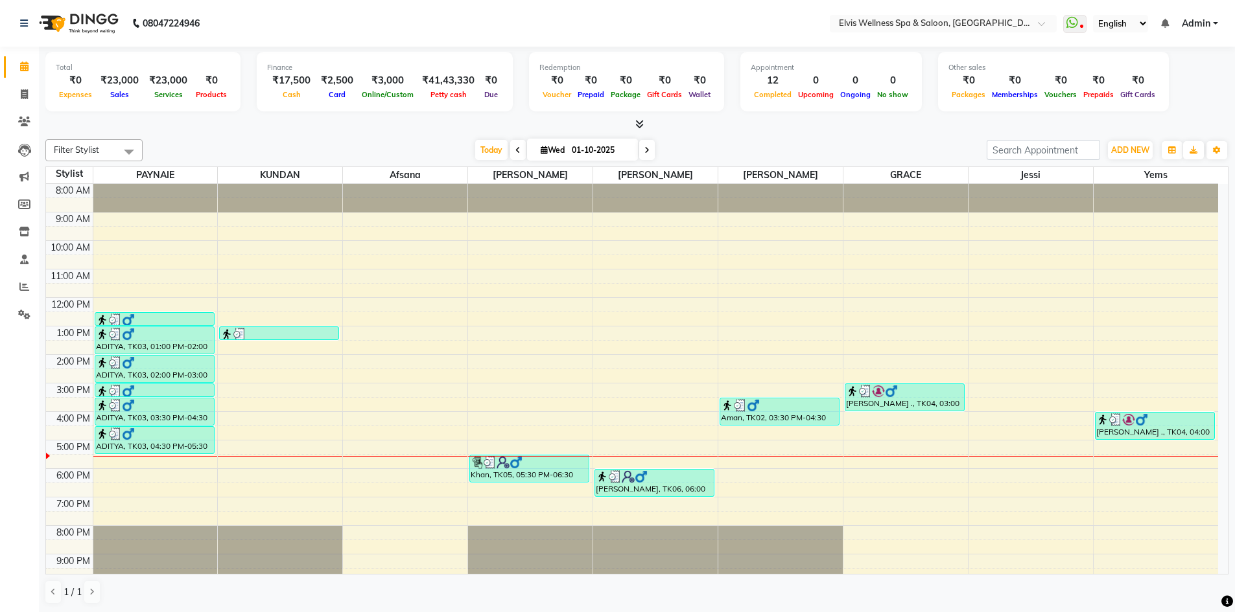
click at [356, 398] on div "8:00 AM 9:00 AM 10:00 AM 11:00 AM 12:00 PM 1:00 PM 2:00 PM 3:00 PM 4:00 PM 5:00…" at bounding box center [632, 397] width 1172 height 427
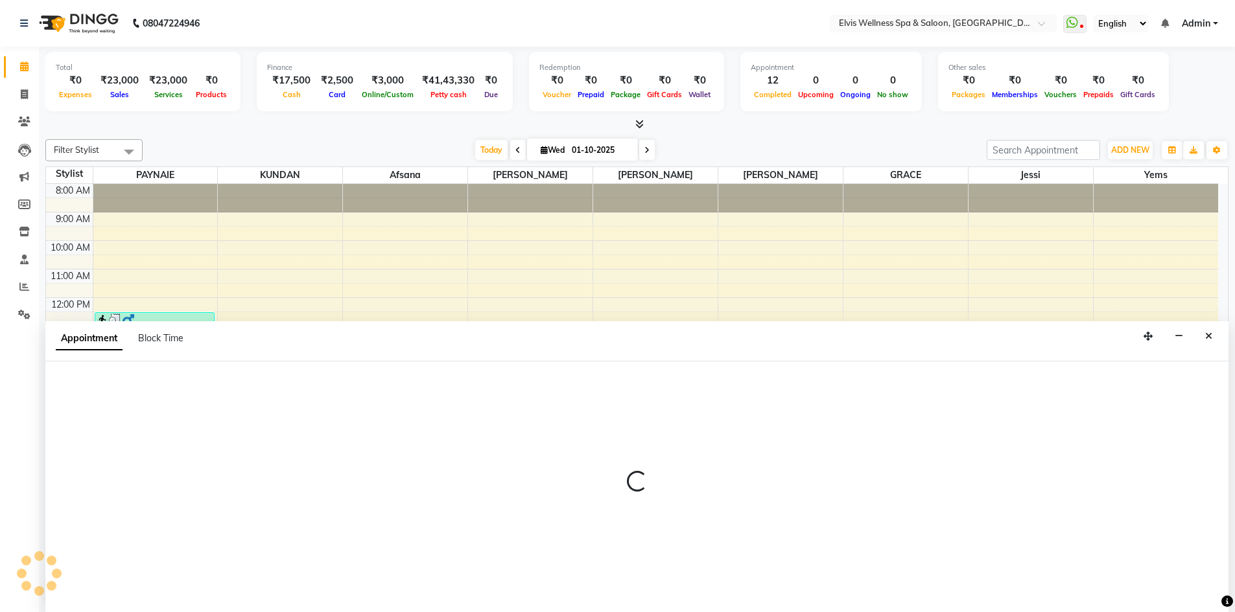
scroll to position [1, 0]
select select "24328"
select select "930"
select select "tentative"
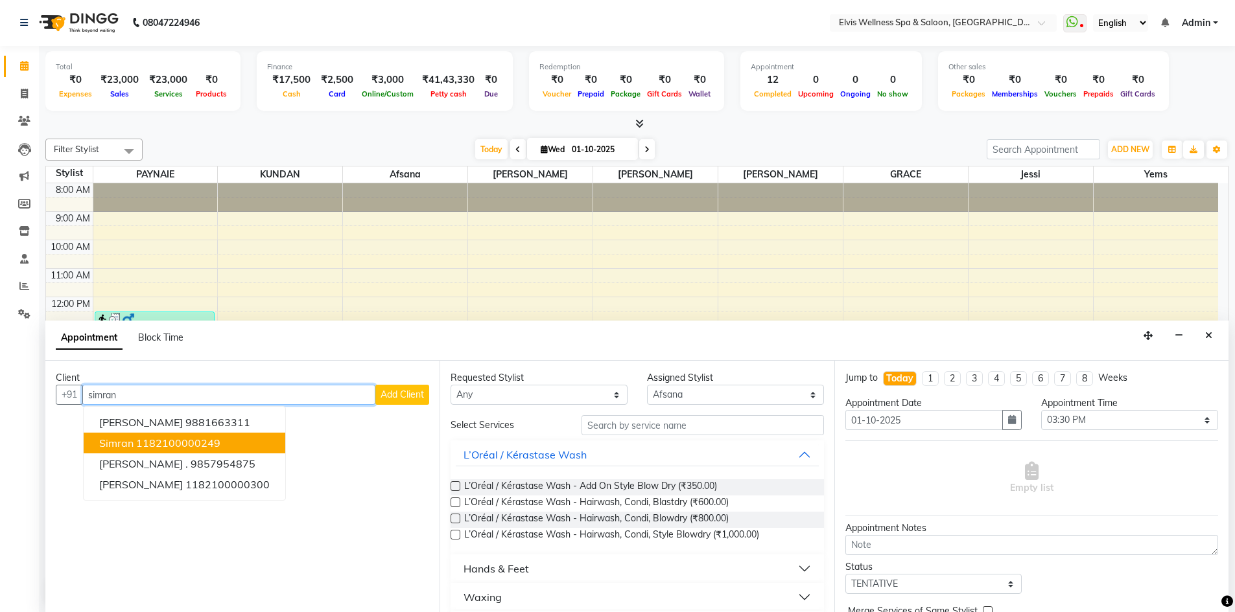
click at [195, 438] on ngb-highlight "1182100000249" at bounding box center [178, 443] width 84 height 13
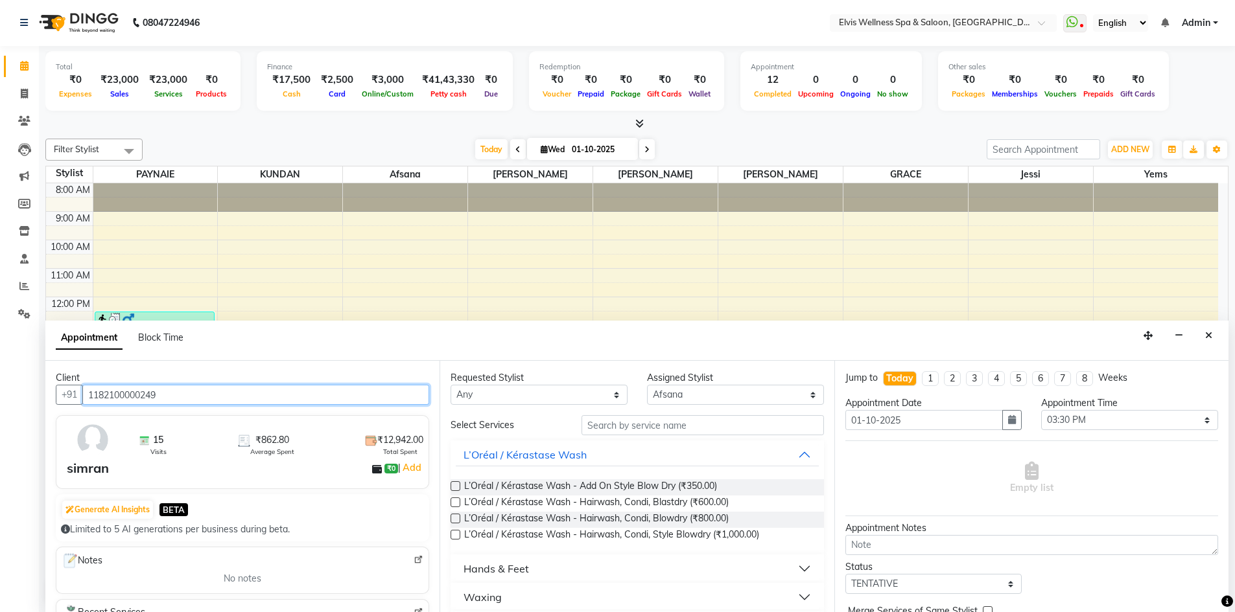
type input "1182100000249"
click at [640, 428] on input "text" at bounding box center [702, 425] width 242 height 20
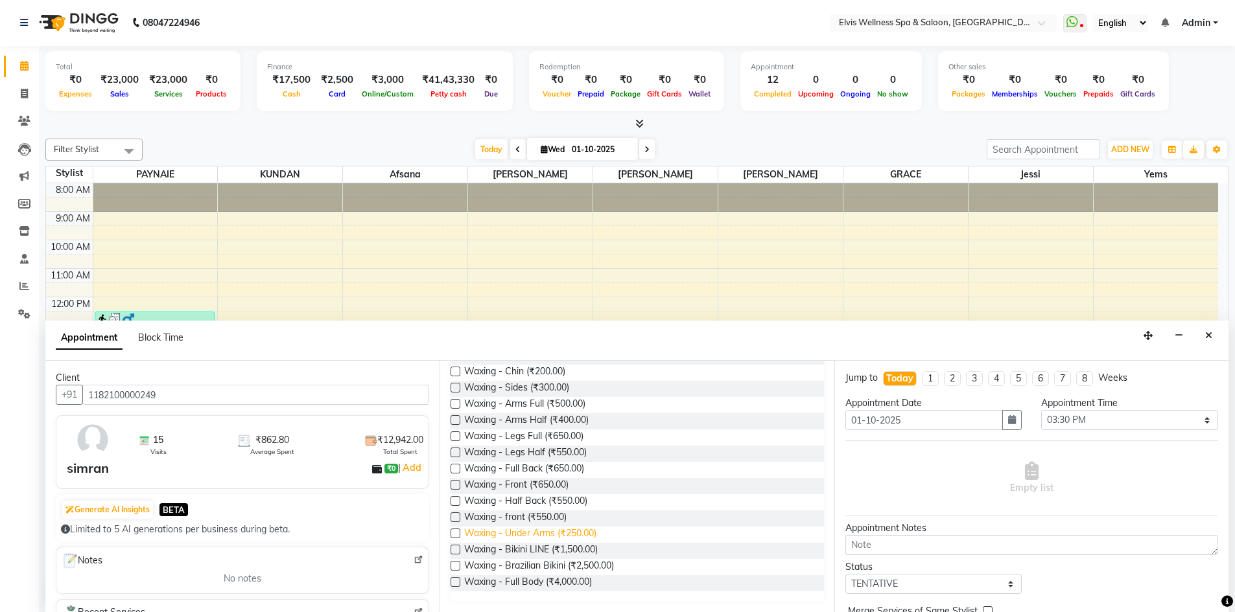
scroll to position [0, 0]
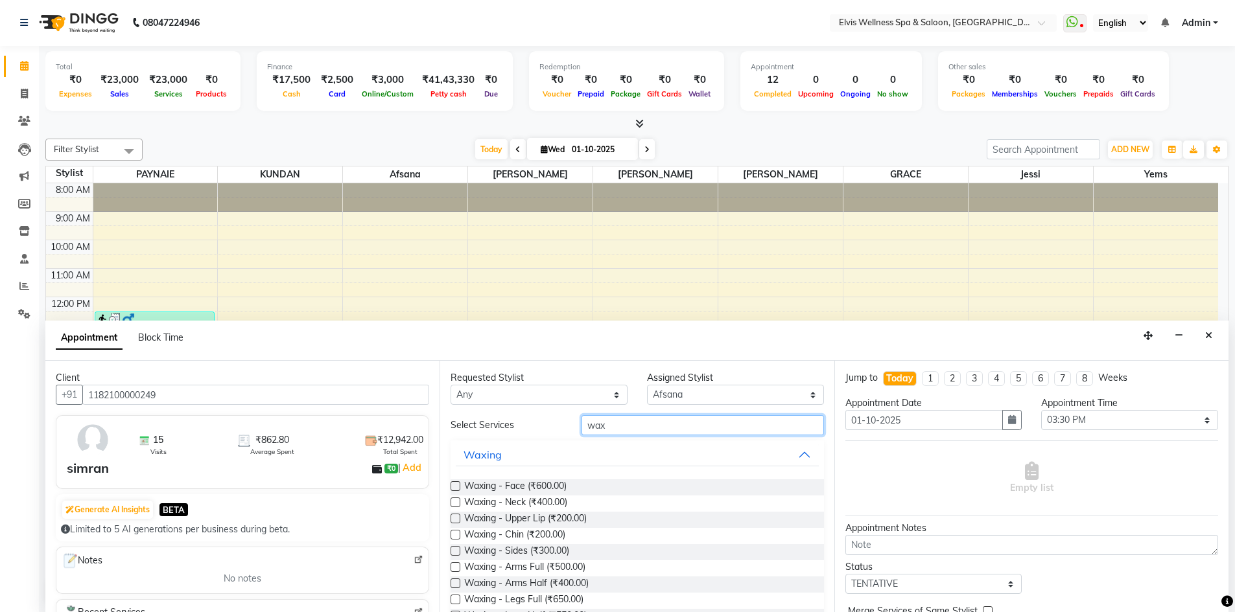
type input "wax"
click at [460, 570] on label at bounding box center [455, 568] width 10 height 10
click at [459, 570] on input "checkbox" at bounding box center [454, 569] width 8 height 8
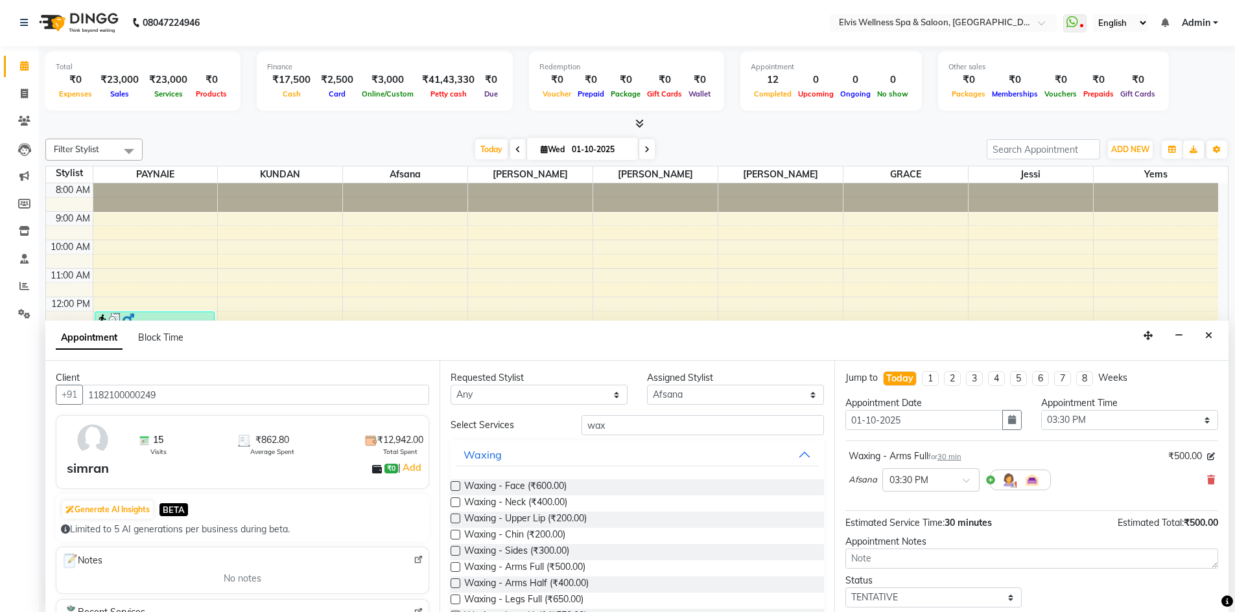
click at [460, 570] on label at bounding box center [455, 568] width 10 height 10
click at [459, 570] on input "checkbox" at bounding box center [454, 569] width 8 height 8
checkbox input "false"
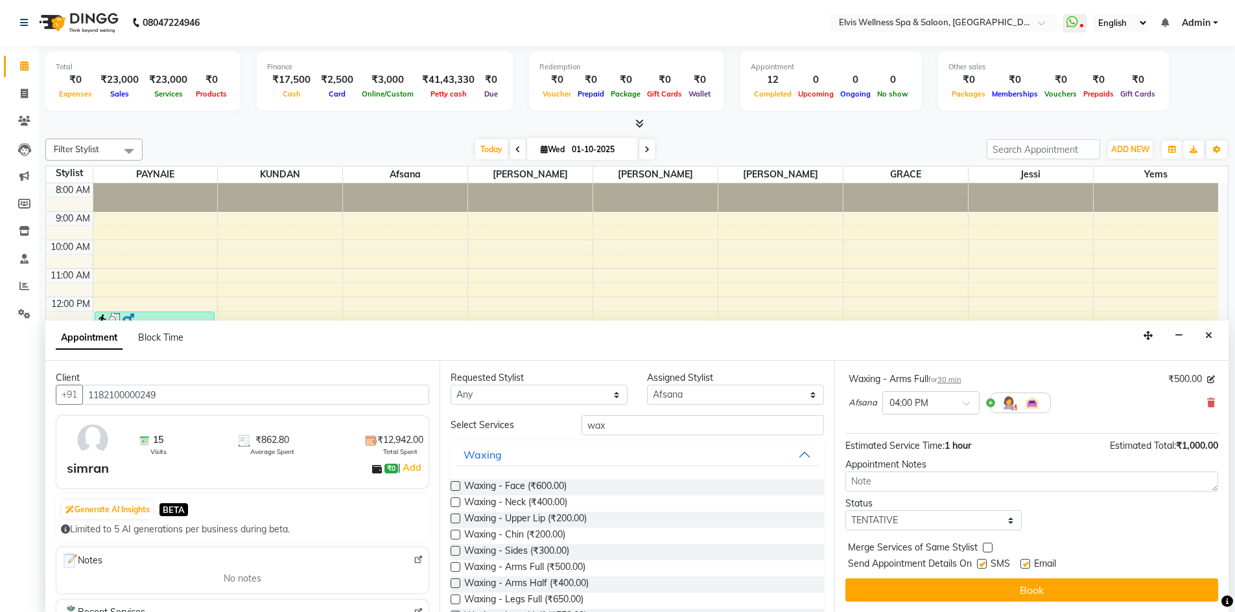
click at [984, 563] on label at bounding box center [982, 564] width 10 height 10
click at [984, 563] on input "checkbox" at bounding box center [981, 565] width 8 height 8
checkbox input "false"
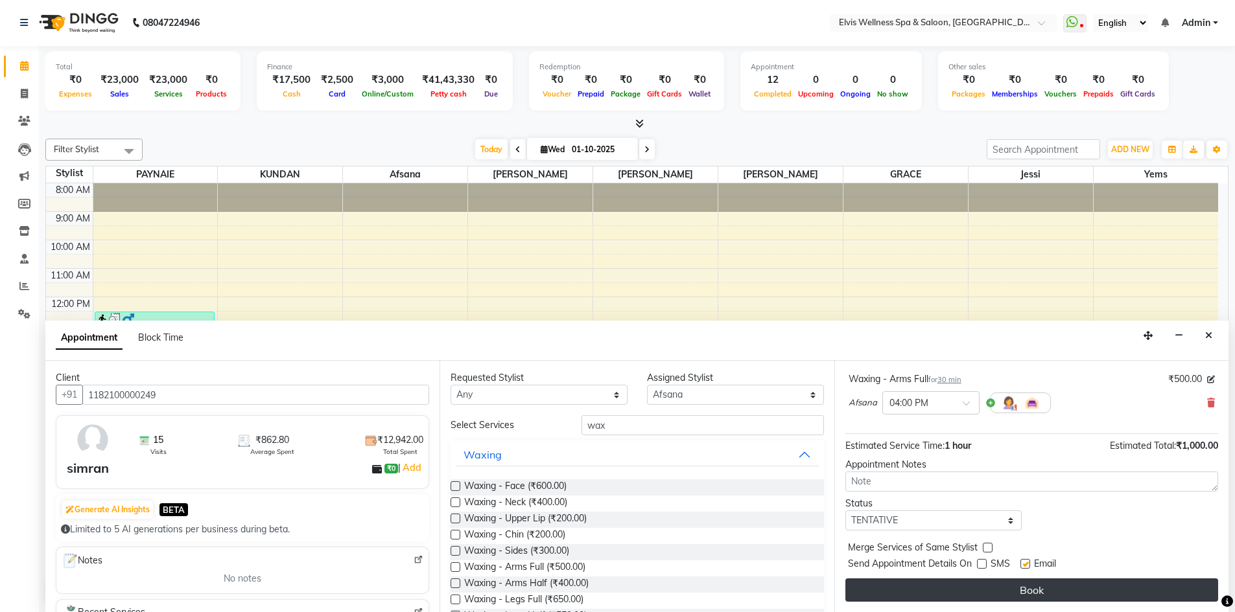
click at [995, 587] on button "Book" at bounding box center [1031, 590] width 373 height 23
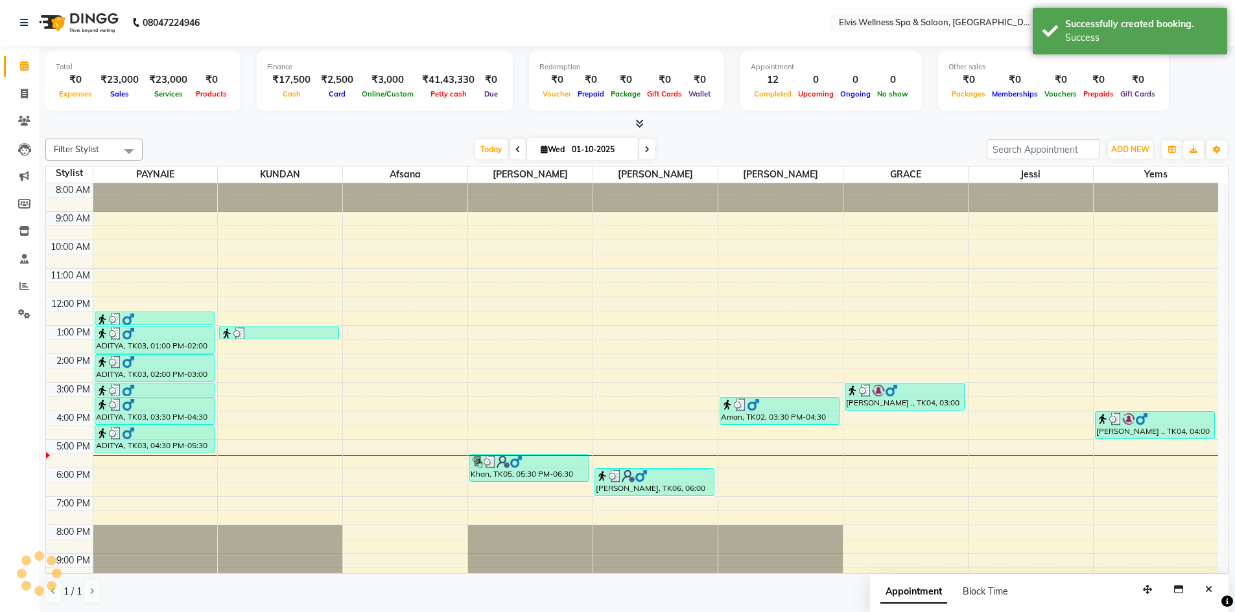
scroll to position [0, 0]
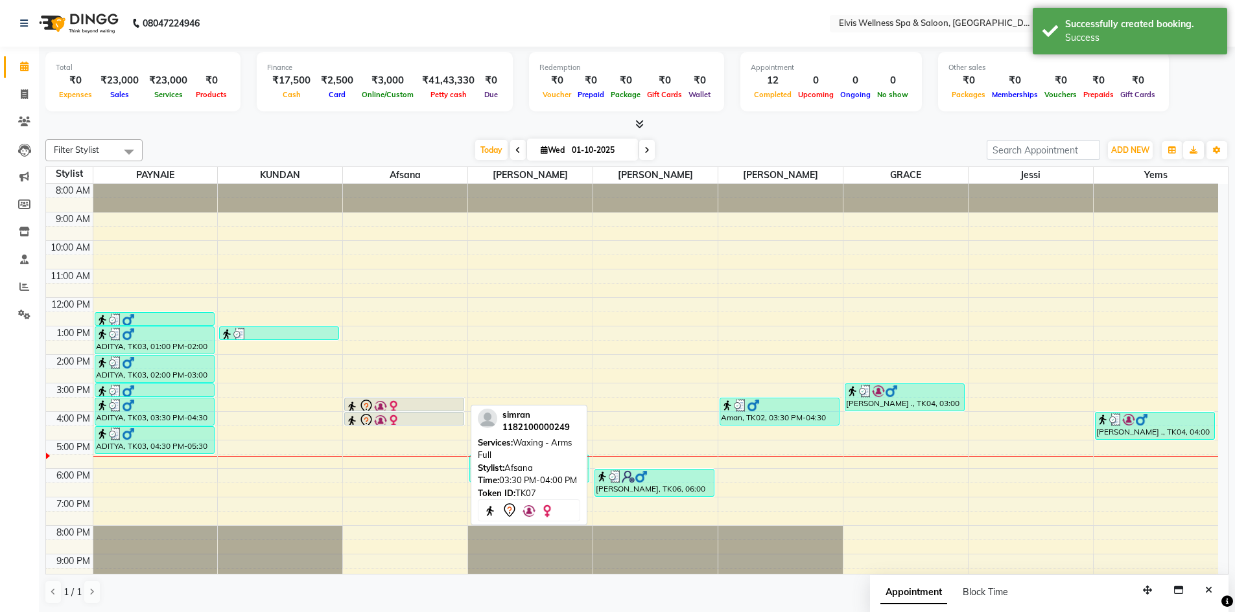
click at [405, 407] on div at bounding box center [403, 407] width 117 height 16
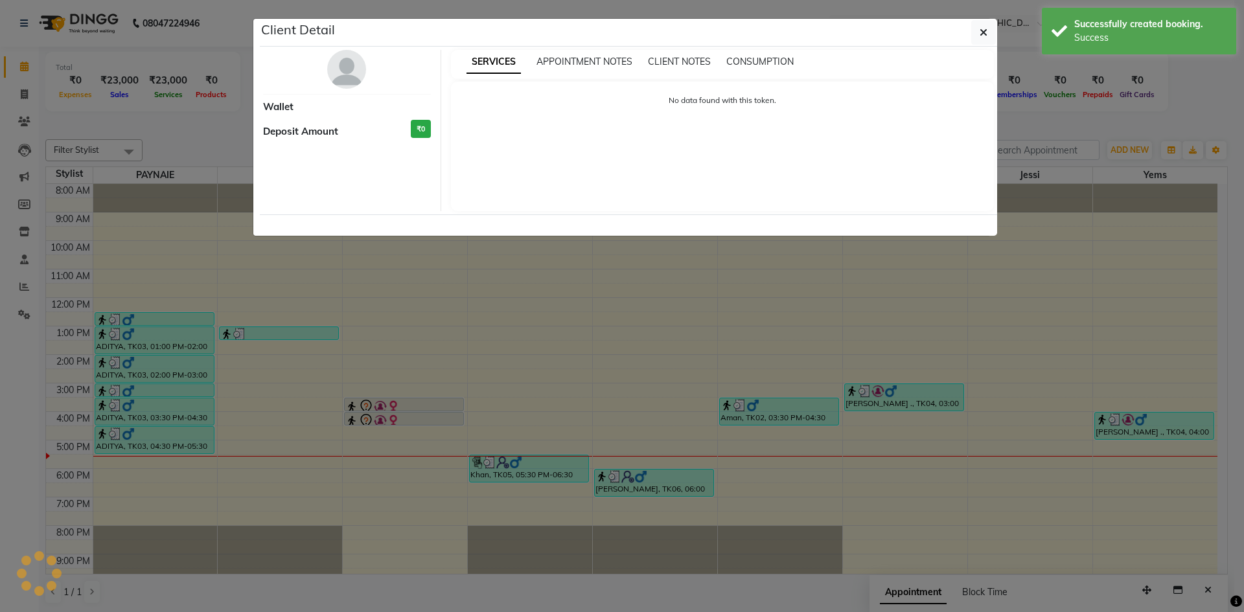
select select "7"
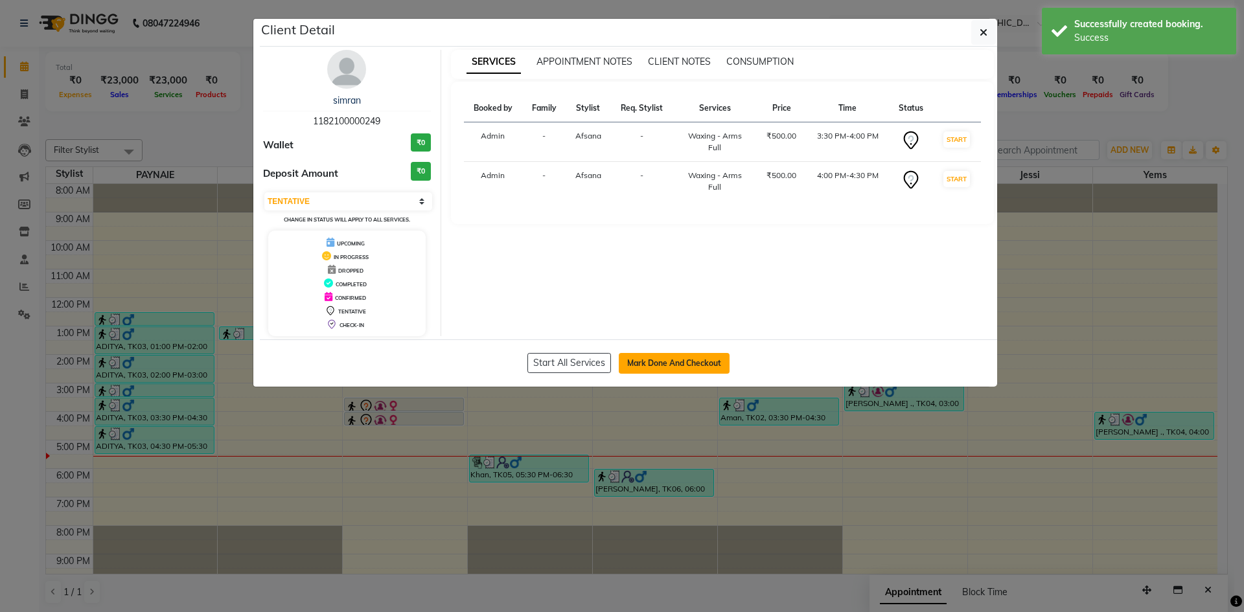
click at [672, 367] on button "Mark Done And Checkout" at bounding box center [674, 363] width 111 height 21
select select "service"
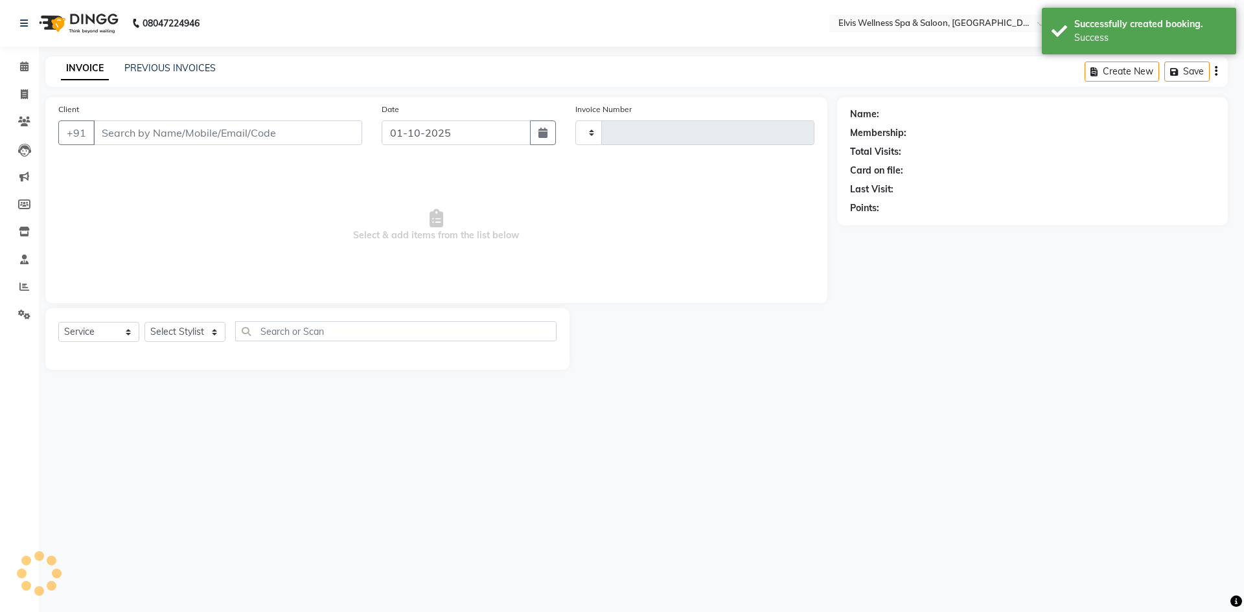
type input "1792"
select select "4399"
type input "1182100000249"
select select "24328"
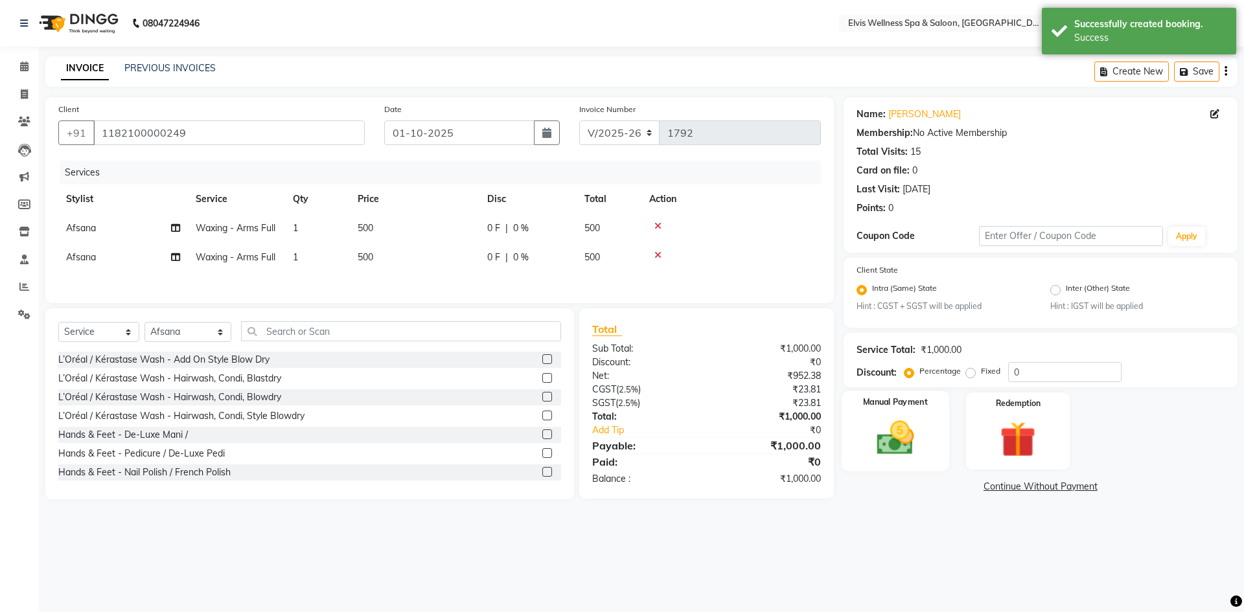
click at [861, 421] on div "Manual Payment" at bounding box center [895, 431] width 108 height 80
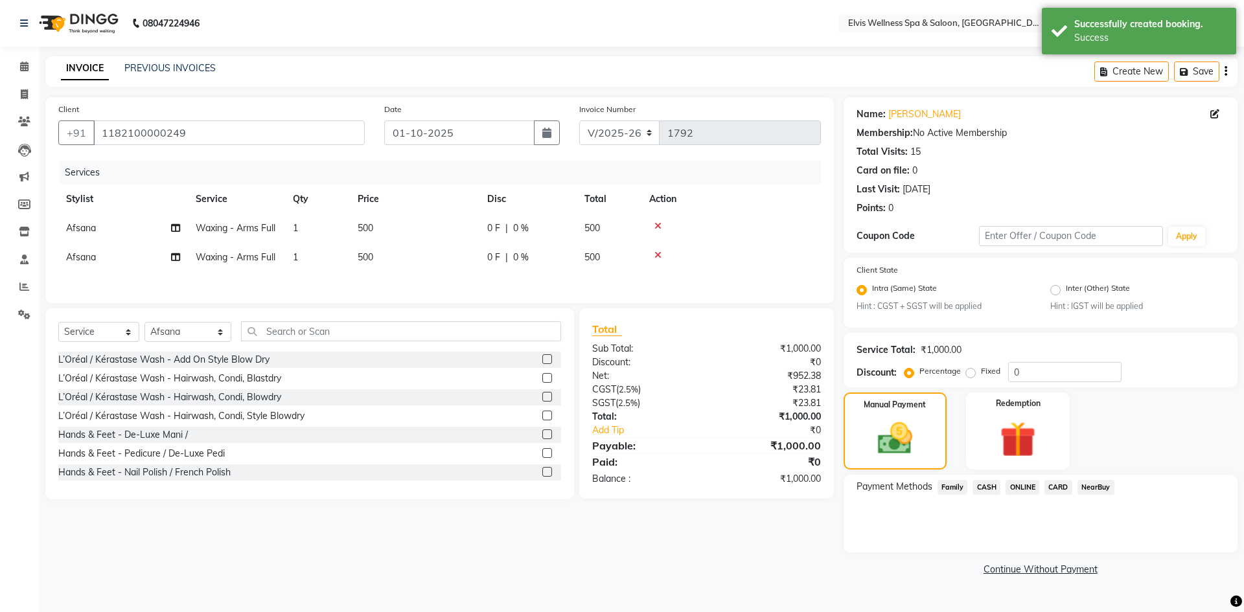
click at [990, 490] on span "CASH" at bounding box center [987, 487] width 28 height 15
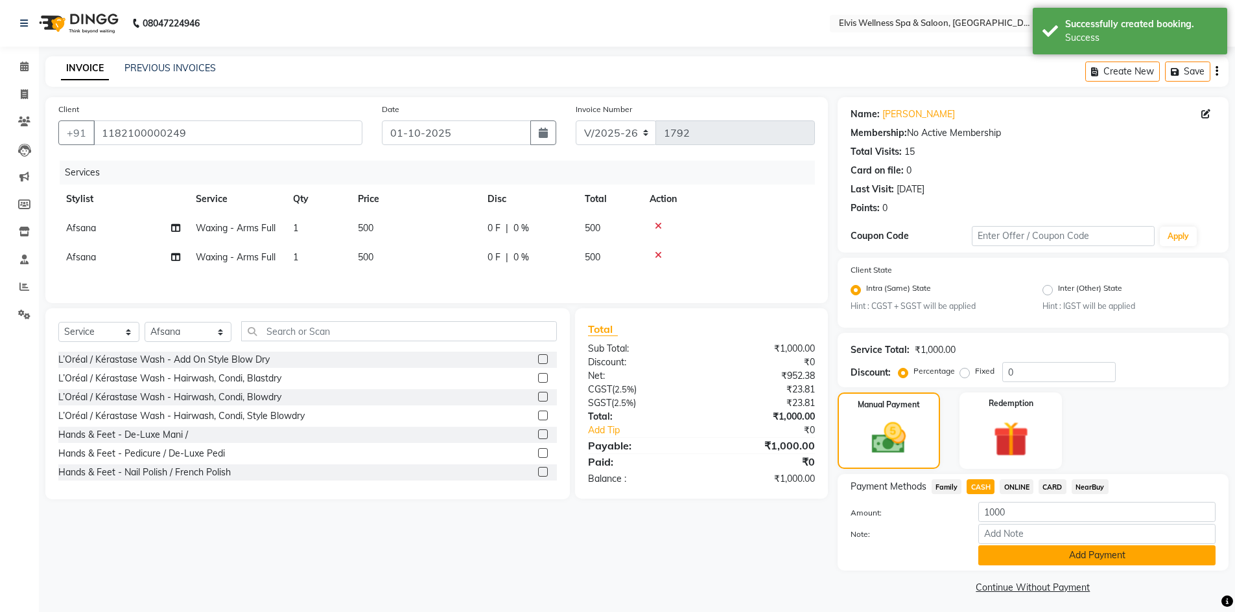
click at [1040, 554] on button "Add Payment" at bounding box center [1096, 556] width 237 height 20
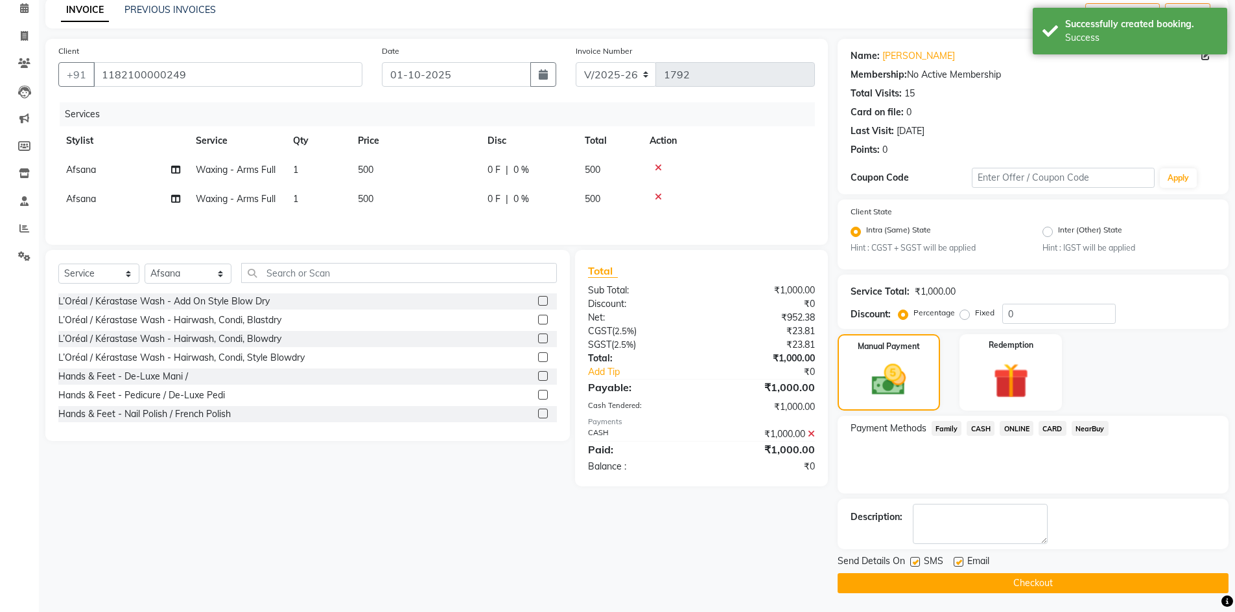
scroll to position [59, 0]
click at [915, 565] on label at bounding box center [915, 562] width 10 height 10
click at [915, 565] on input "checkbox" at bounding box center [914, 562] width 8 height 8
checkbox input "false"
click at [994, 582] on button "Checkout" at bounding box center [1032, 583] width 391 height 20
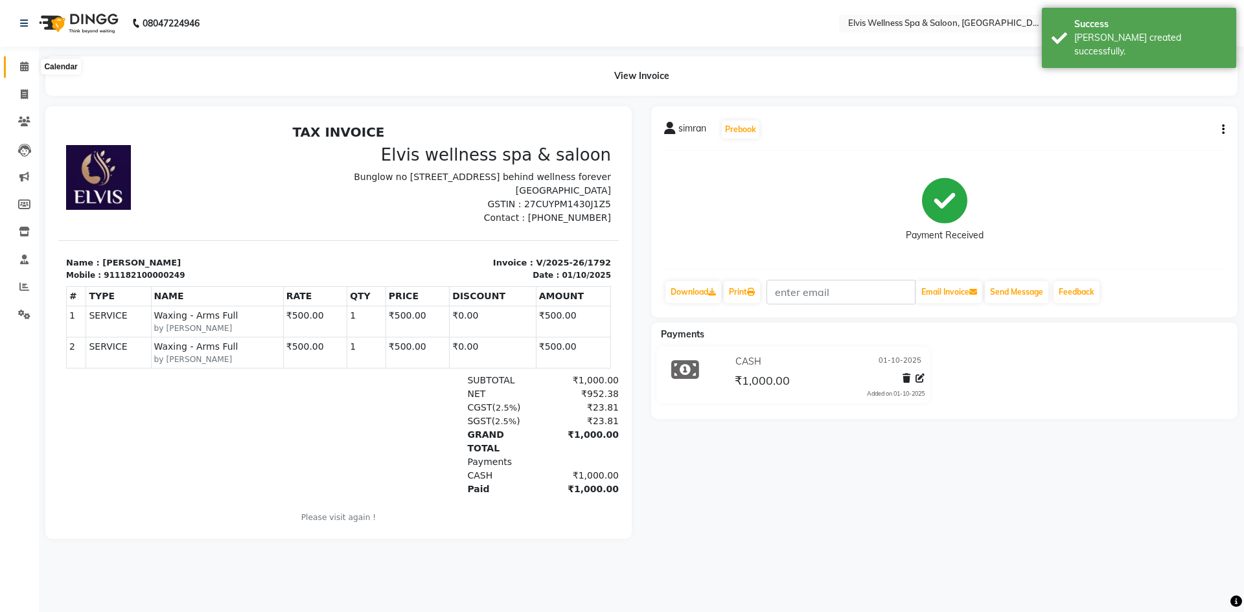
click at [27, 71] on span at bounding box center [24, 67] width 23 height 15
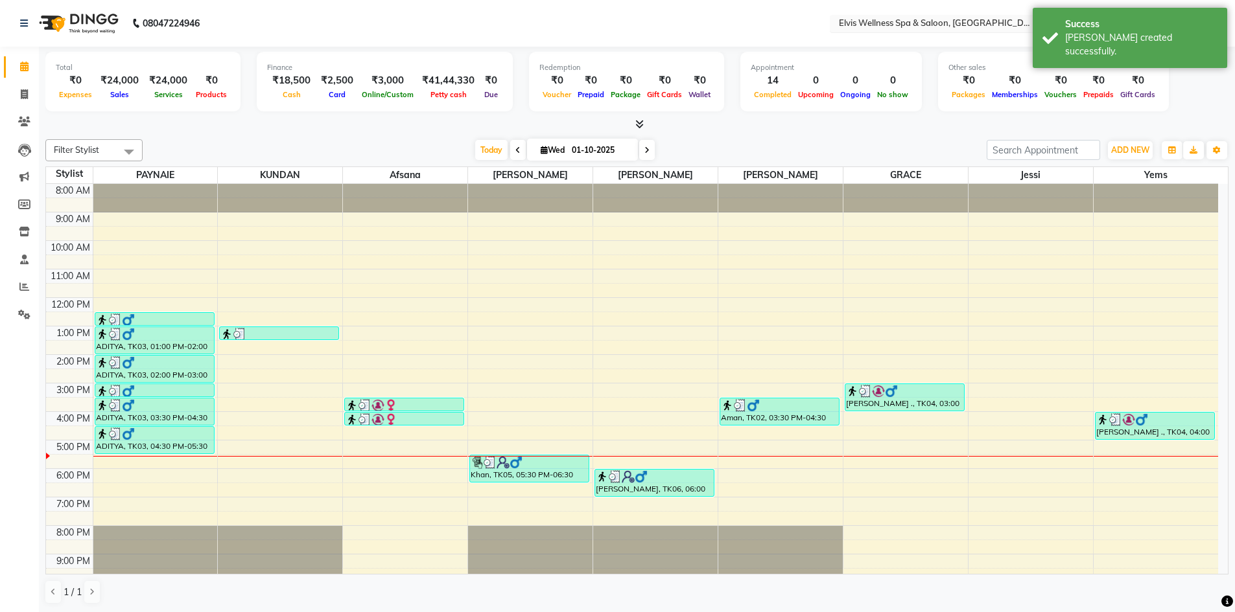
click at [973, 18] on input "text" at bounding box center [930, 24] width 188 height 13
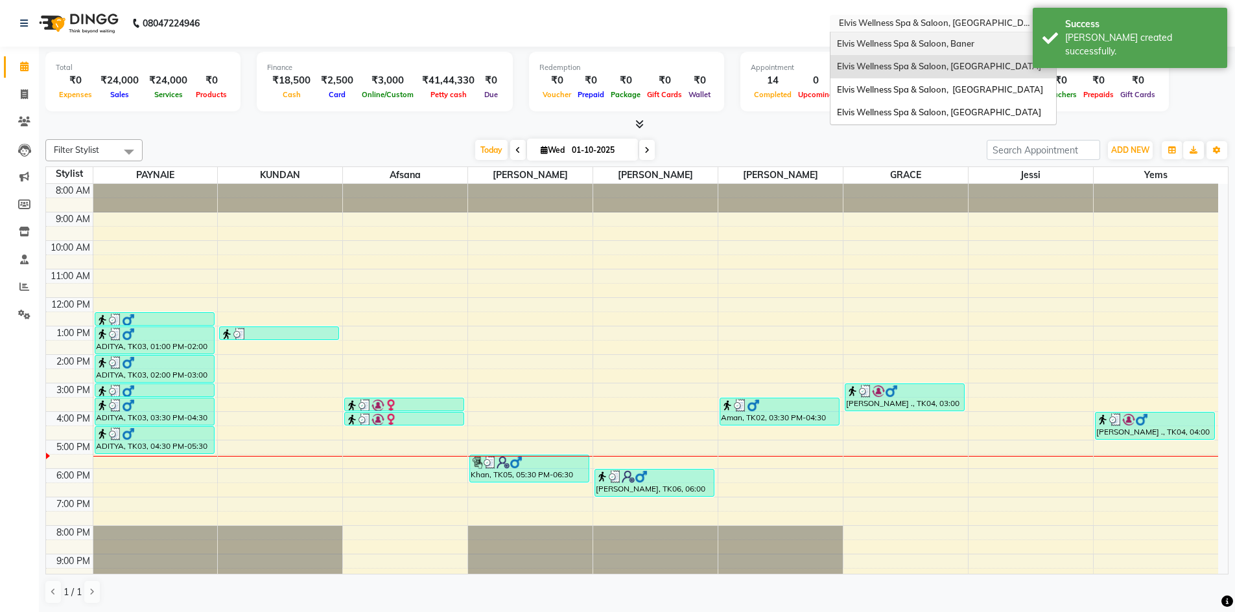
click at [951, 41] on span "Elvis Wellness Spa & Saloon, Baner" at bounding box center [905, 43] width 137 height 10
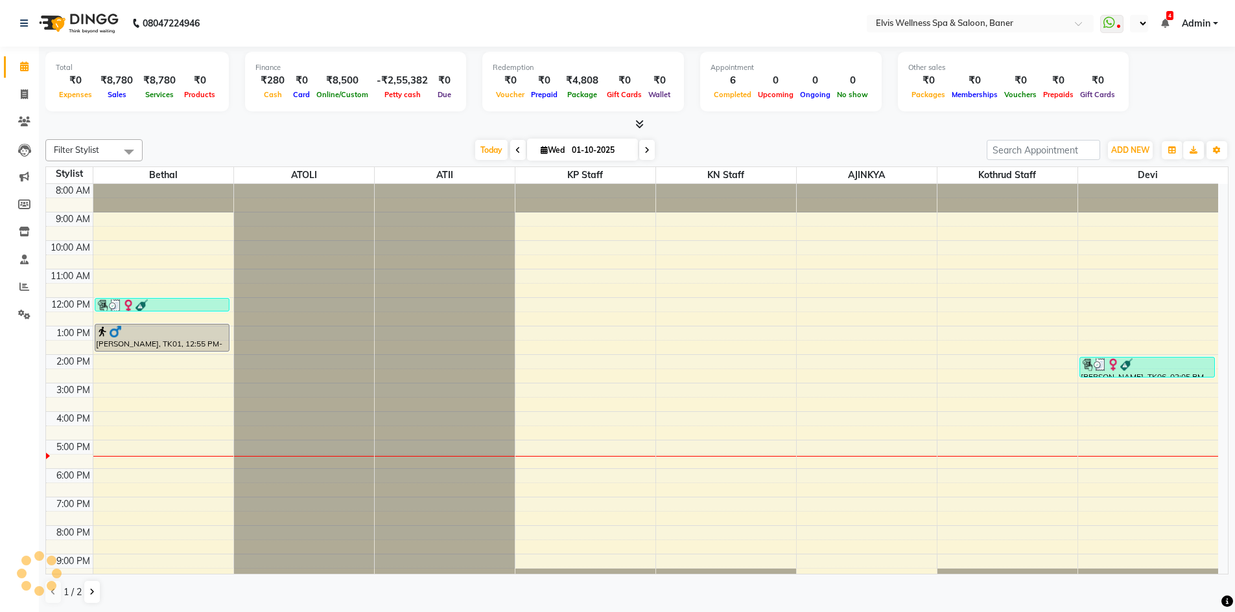
select select "en"
click at [85, 590] on button at bounding box center [92, 592] width 16 height 22
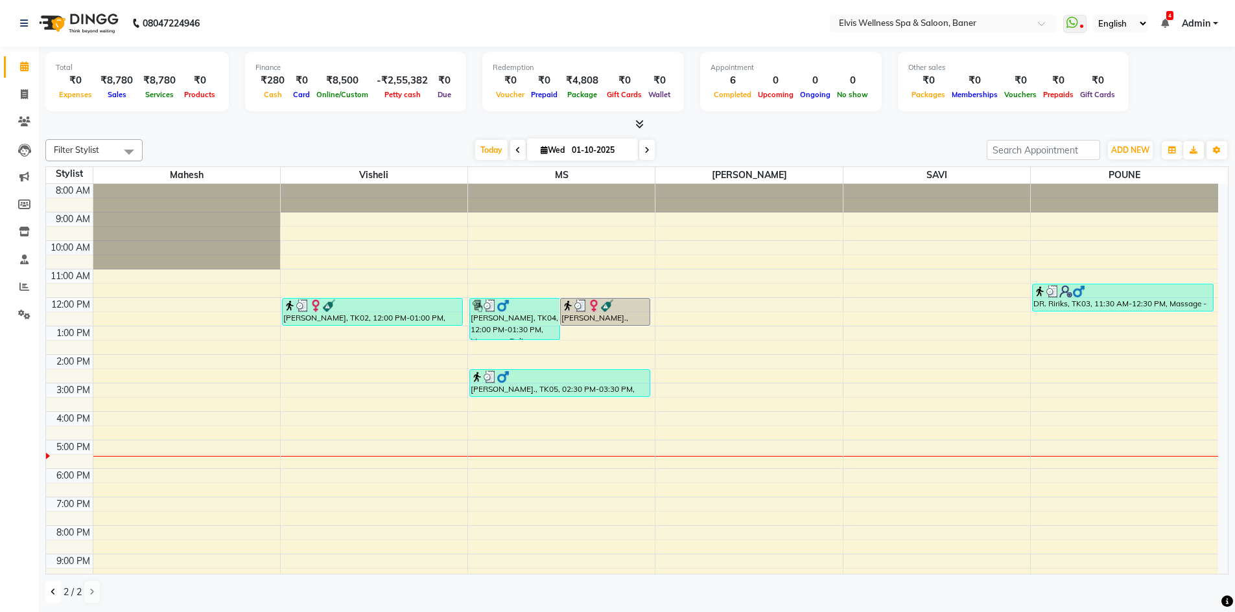
click at [59, 596] on button at bounding box center [53, 592] width 16 height 22
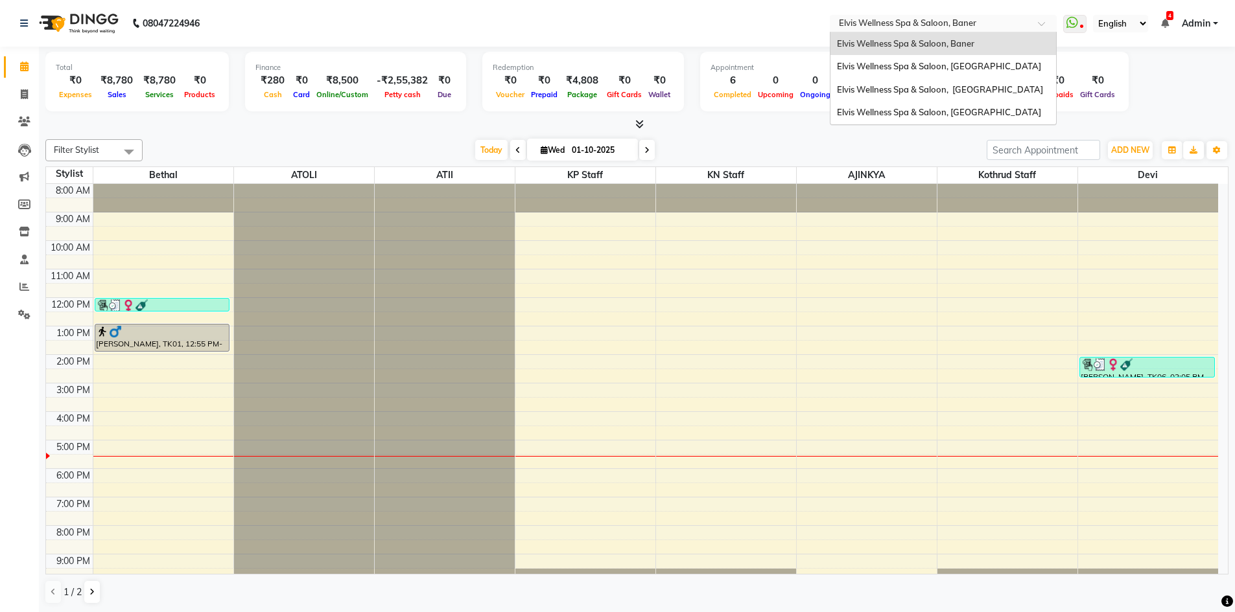
click at [981, 19] on input "text" at bounding box center [930, 24] width 188 height 13
click at [965, 86] on span "Elvis Wellness Spa & Saloon, [GEOGRAPHIC_DATA]" at bounding box center [940, 89] width 206 height 10
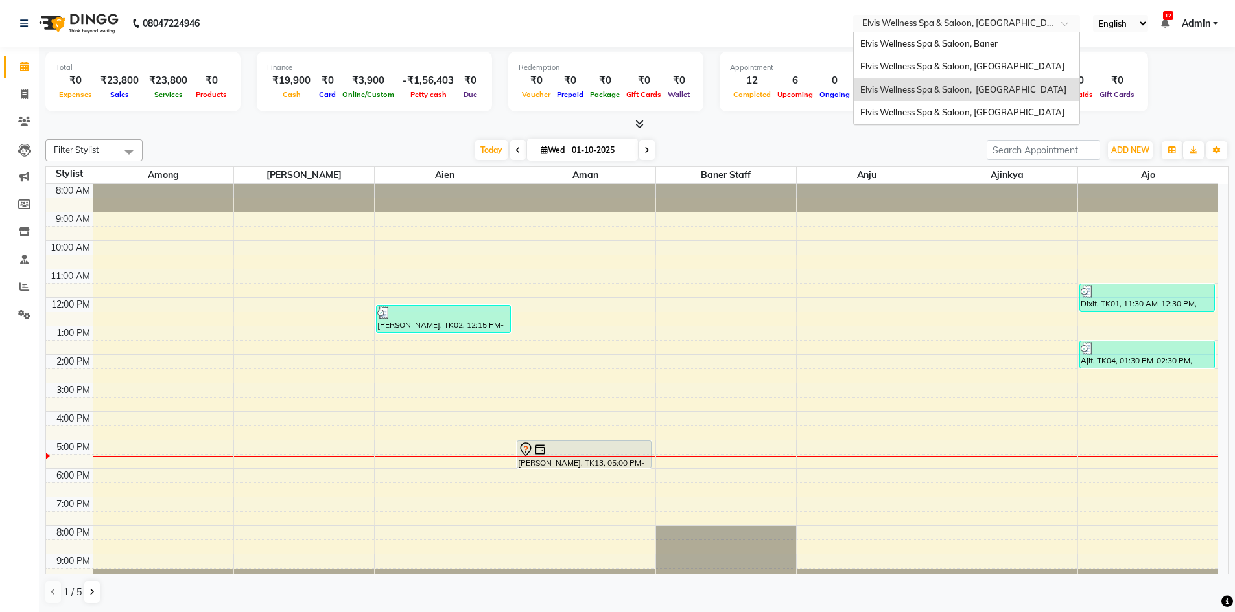
click at [1058, 22] on div at bounding box center [966, 24] width 227 height 13
click at [975, 117] on span "Elvis Wellness Spa & Saloon, [GEOGRAPHIC_DATA]" at bounding box center [962, 112] width 204 height 10
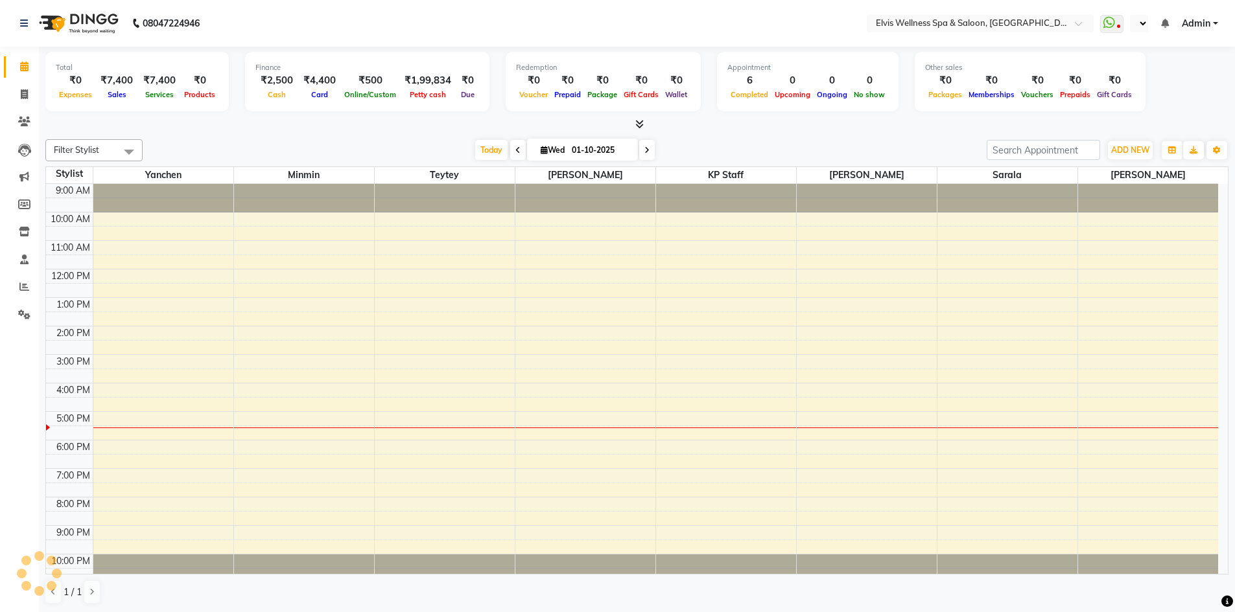
select select "en"
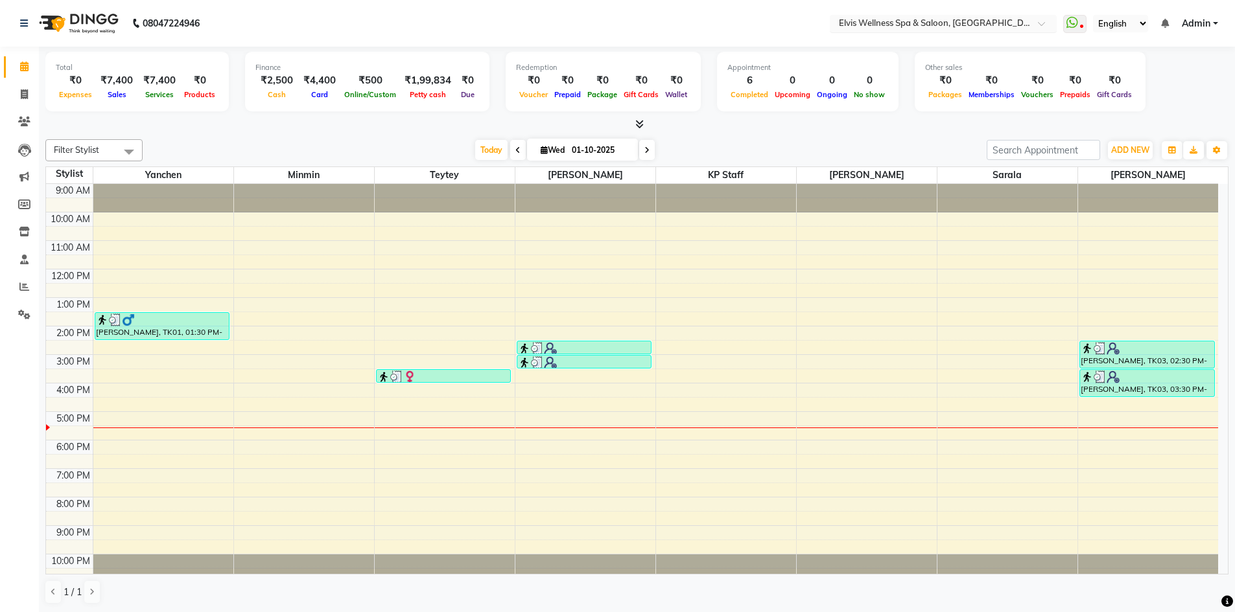
click at [1024, 19] on input "text" at bounding box center [930, 24] width 188 height 13
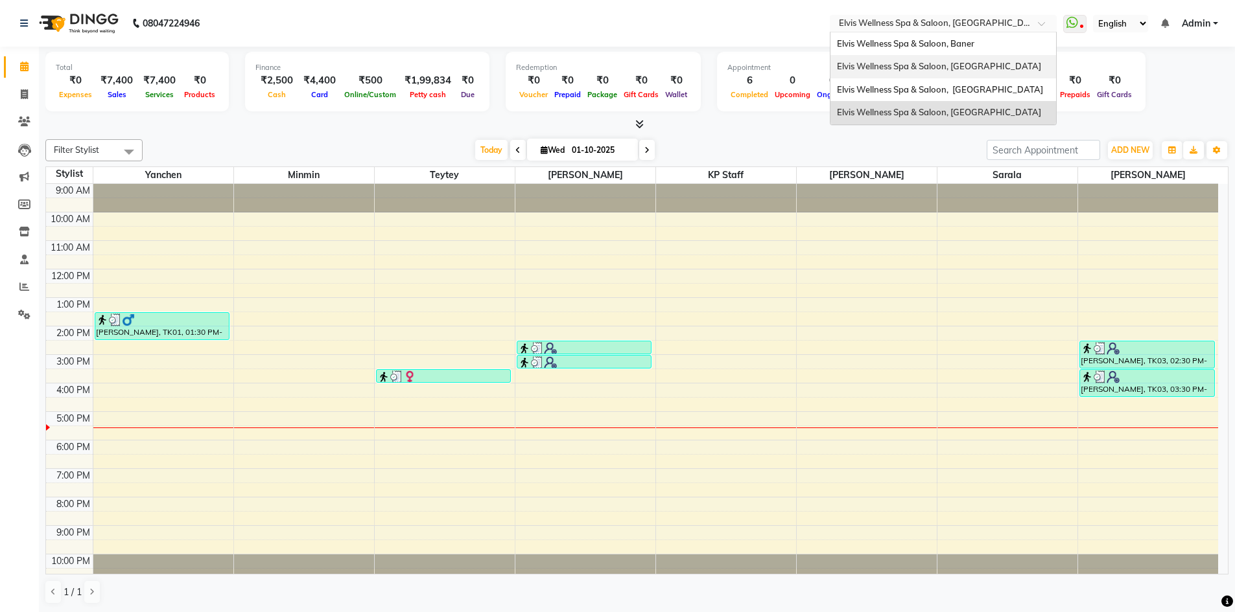
click at [985, 66] on span "Elvis Wellness Spa & Saloon, [GEOGRAPHIC_DATA]" at bounding box center [939, 66] width 204 height 10
